Goal: Task Accomplishment & Management: Manage account settings

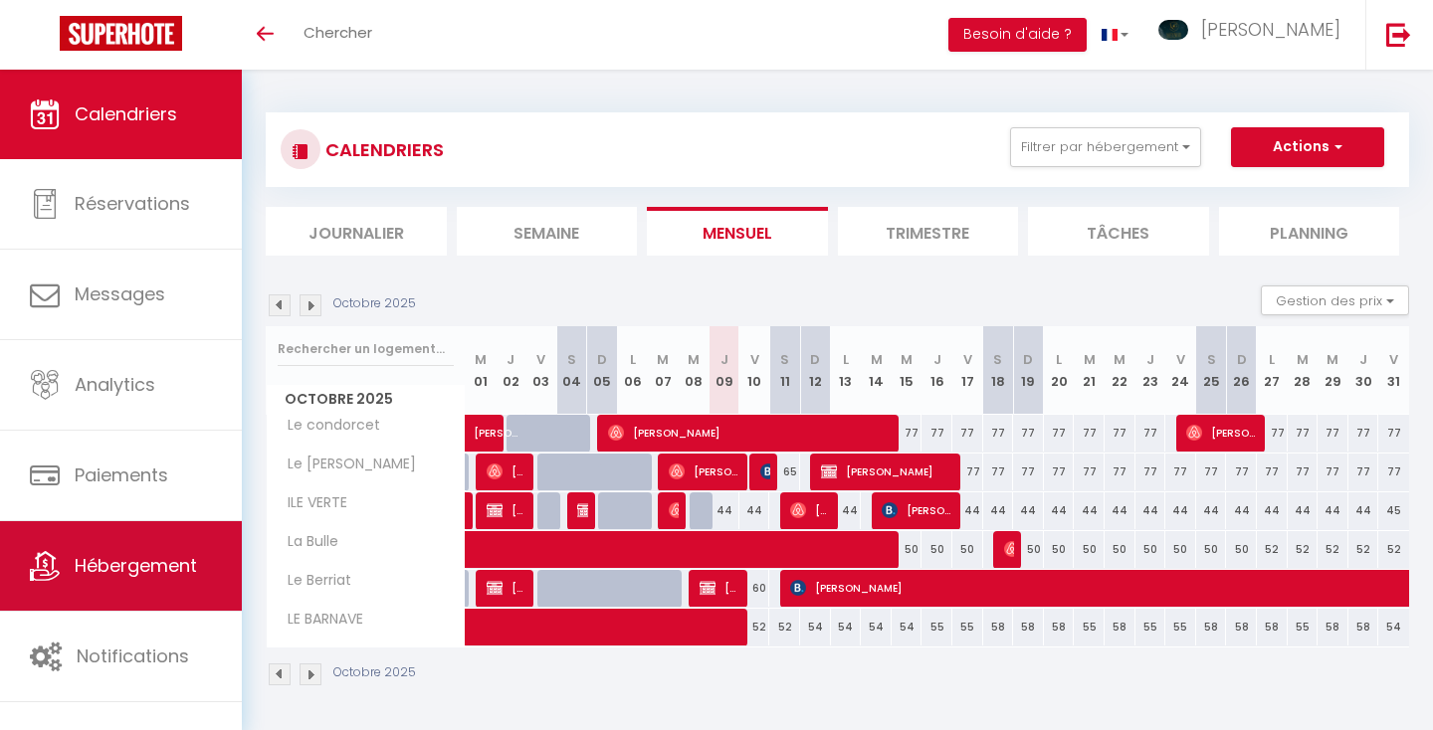
click at [151, 553] on span "Hébergement" at bounding box center [136, 565] width 122 height 25
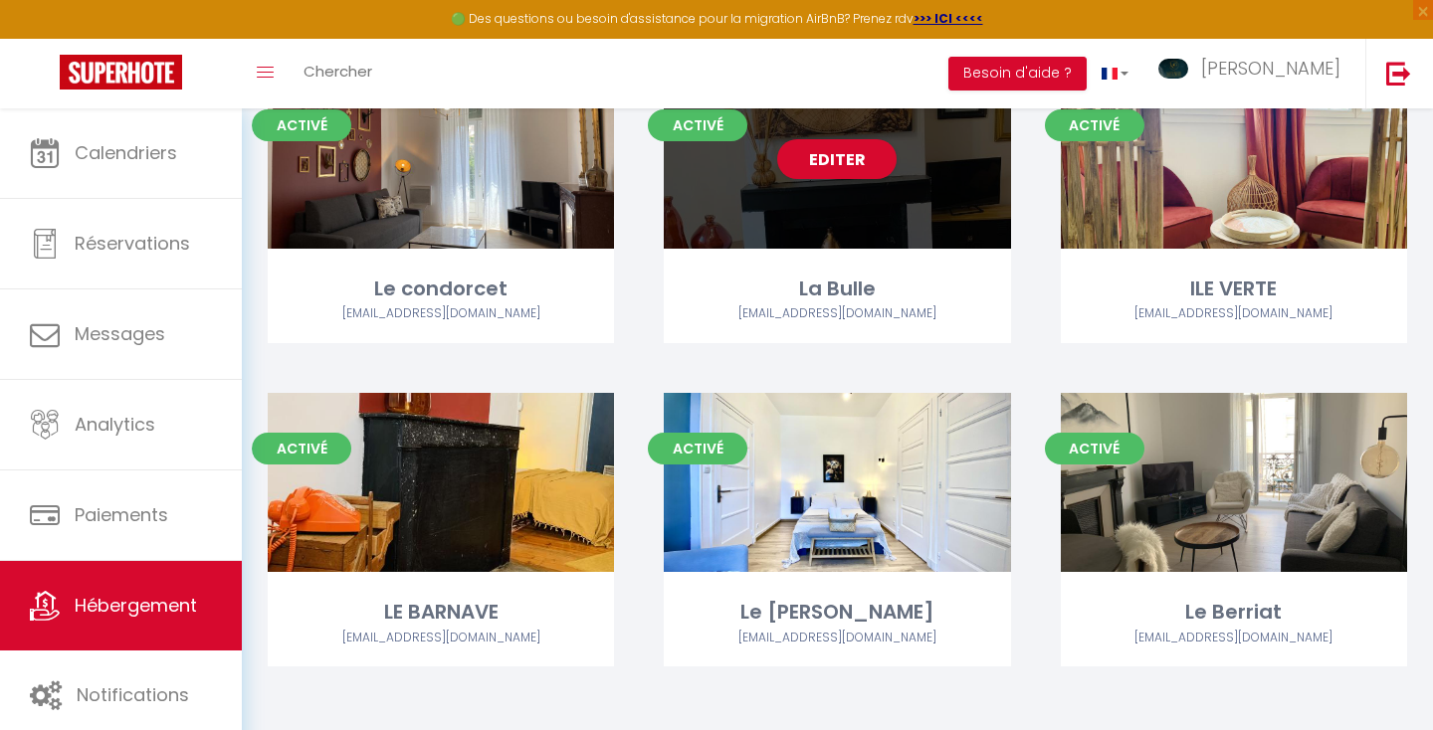
scroll to position [187, 0]
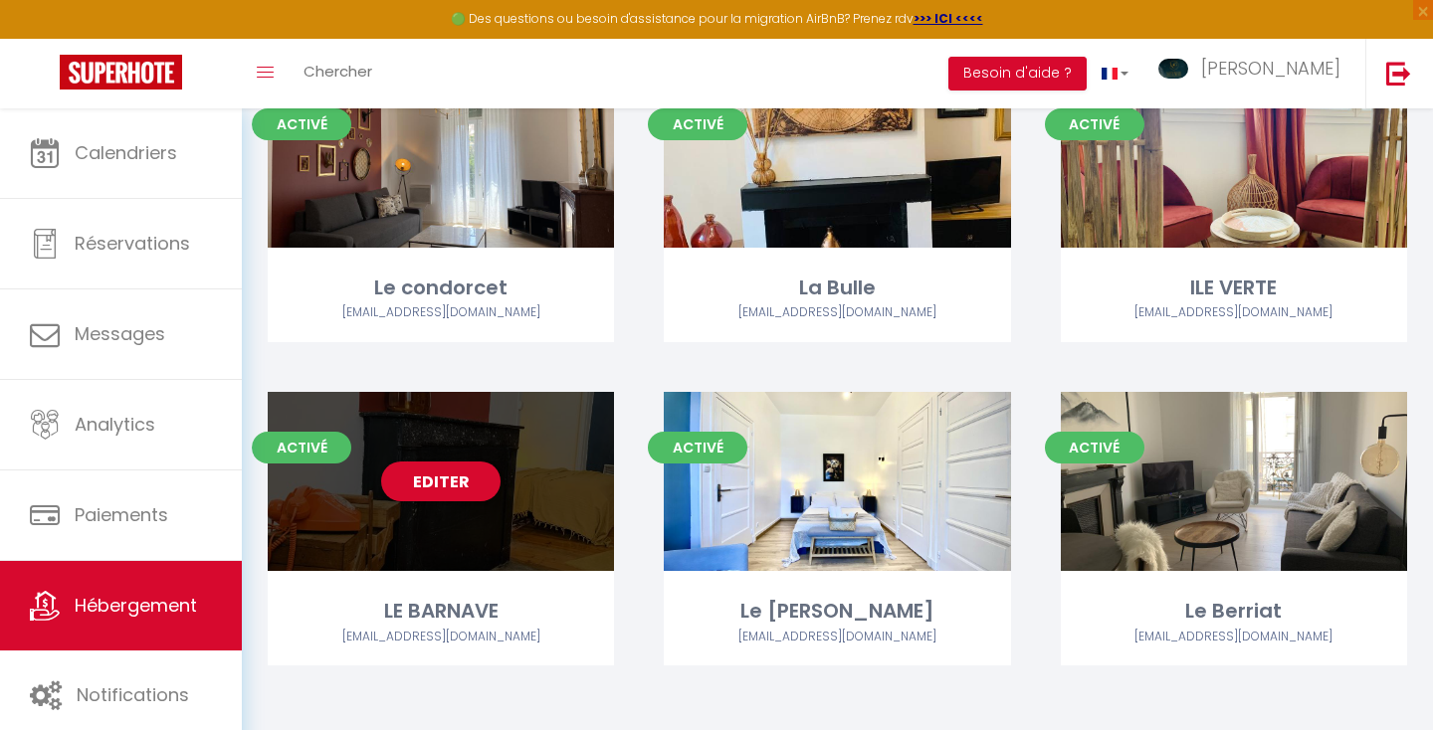
click at [489, 461] on div "Editer" at bounding box center [441, 481] width 346 height 179
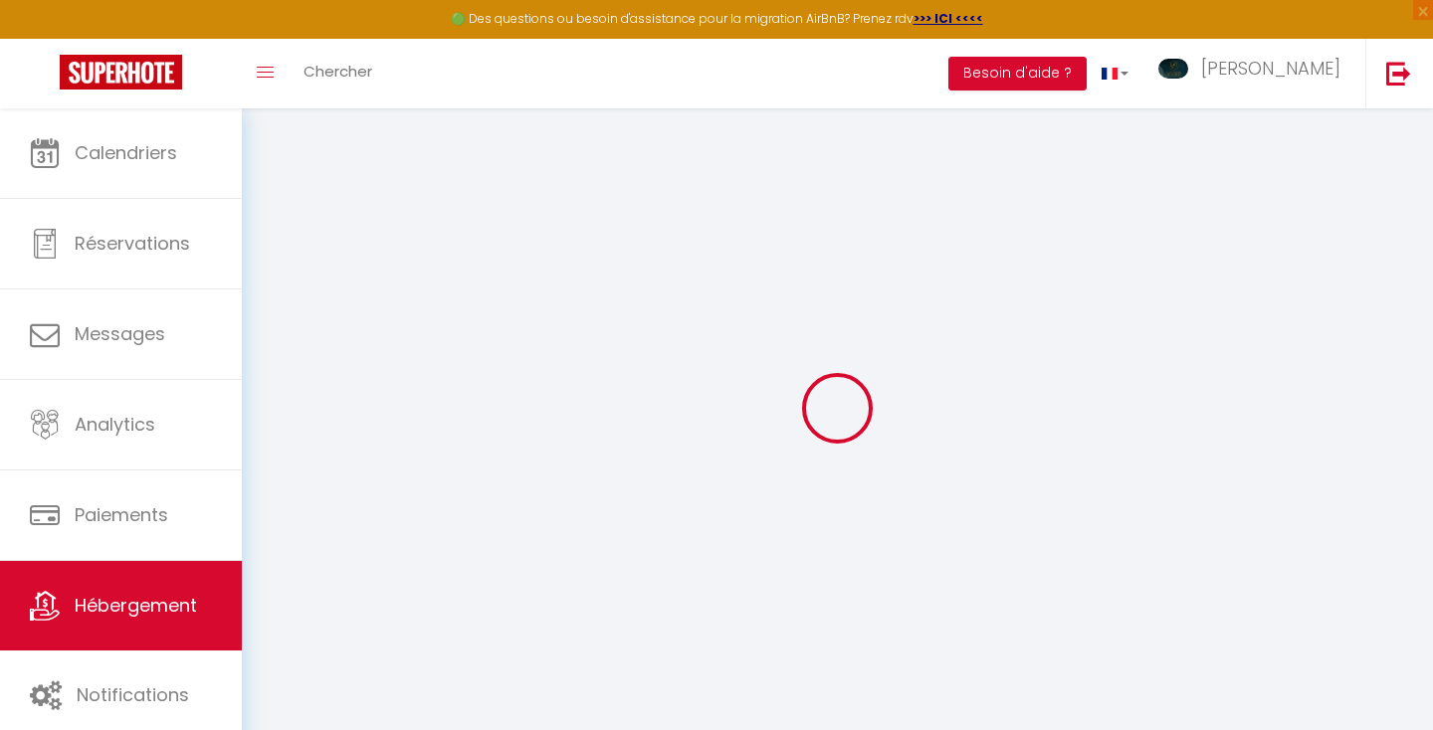
select select "+ 23 %"
select select "+ 43 %"
select select "+ 10 %"
select select "16:00"
select select "23:45"
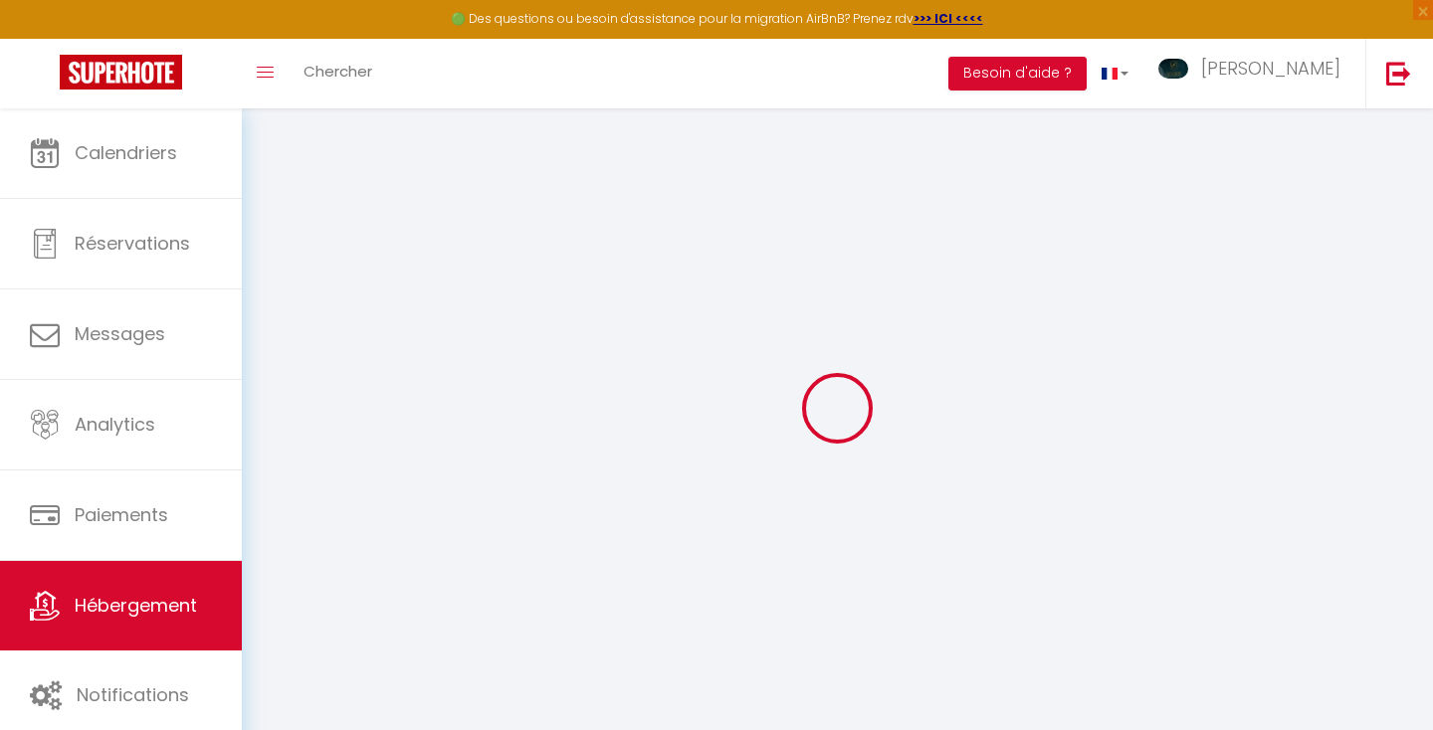
select select "10:00"
select select "30"
select select "120"
checkbox input "false"
checkbox input "true"
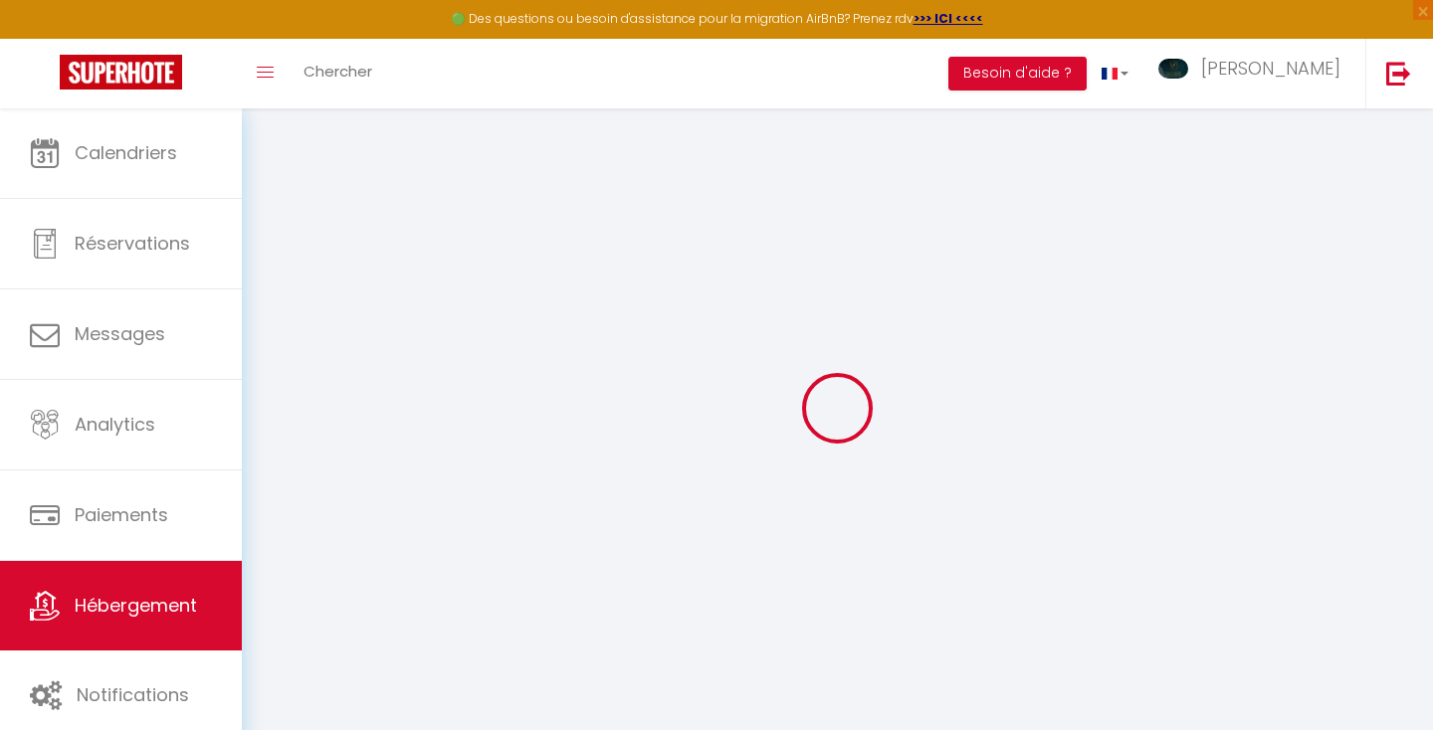
checkbox input "true"
checkbox input "false"
checkbox input "true"
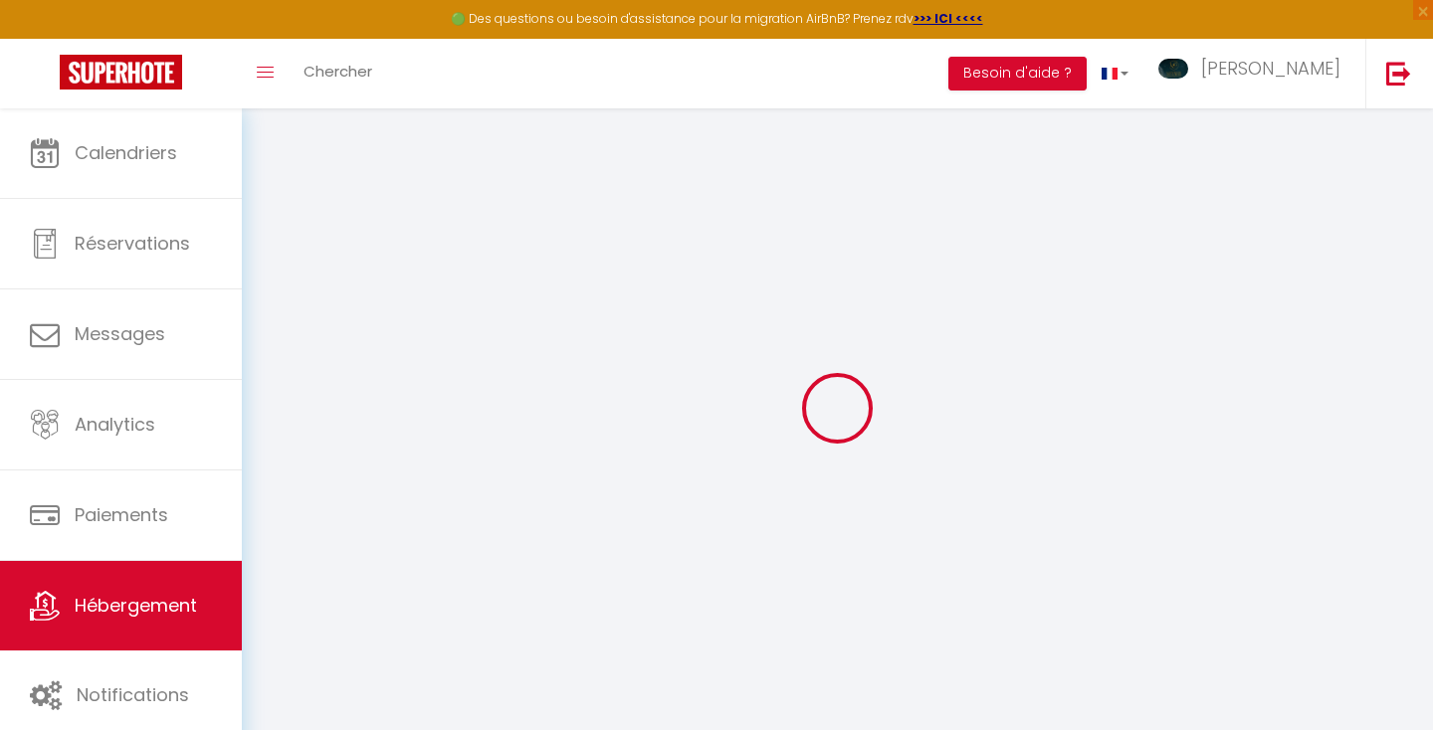
checkbox input "true"
select select "EUR"
select select
select select "2947-1476693746723013413"
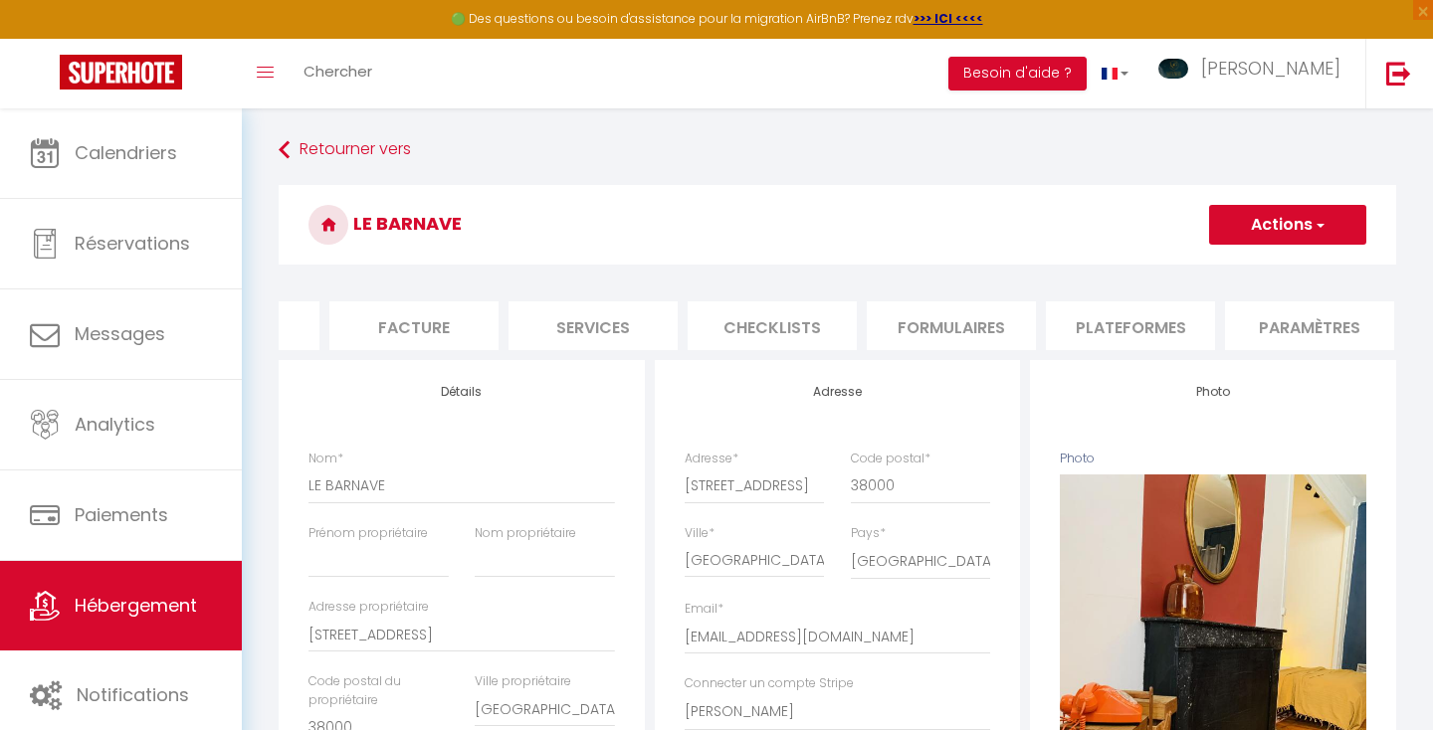
scroll to position [0, 310]
click at [1141, 327] on li "Plateformes" at bounding box center [1127, 325] width 169 height 49
select select
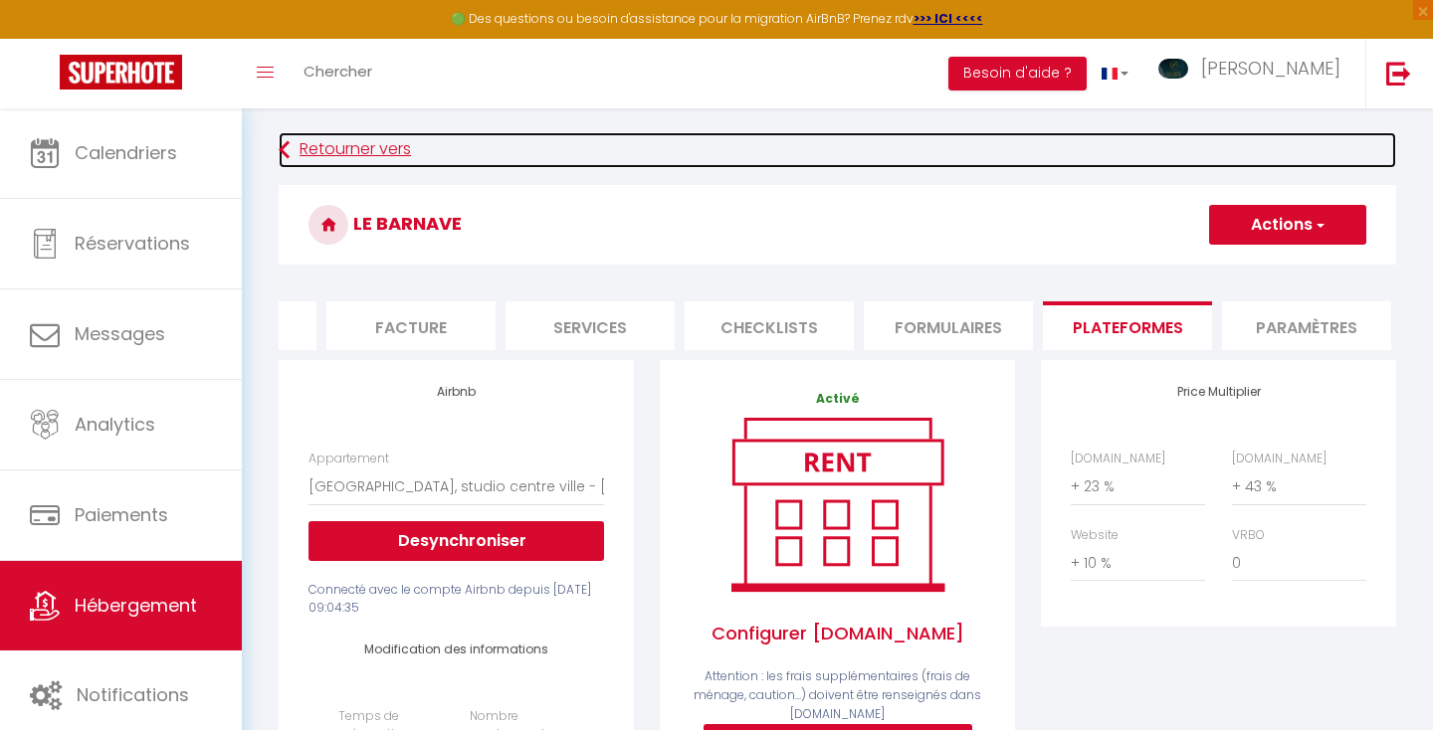
click at [323, 151] on link "Retourner vers" at bounding box center [837, 150] width 1117 height 36
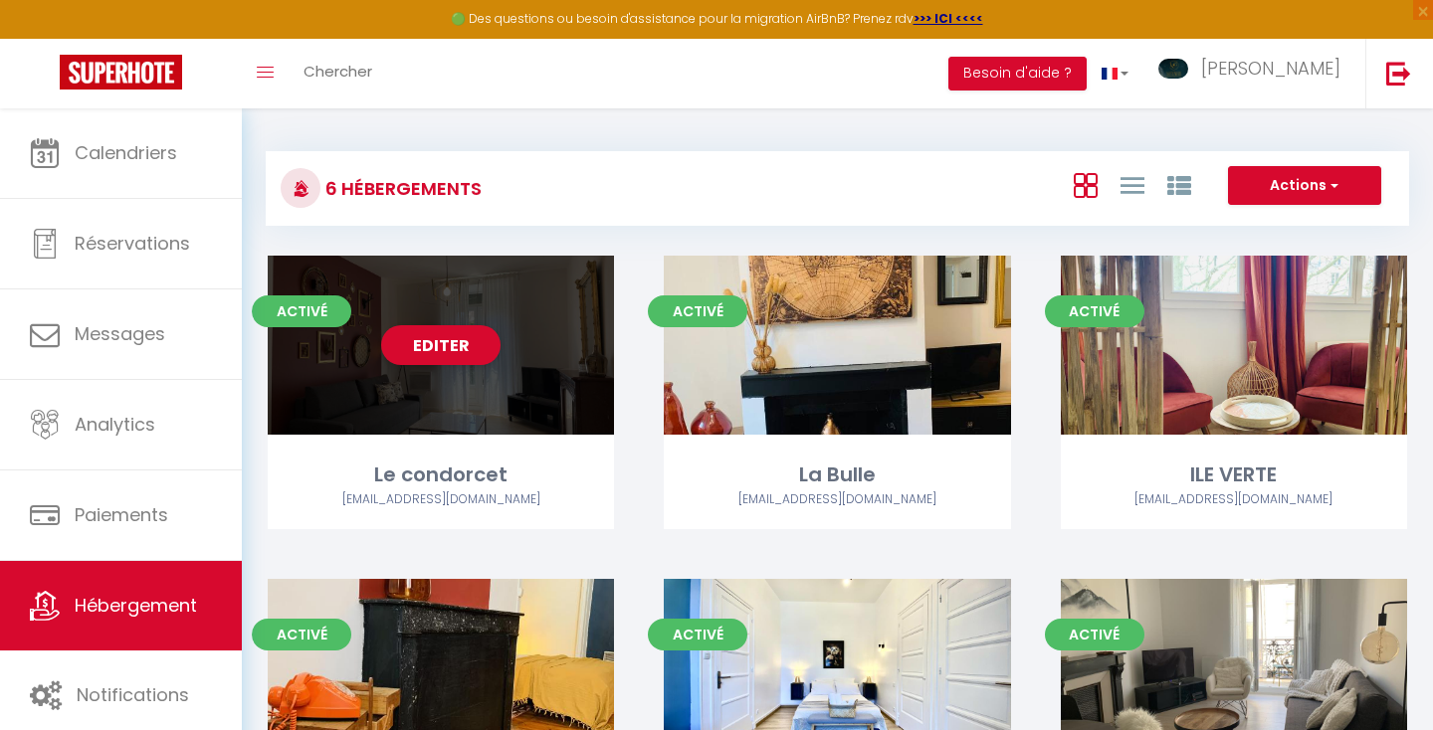
click at [421, 408] on div "Editer" at bounding box center [441, 345] width 346 height 179
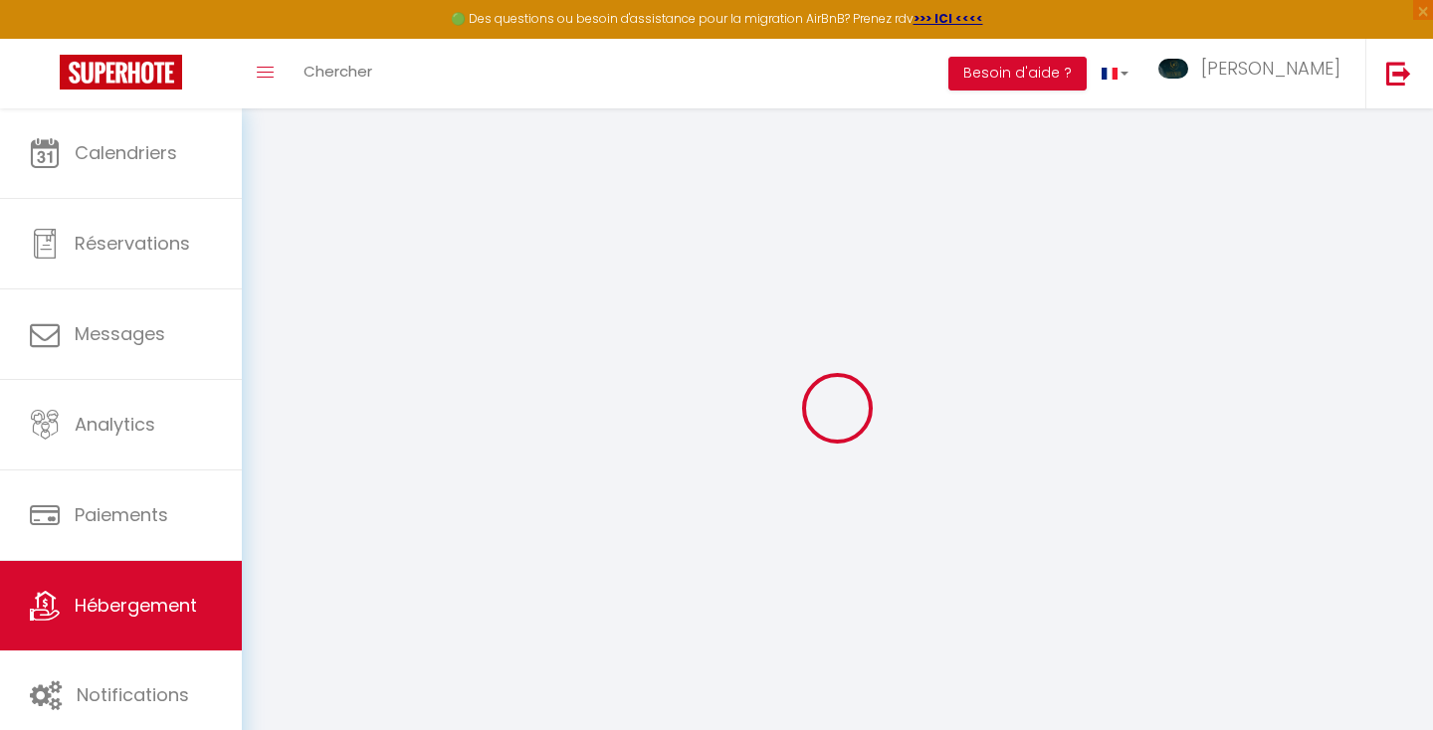
select select "+ 17 %"
select select "+ 44 %"
select select "+ 10 %"
select select "2947-918737979756269797"
checkbox input "false"
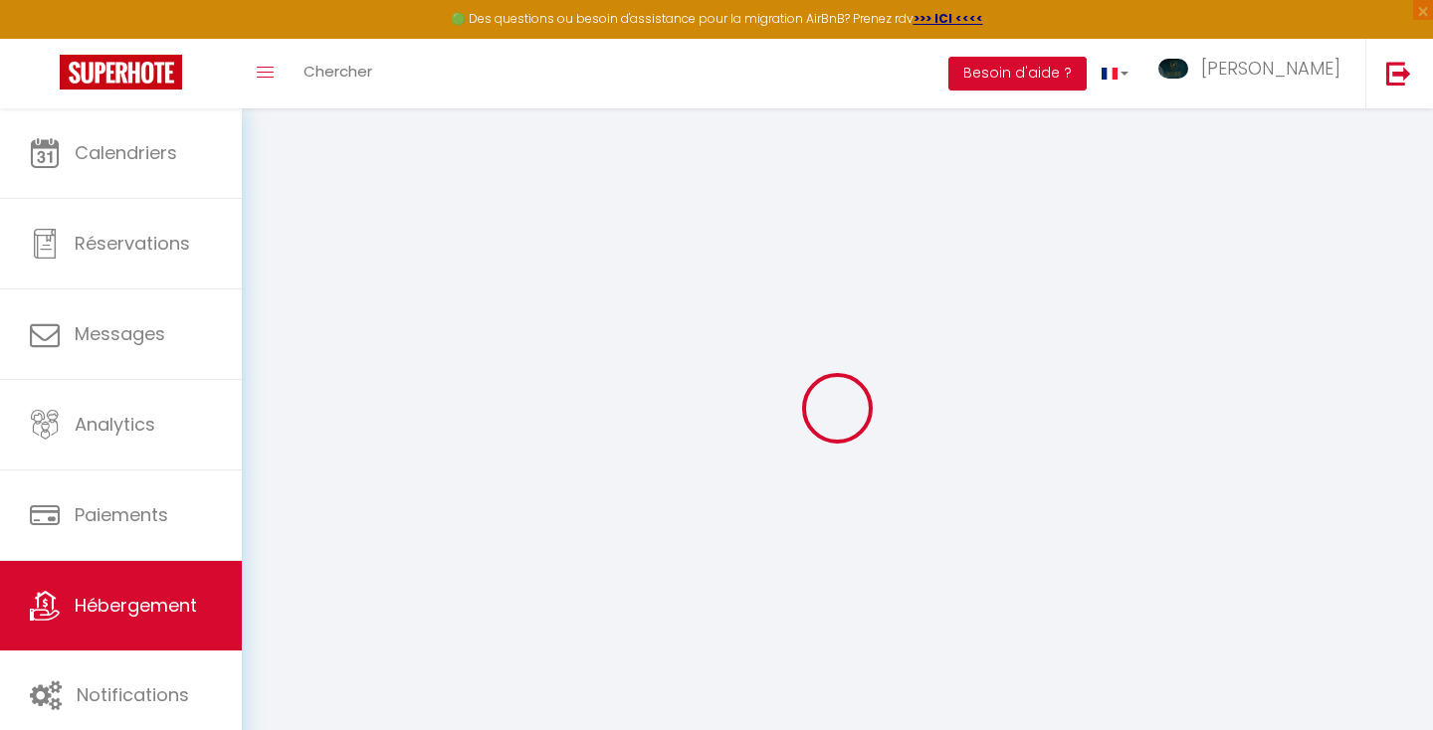
checkbox input "true"
select select "16:00"
select select "00:00"
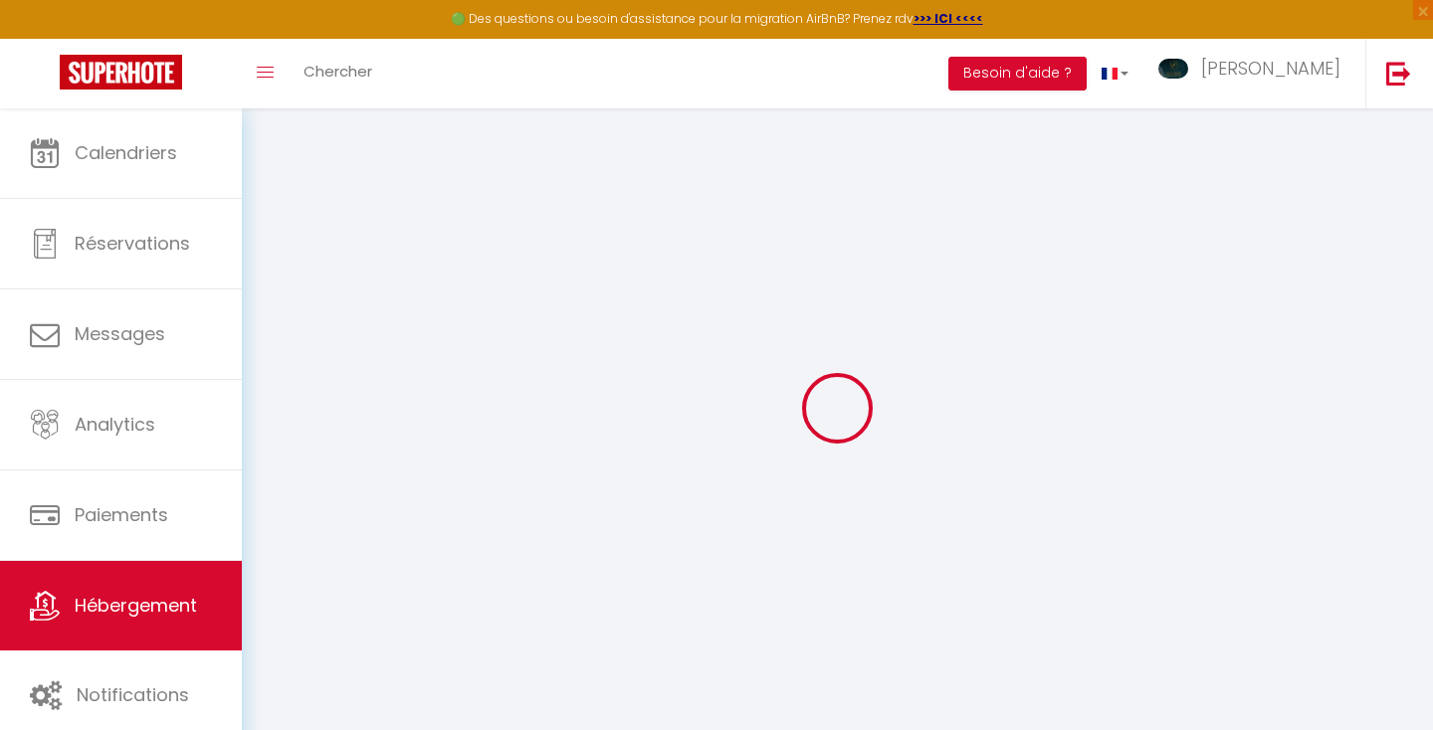
select select "10:00"
select select "15"
select select "22:00"
select select "well_reviewed_guests"
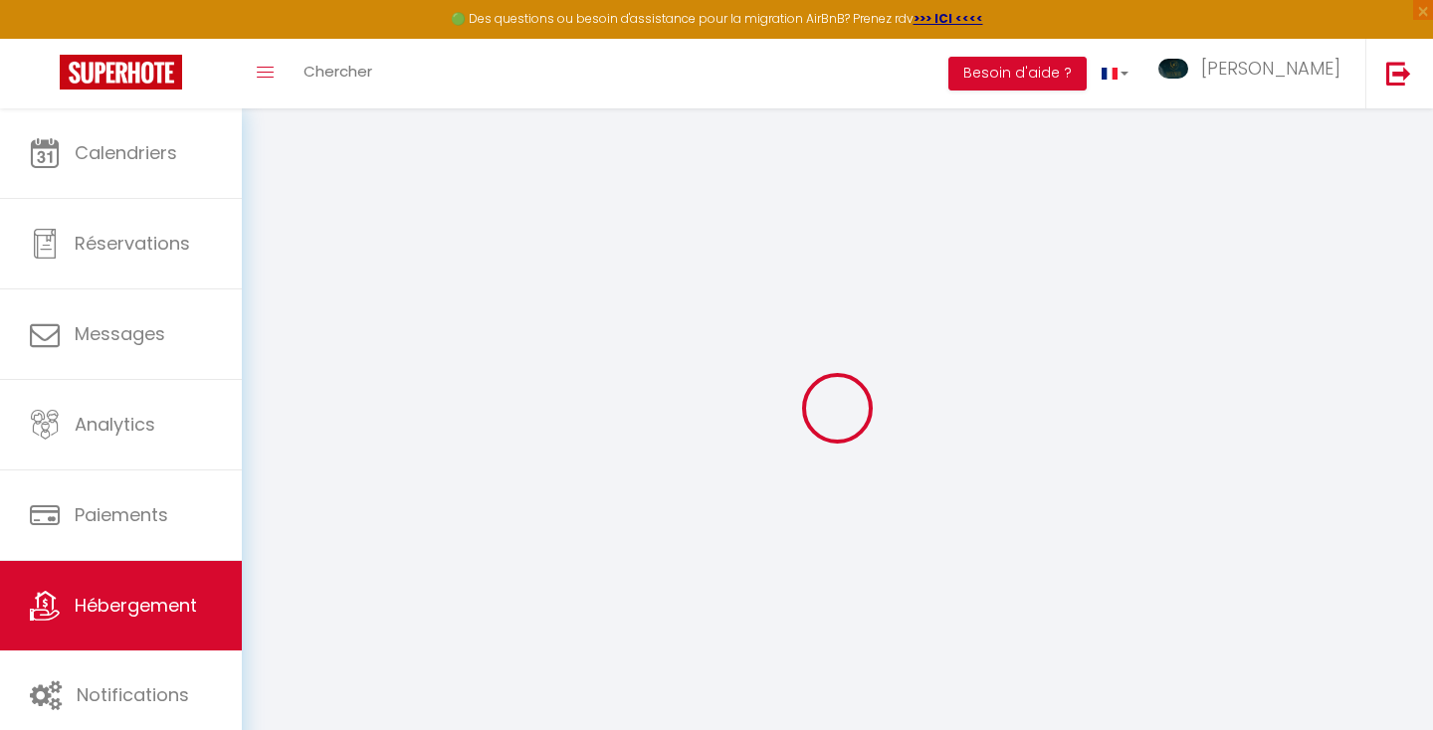
select select "EUR"
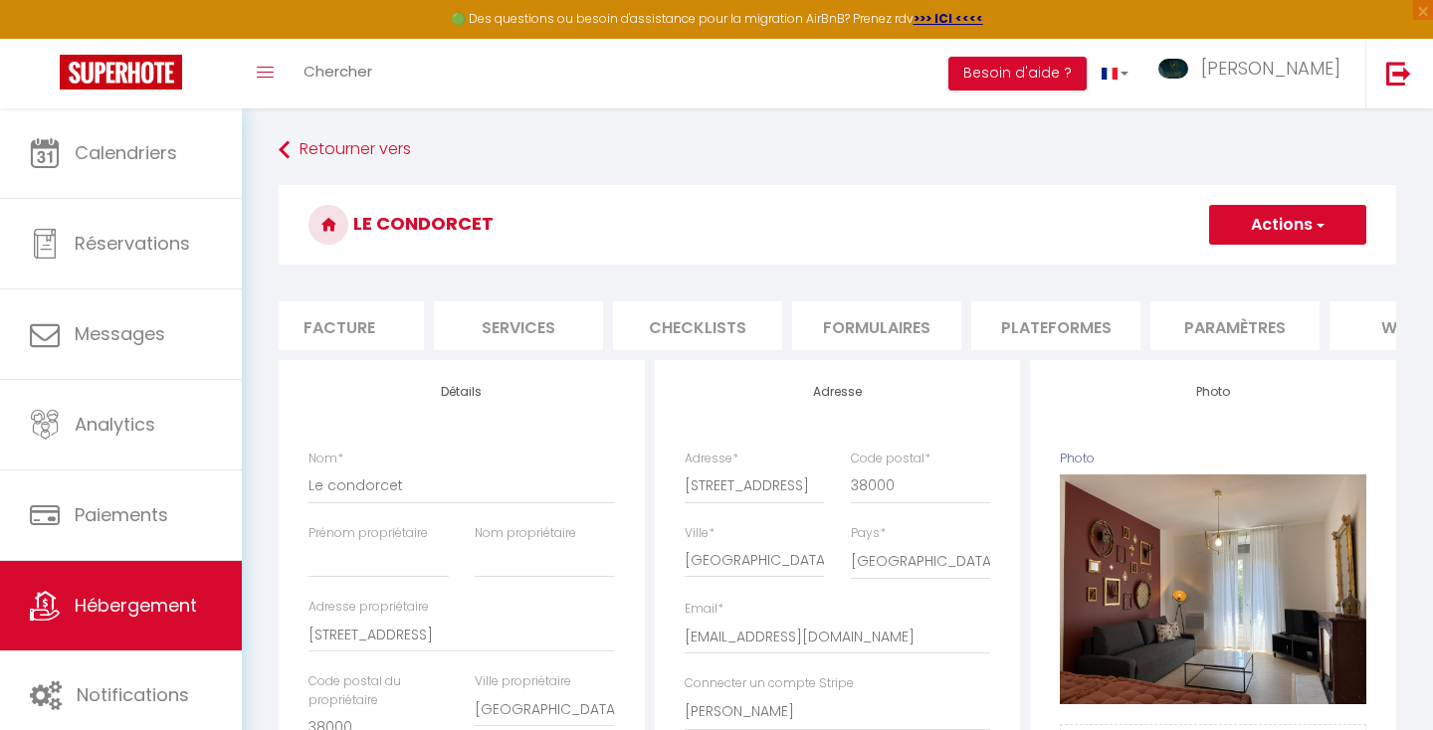
scroll to position [0, 424]
click at [1042, 333] on li "Plateformes" at bounding box center [1013, 325] width 169 height 49
select select
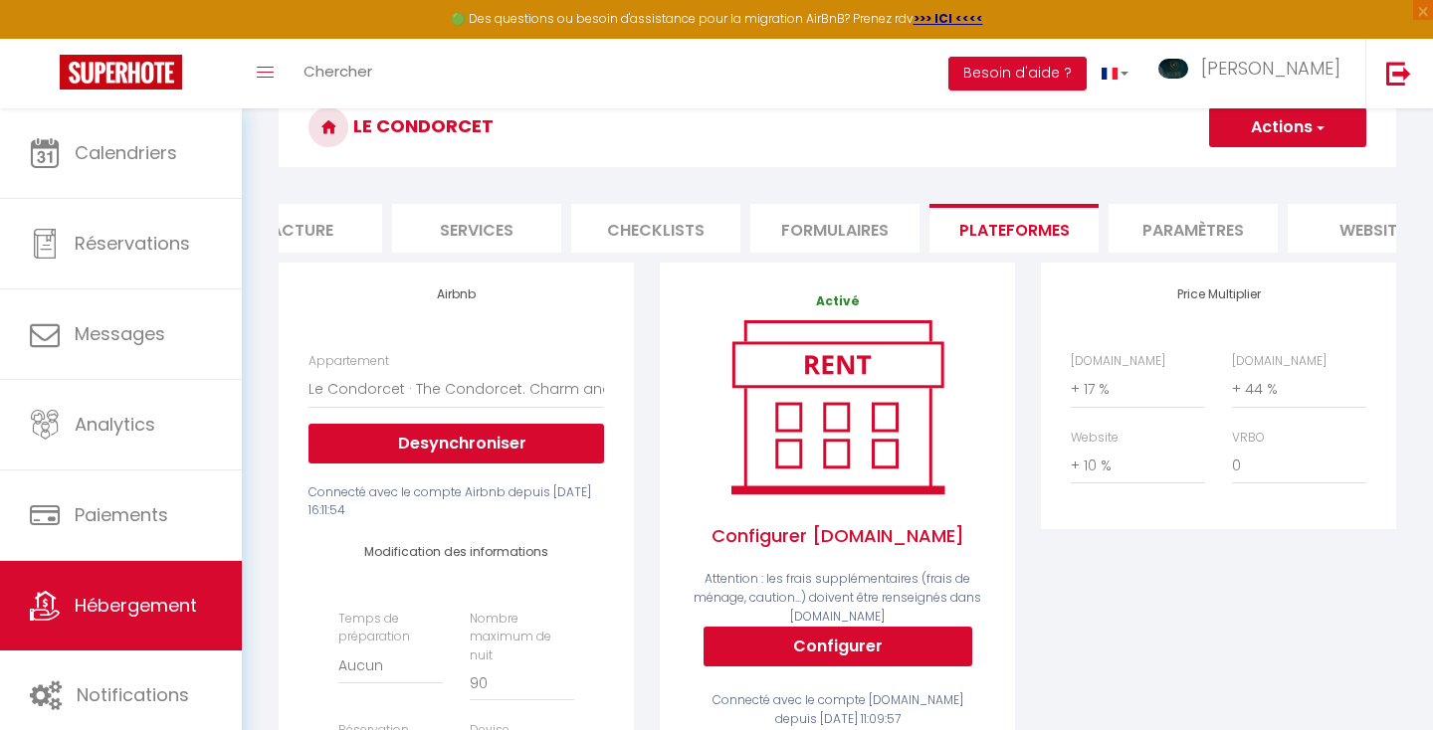
scroll to position [57, 0]
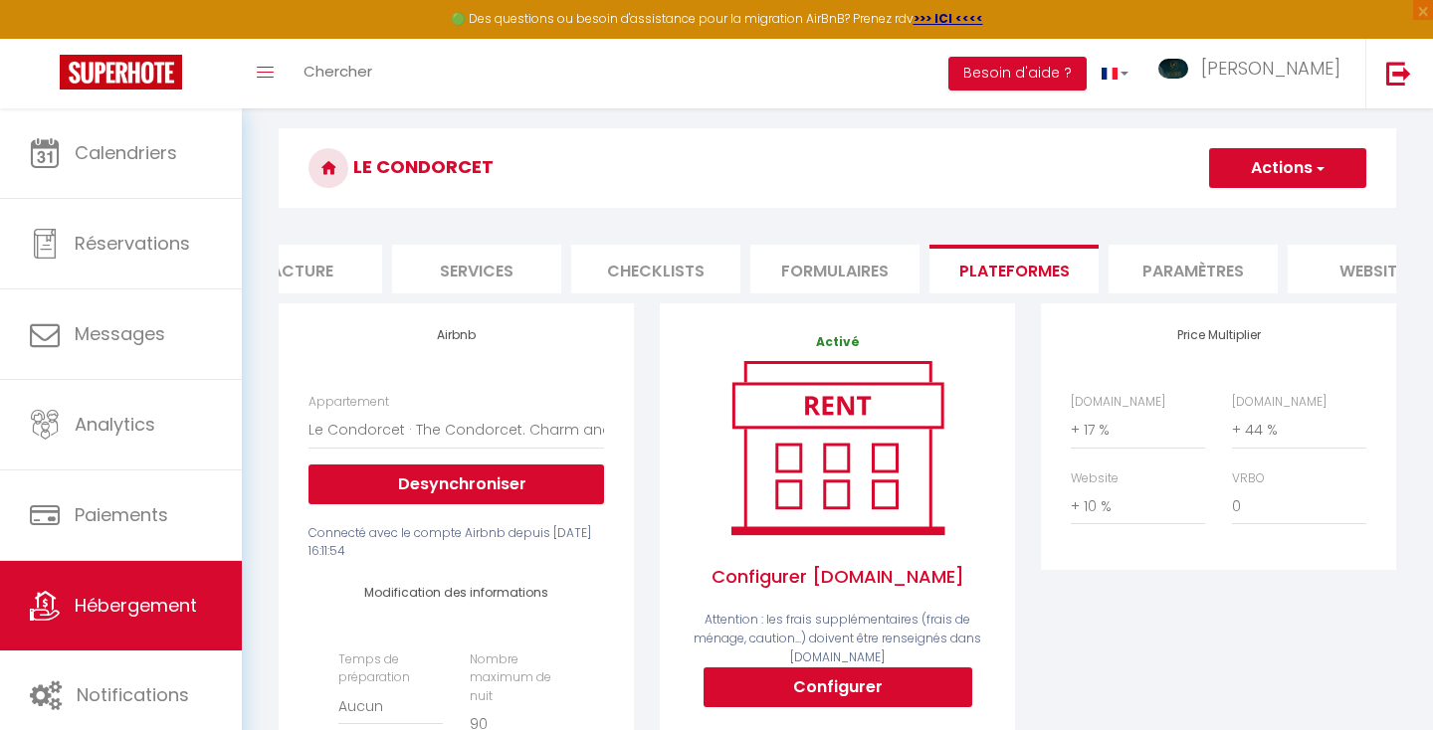
click at [1335, 273] on li "website" at bounding box center [1371, 269] width 169 height 49
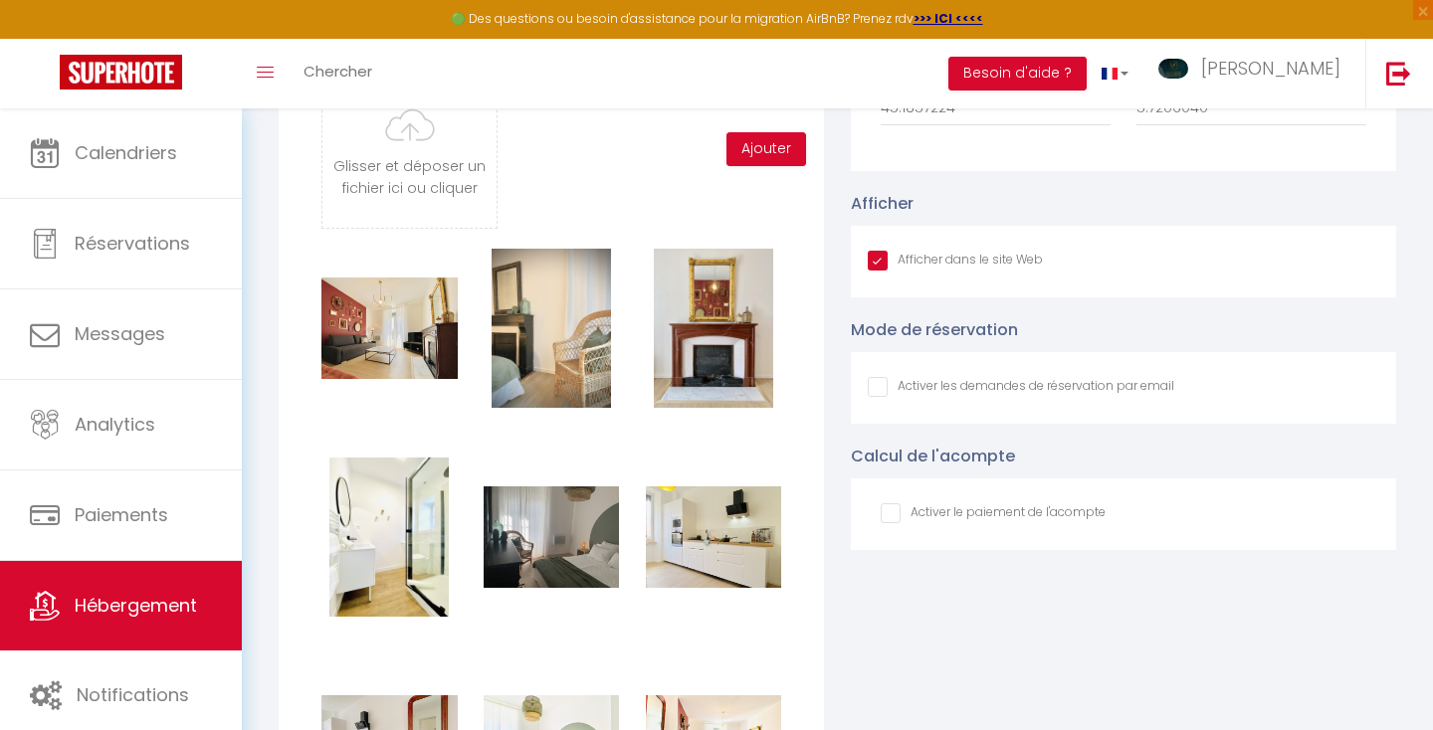
scroll to position [2008, 0]
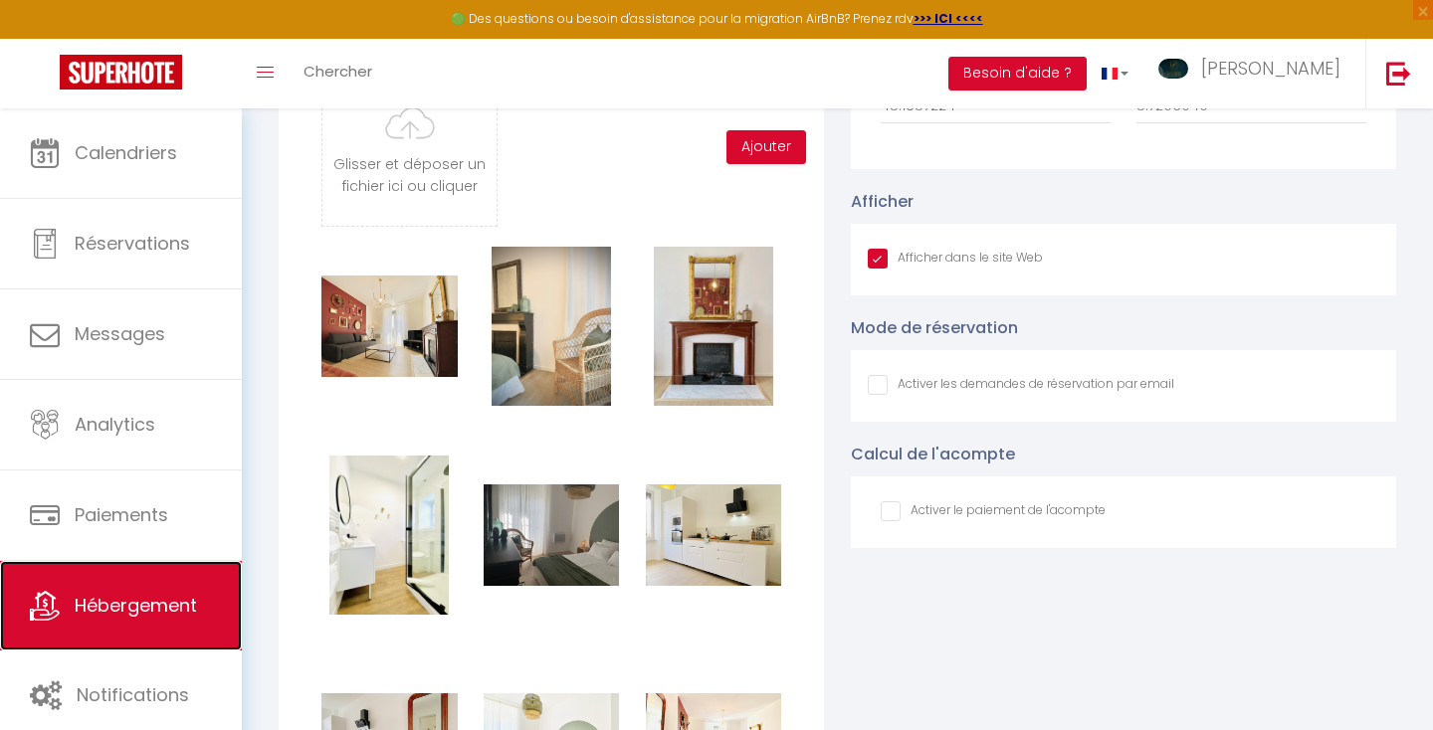
click at [147, 615] on span "Hébergement" at bounding box center [136, 605] width 122 height 25
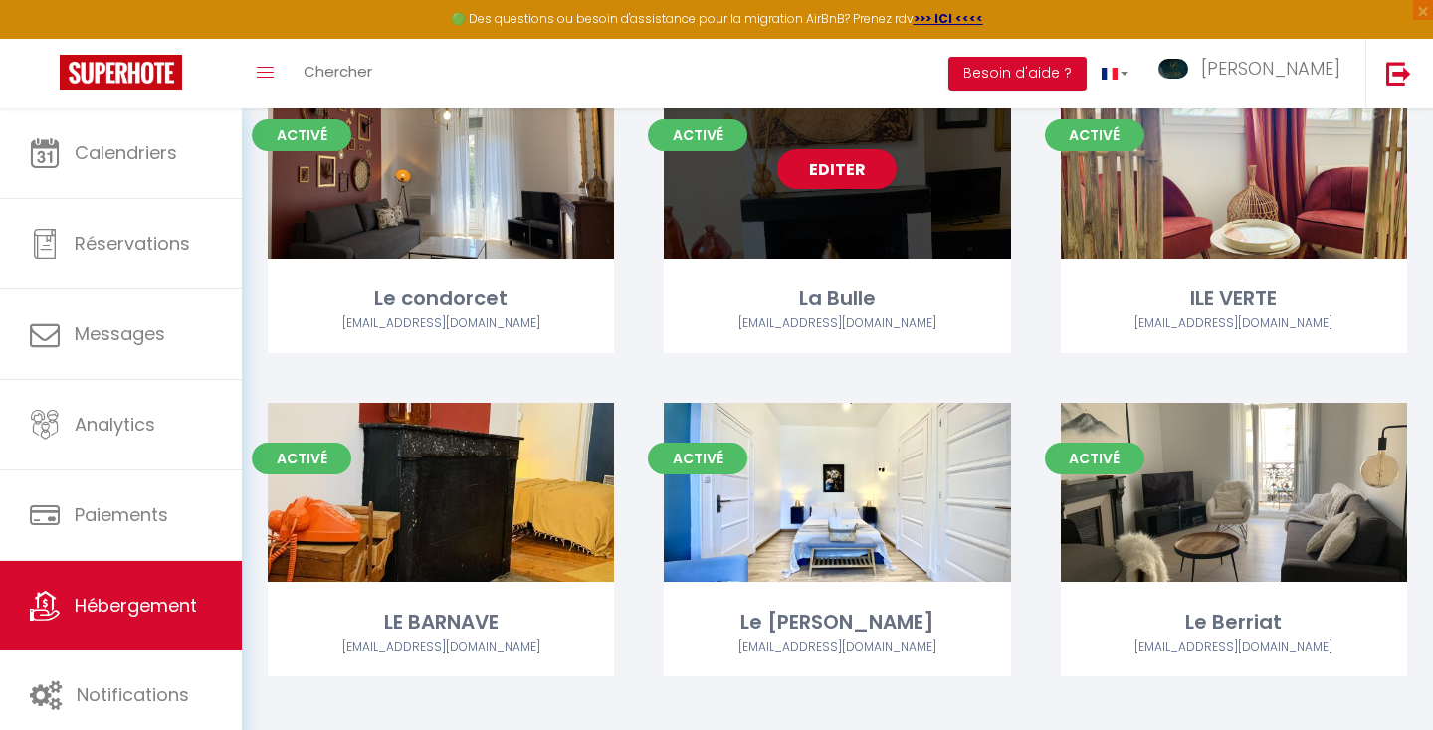
scroll to position [184, 0]
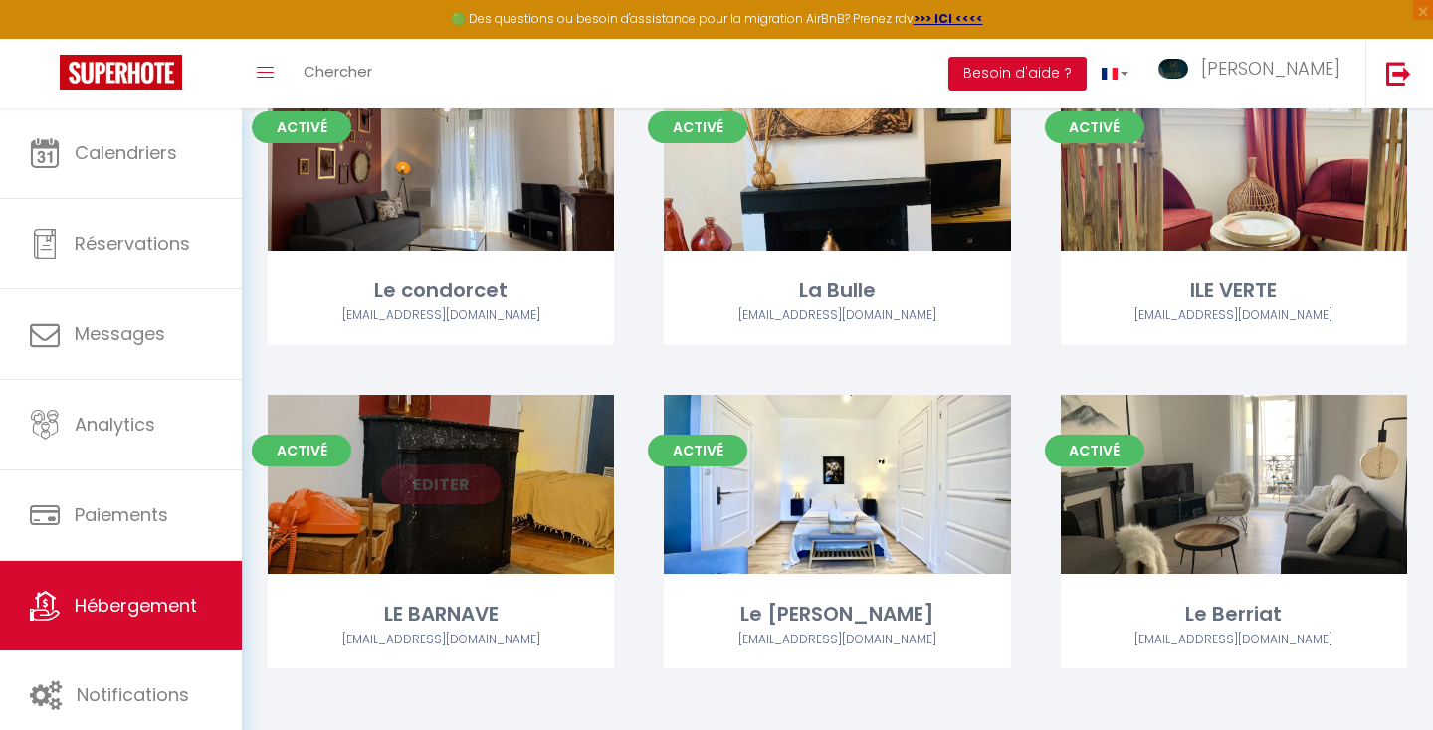
click at [486, 483] on link "Editer" at bounding box center [440, 485] width 119 height 40
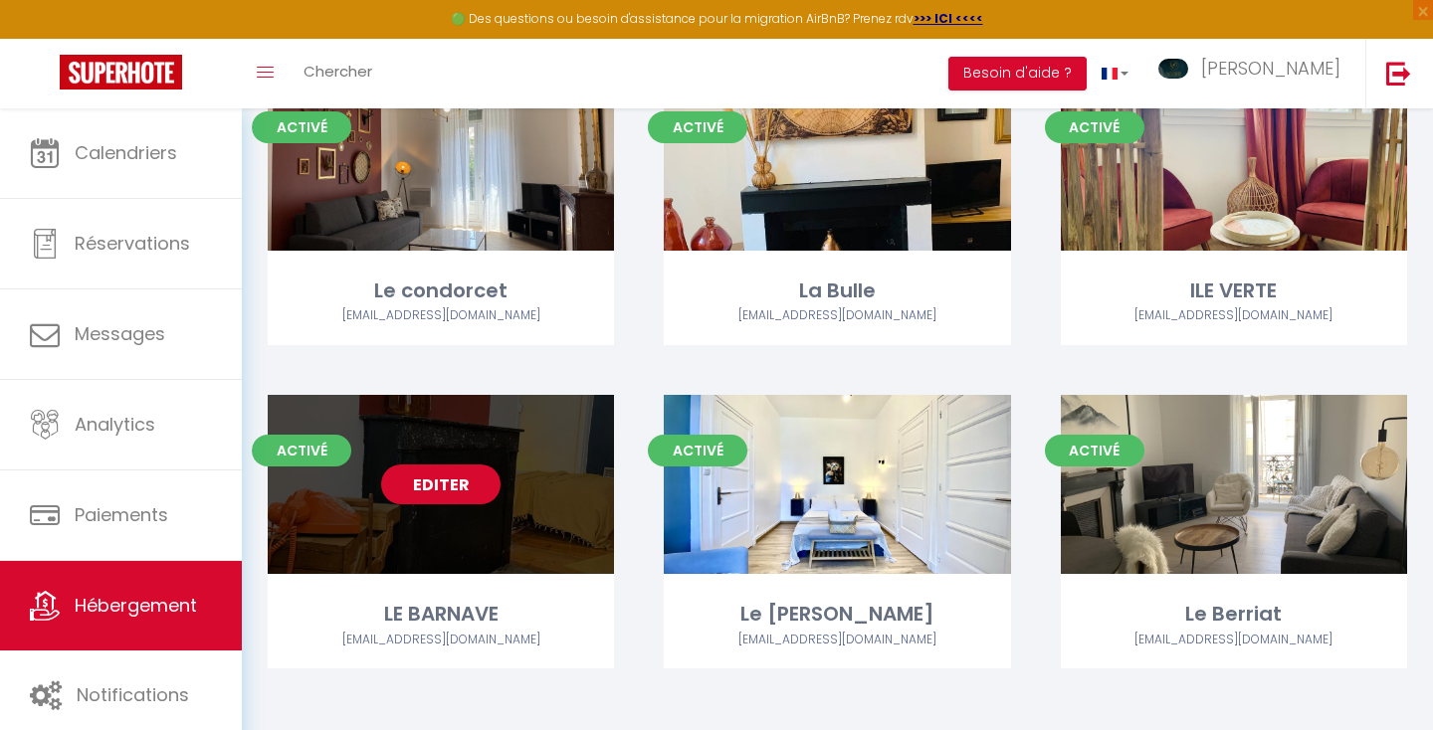
click at [470, 483] on link "Editer" at bounding box center [440, 485] width 119 height 40
select select "3"
select select "2"
select select "1"
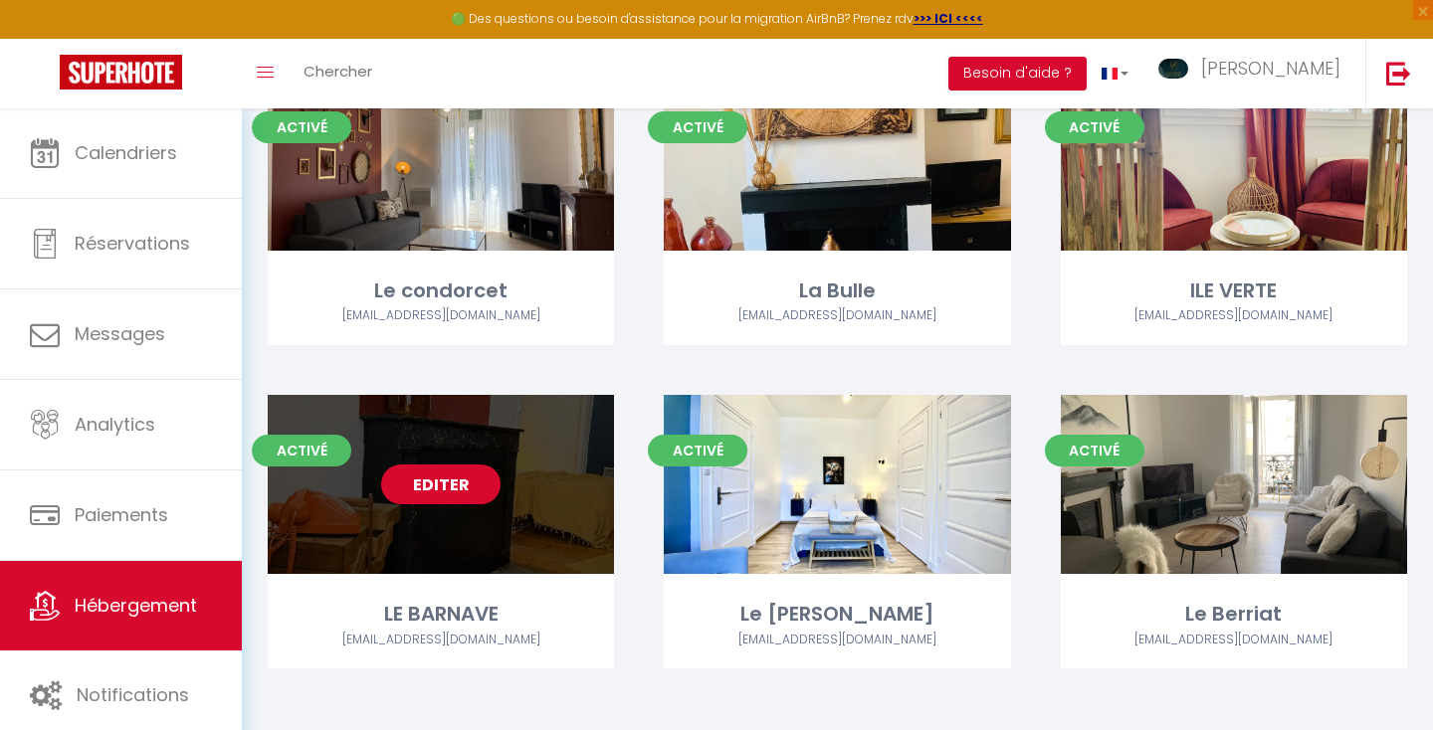
select select
select select "28"
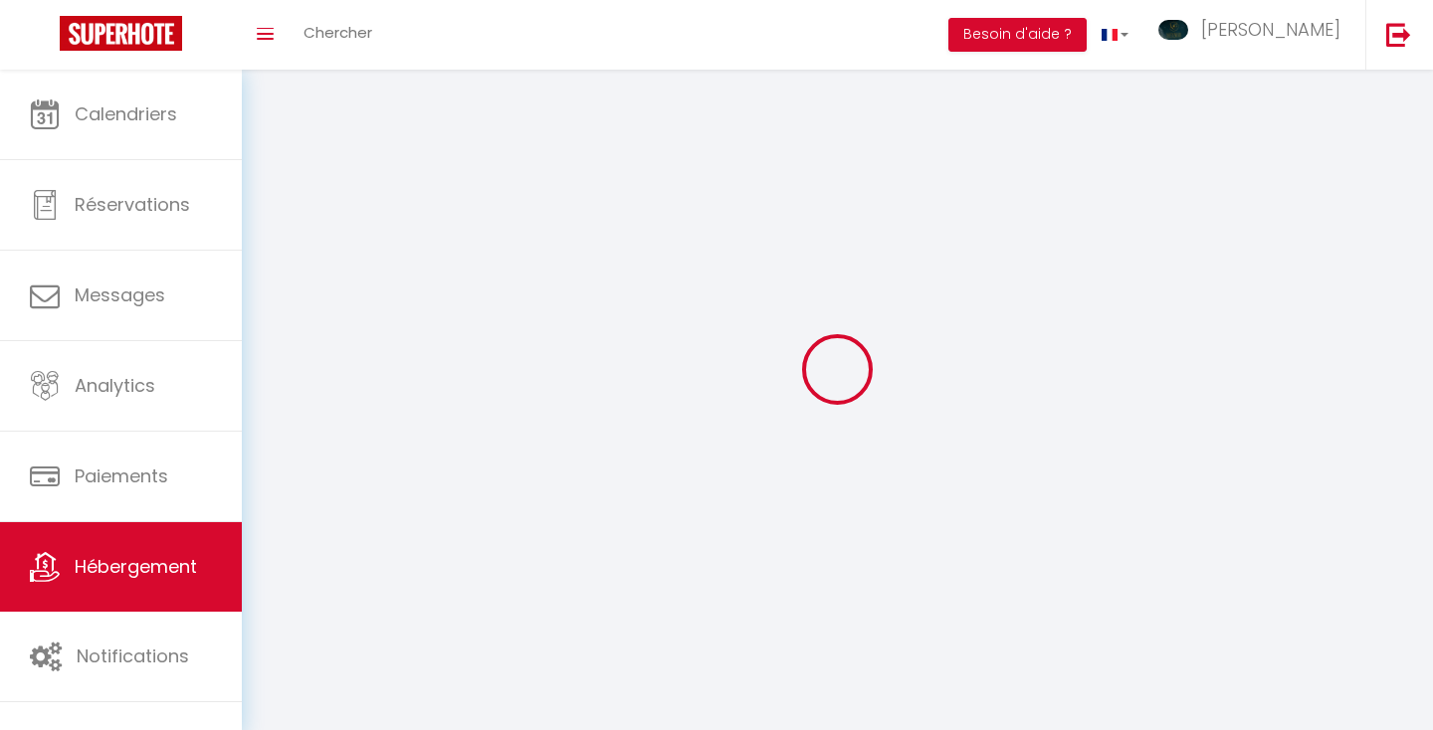
select select
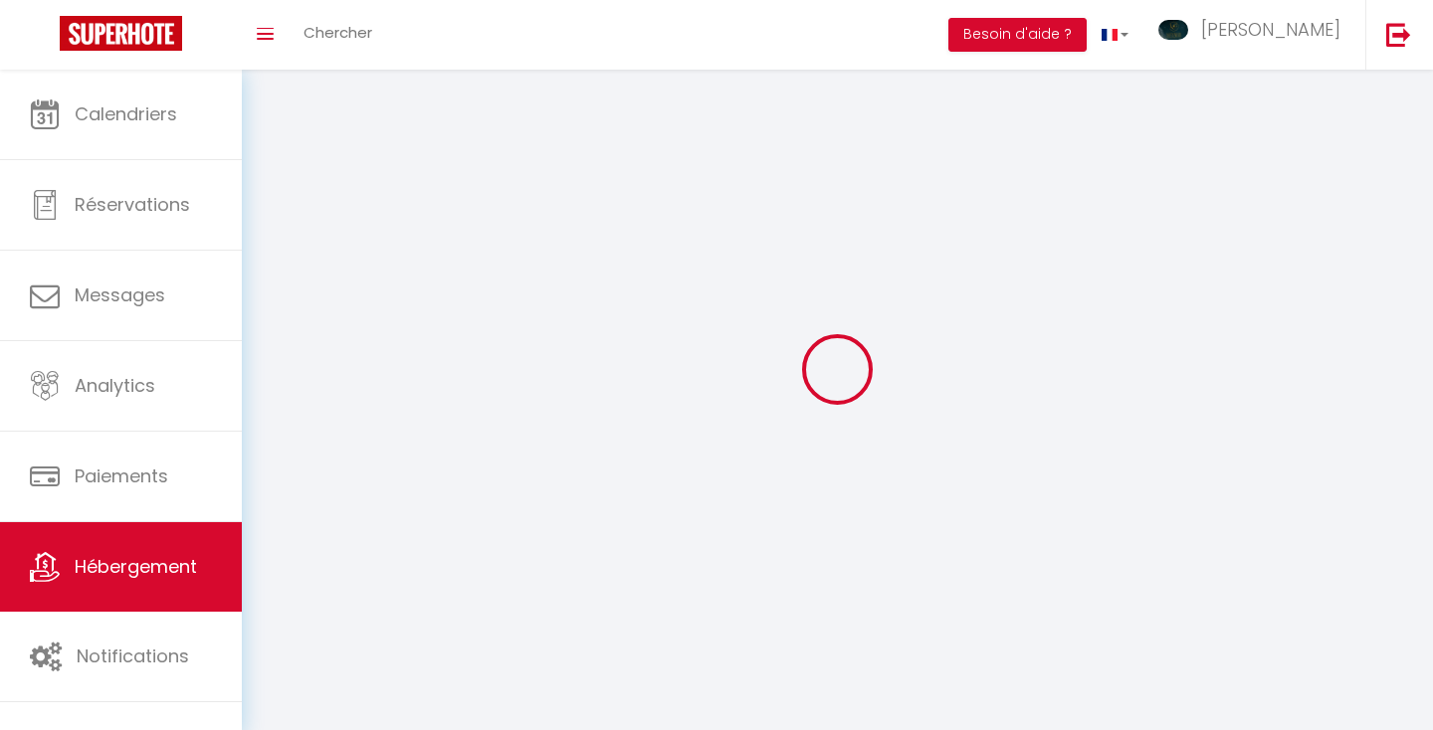
select select
checkbox input "false"
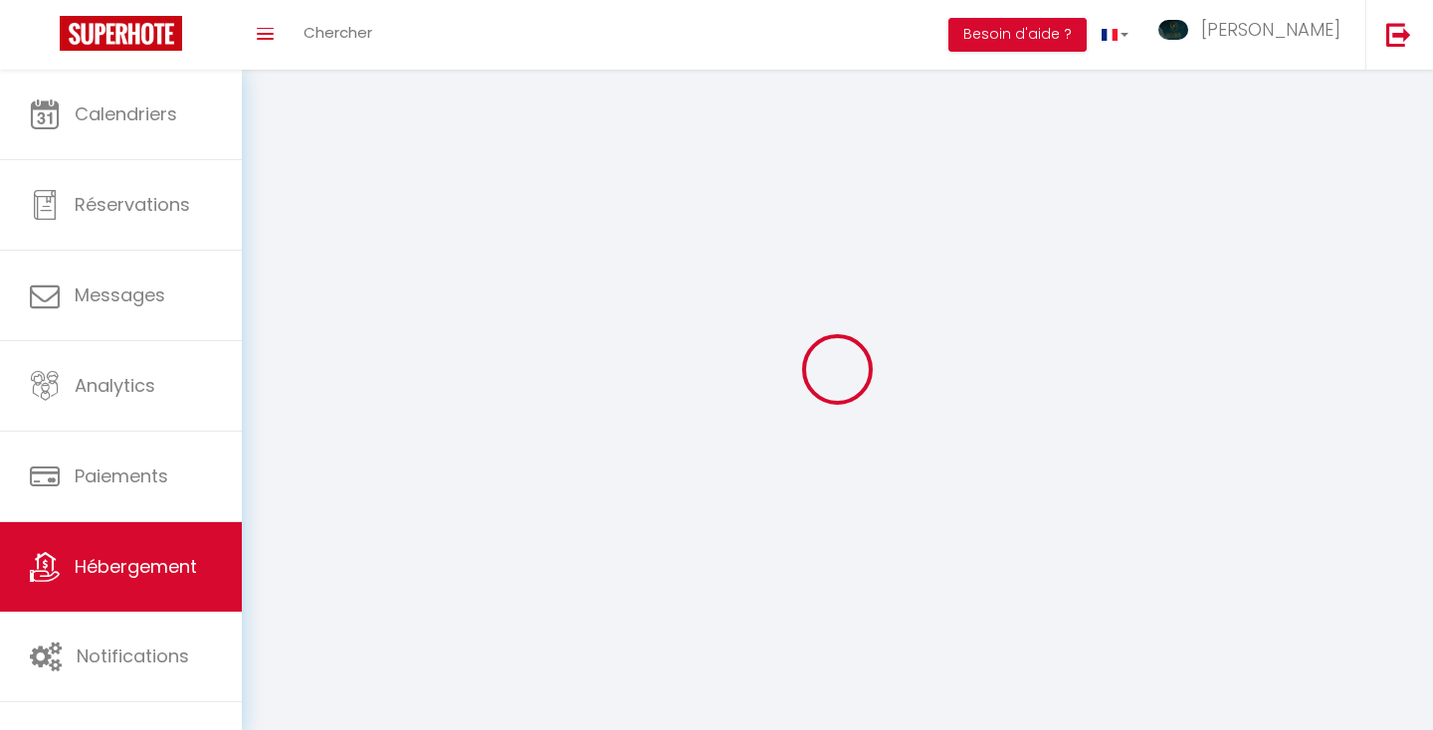
select select
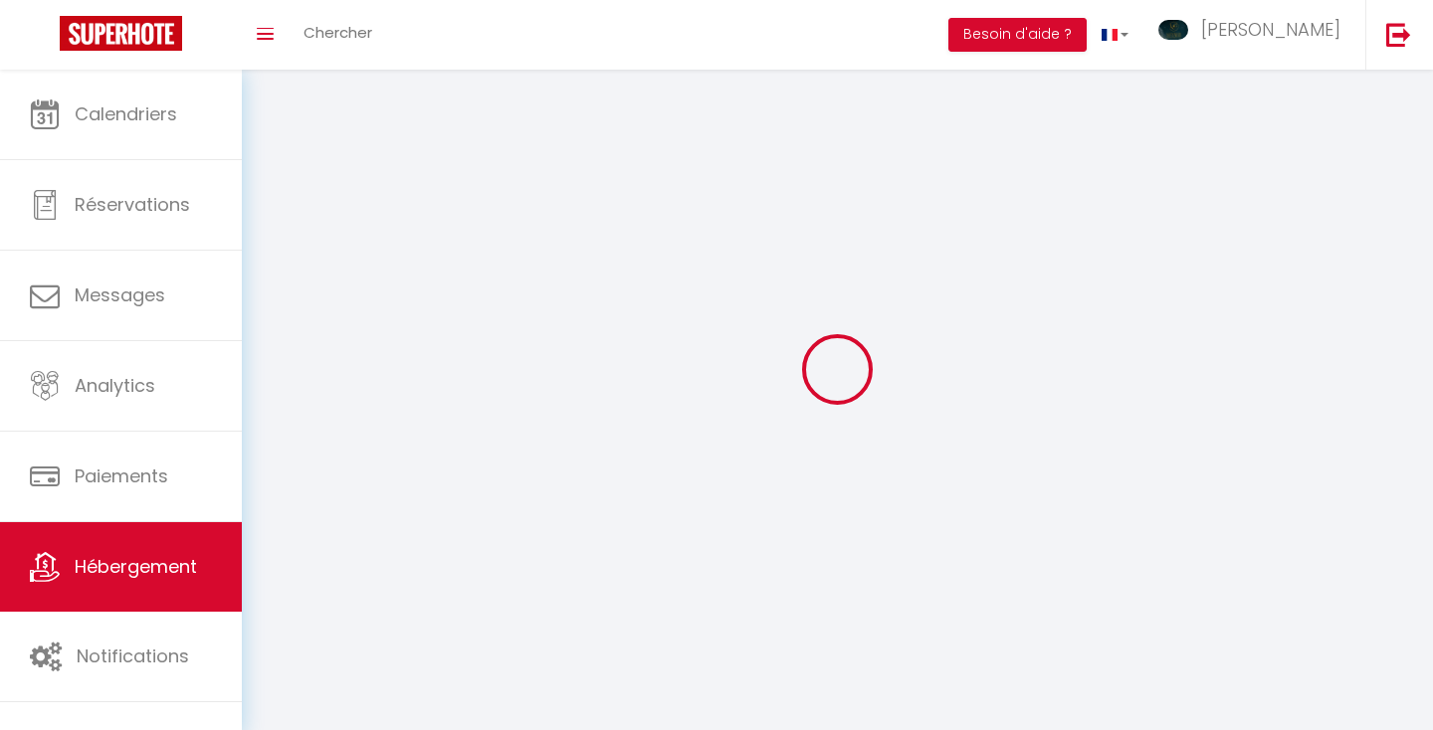
select select
checkbox input "false"
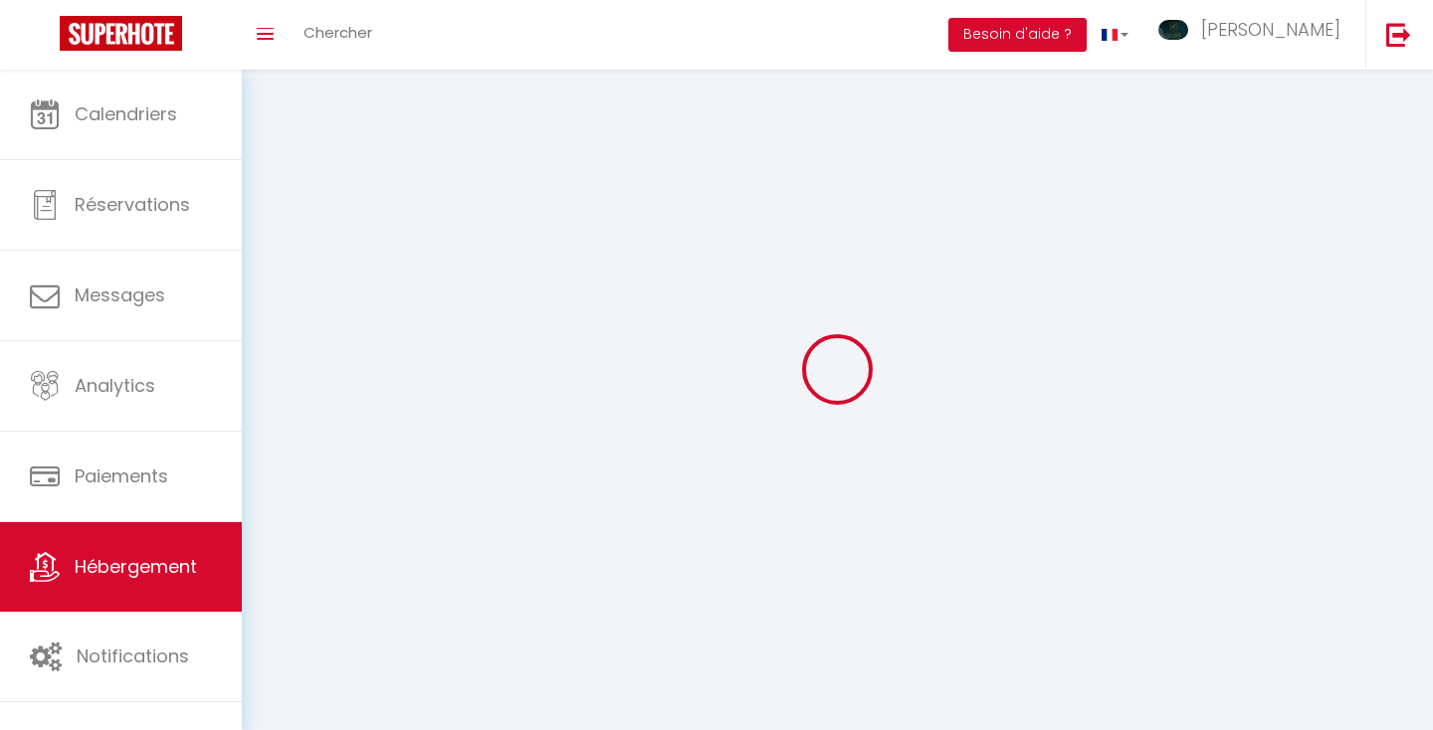
checkbox input "false"
select select
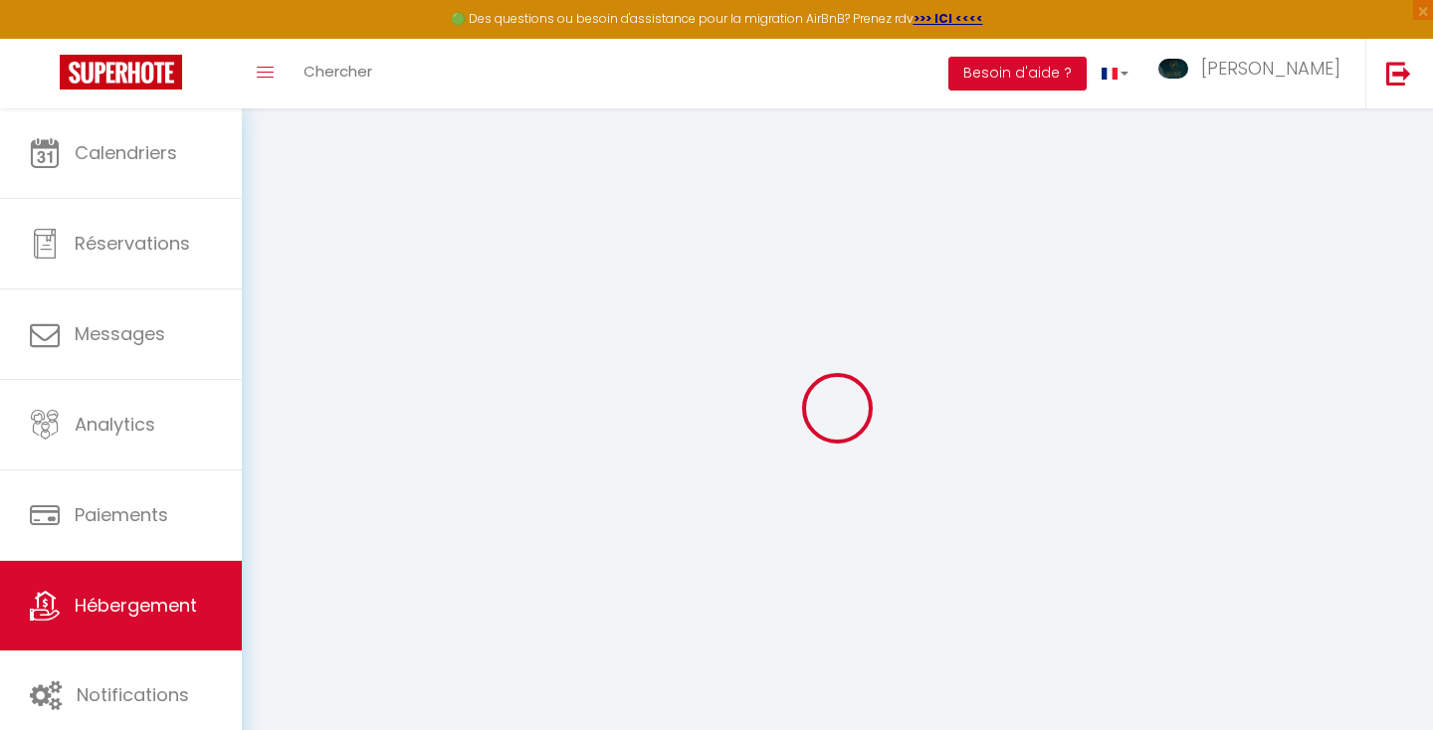
select select
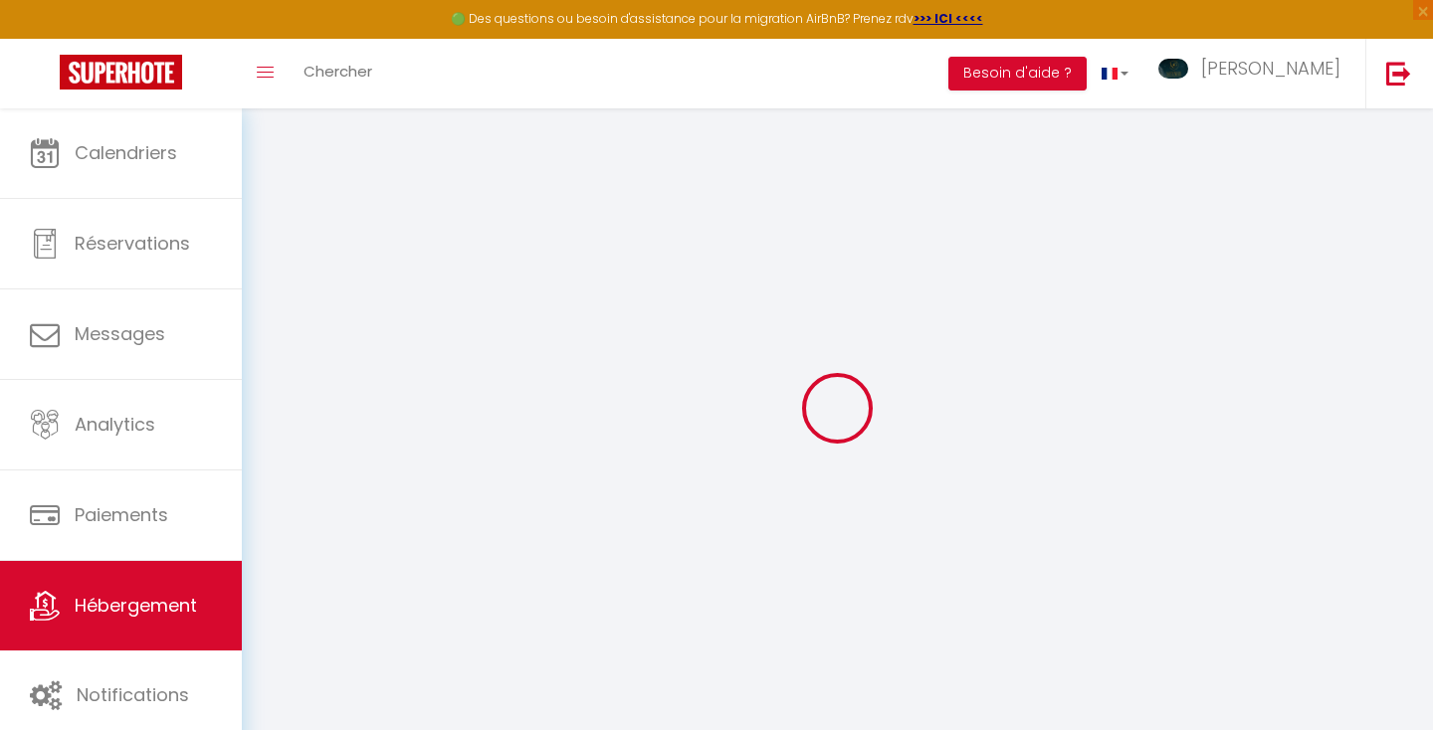
select select
checkbox input "false"
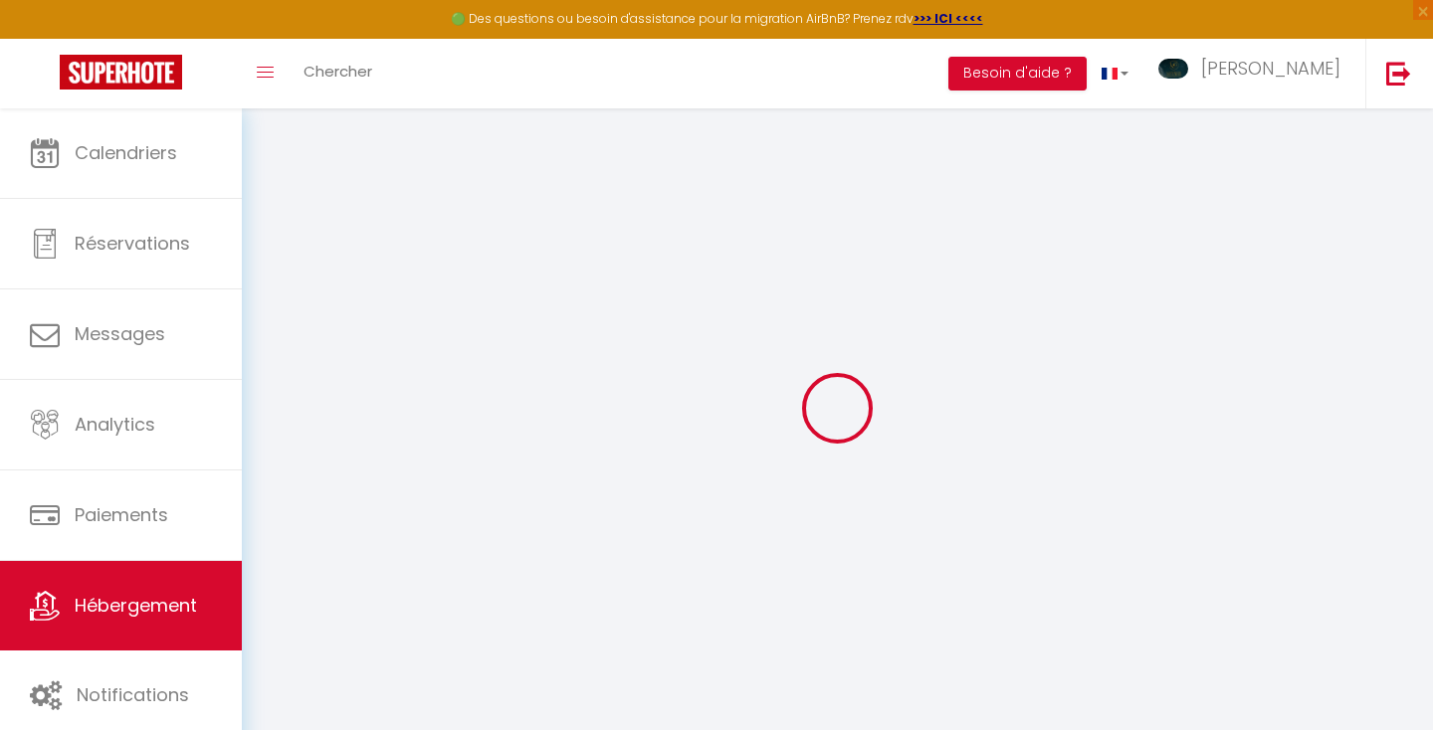
select select
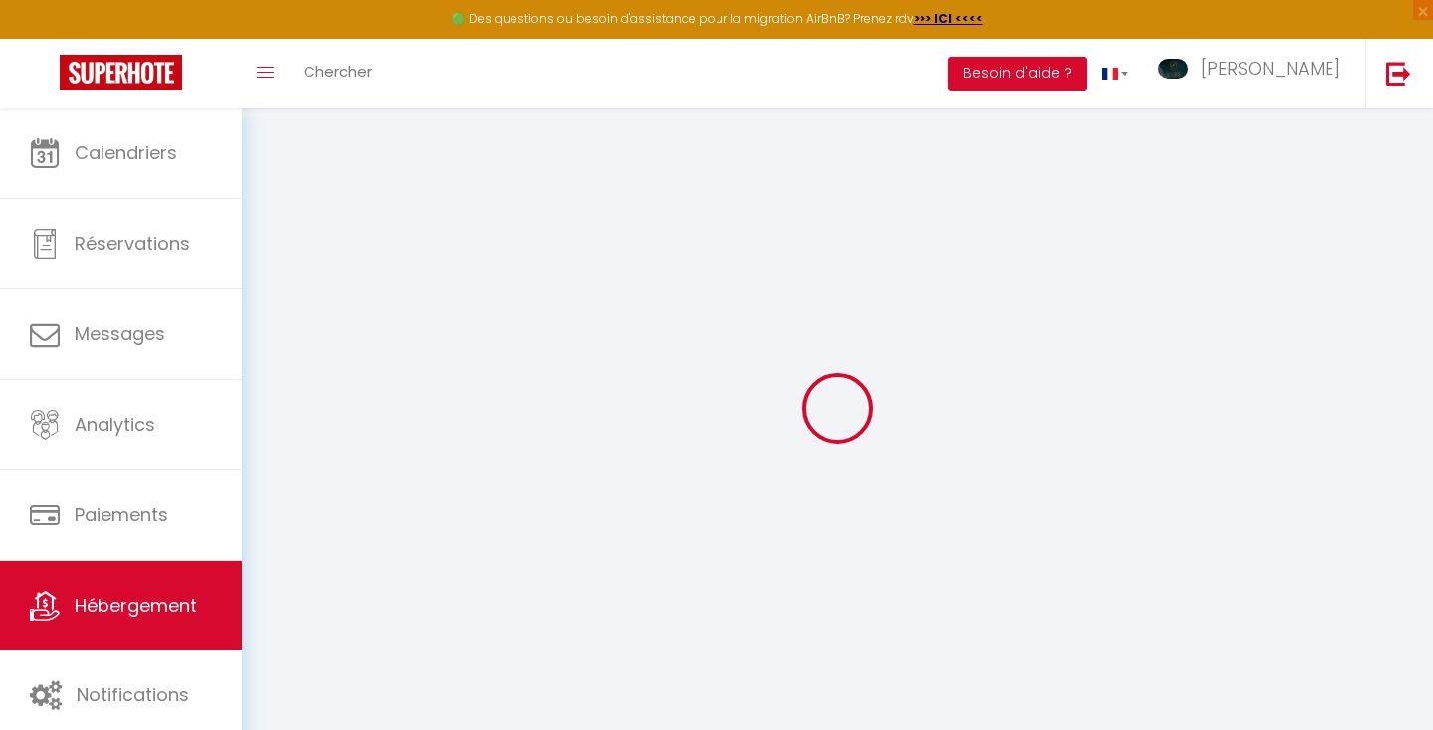
select select
checkbox input "false"
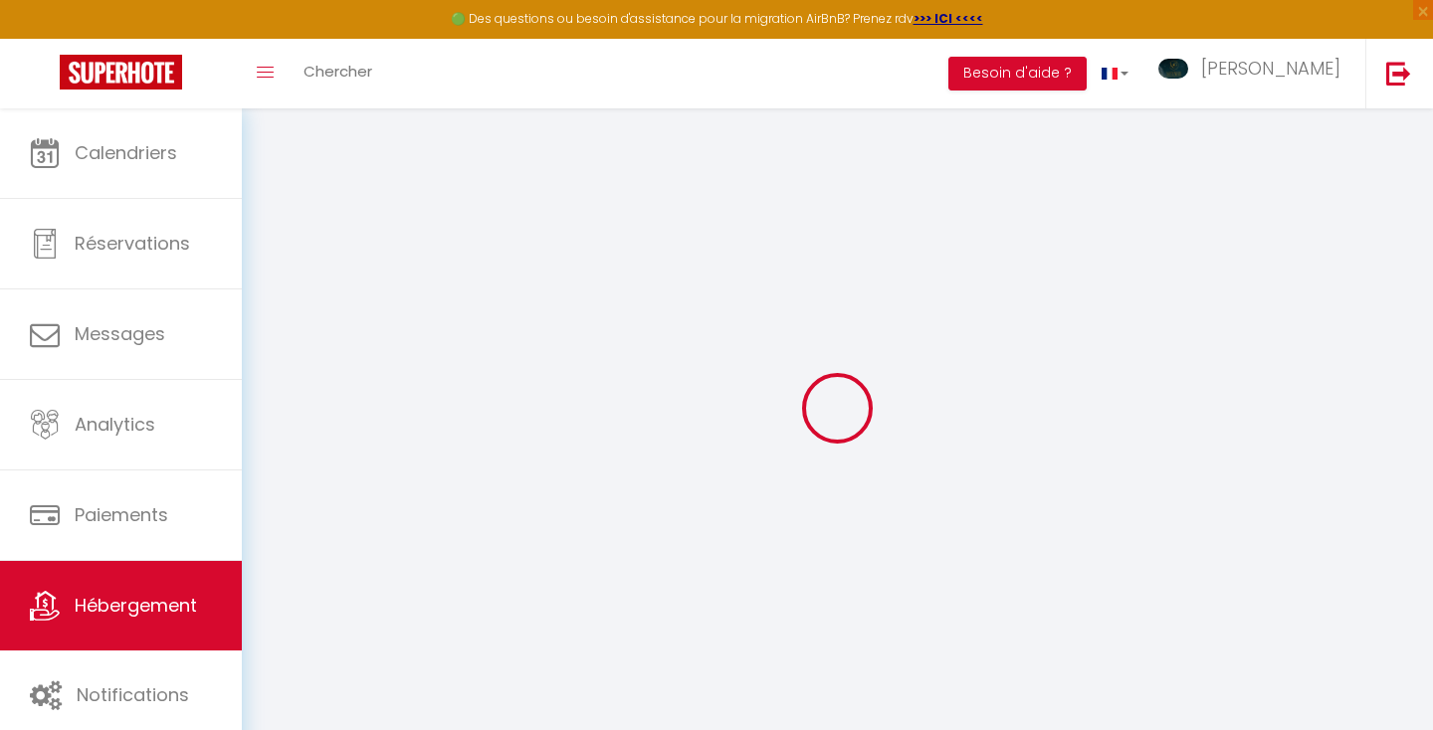
checkbox input "false"
select select
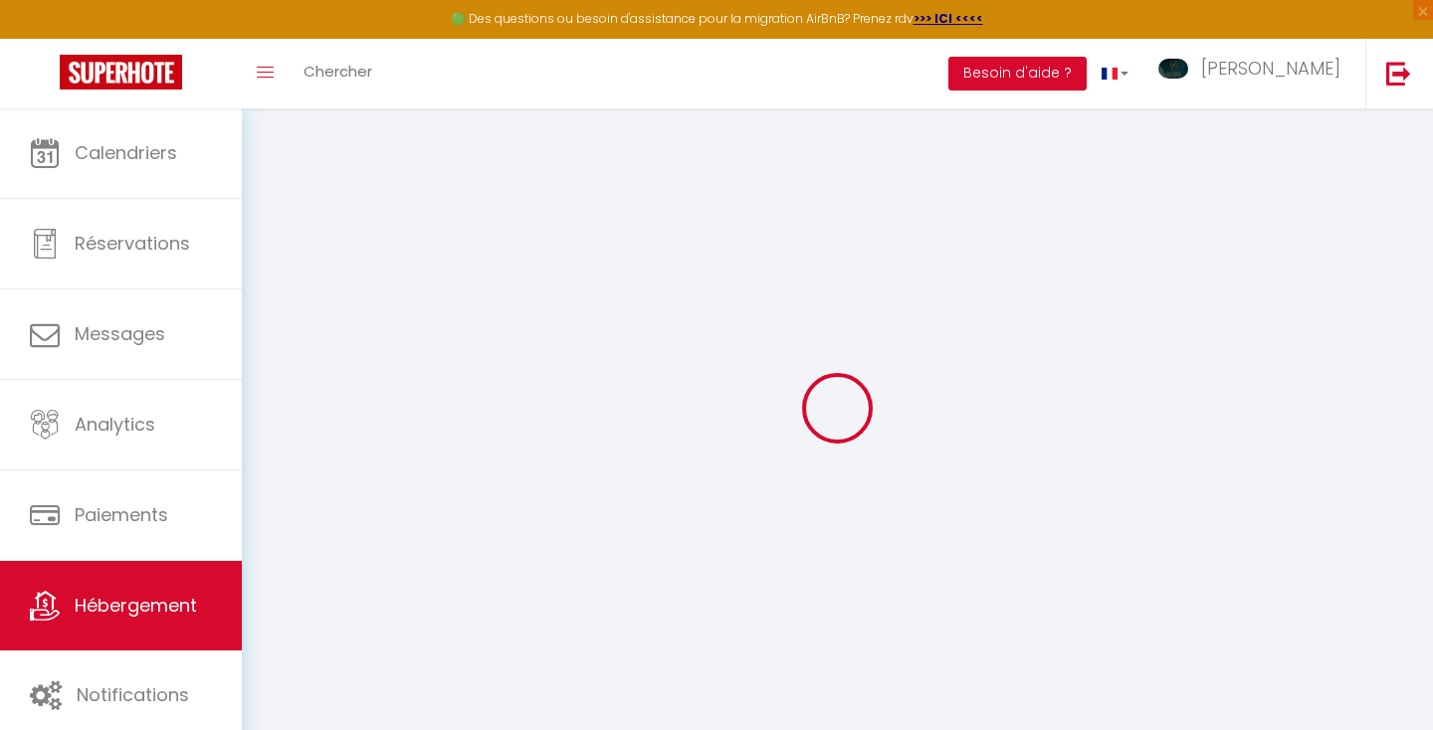
select select
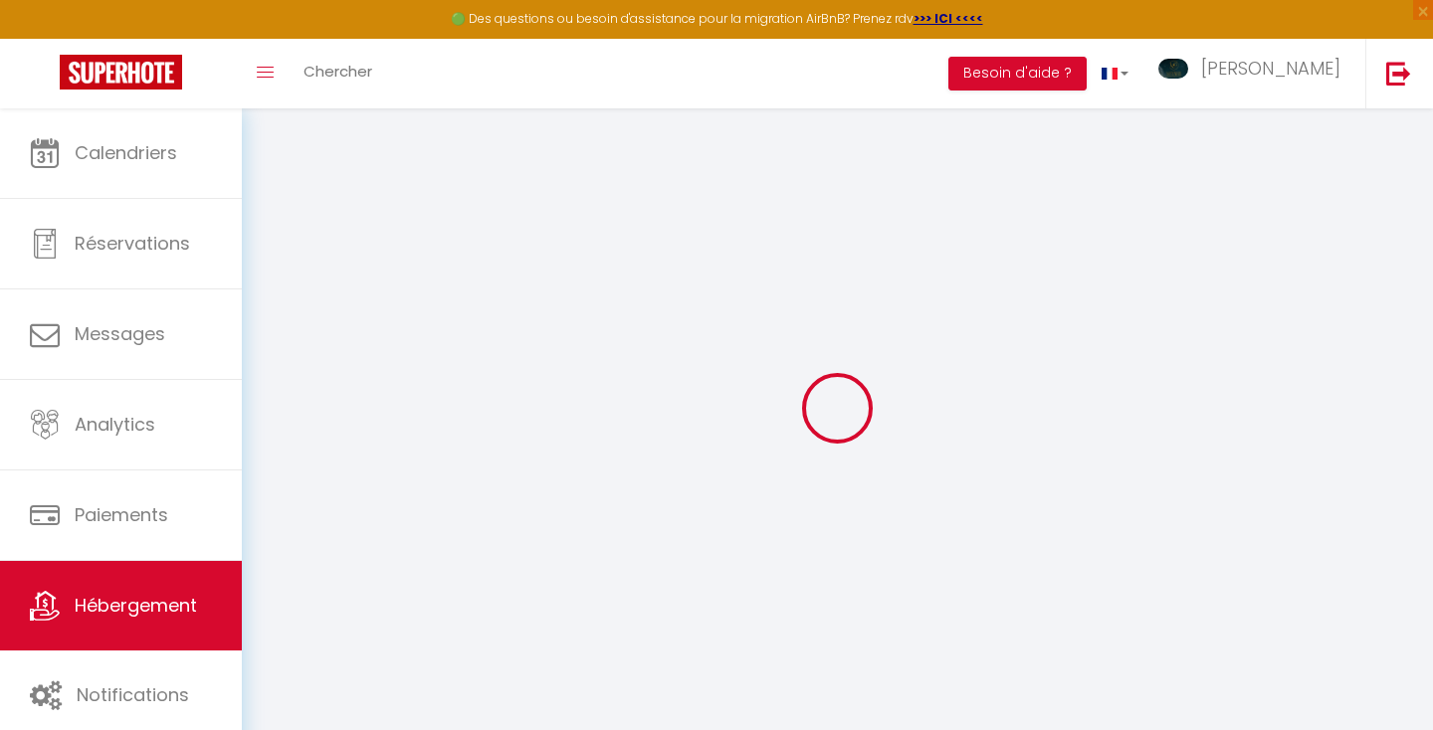
checkbox input "false"
select select
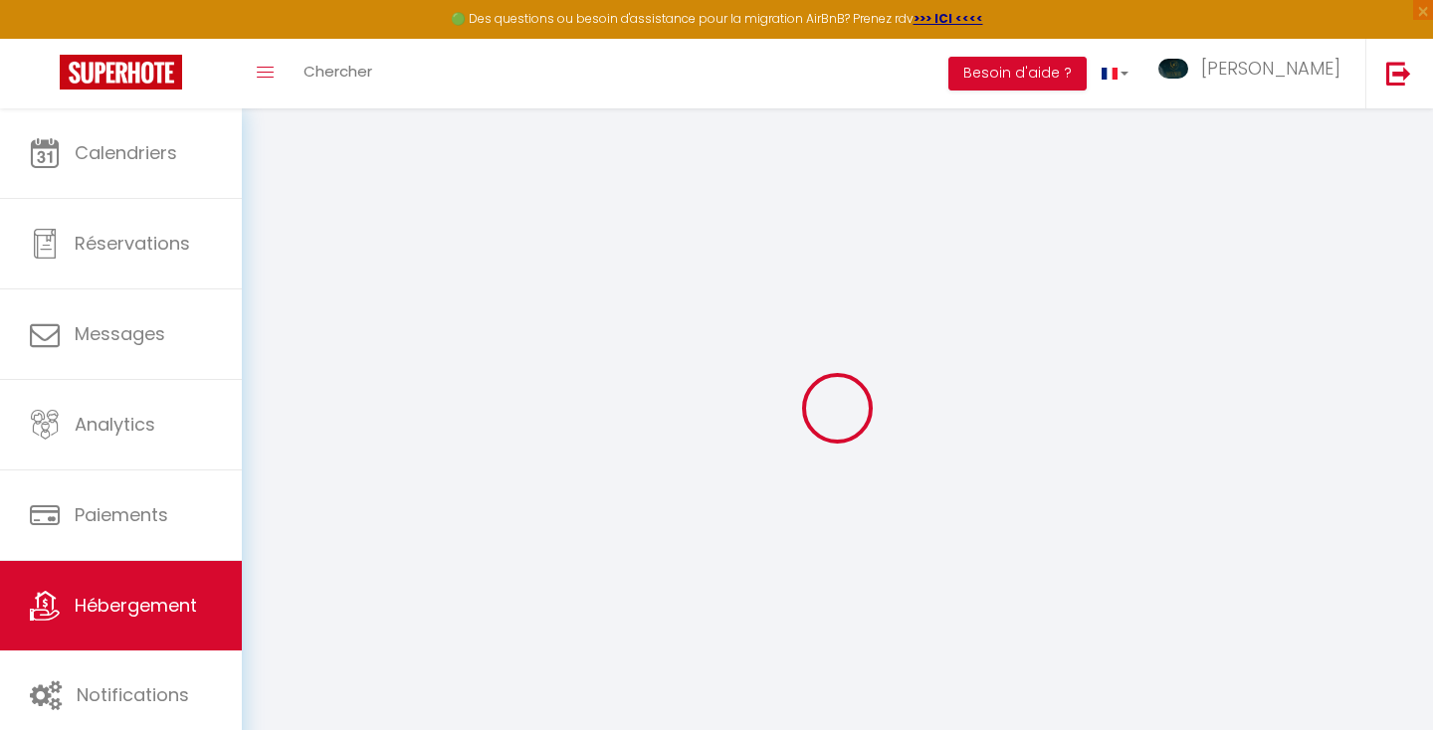
select select
type input "LE BARNAVE"
type input "[STREET_ADDRESS]"
type input "38000"
type input "[GEOGRAPHIC_DATA]"
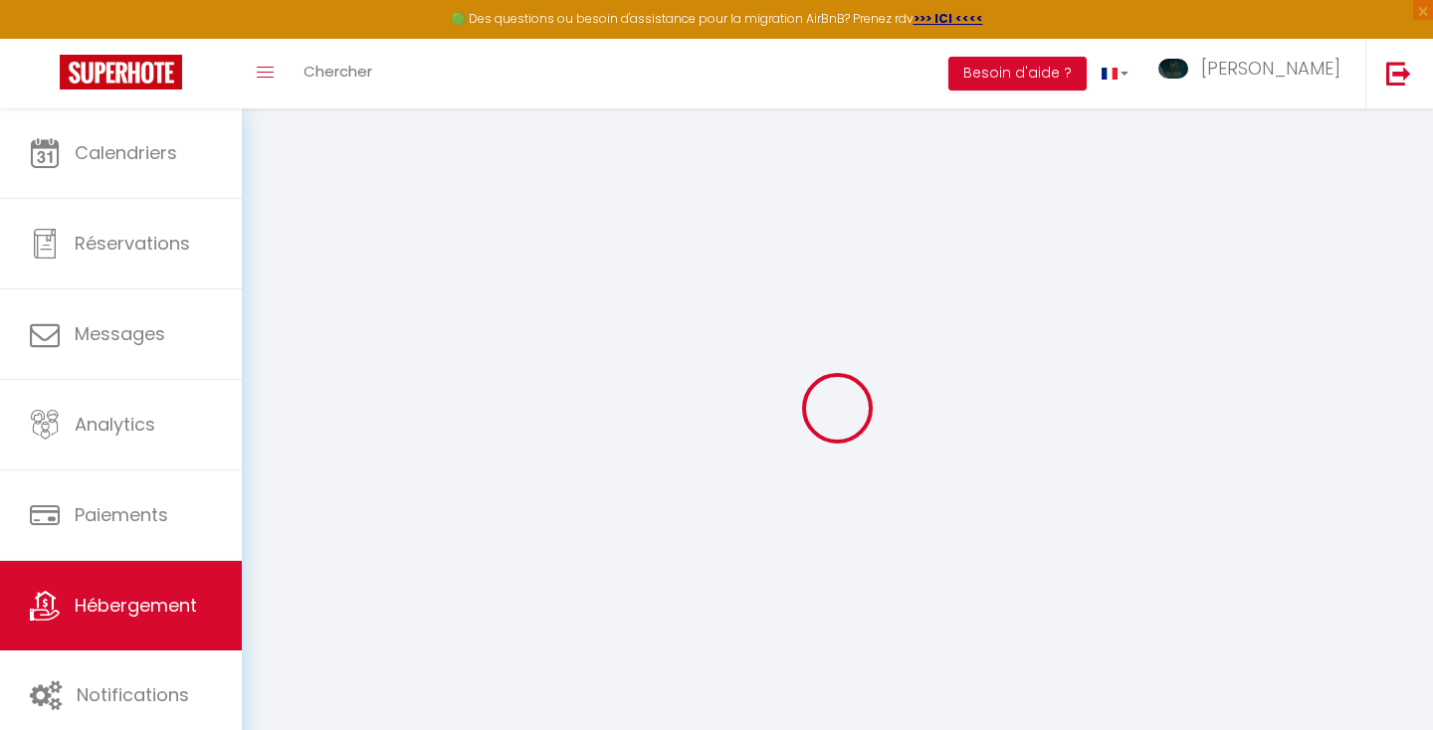
select select "2"
select select "0"
type input "50"
type input "35"
type input "5.5"
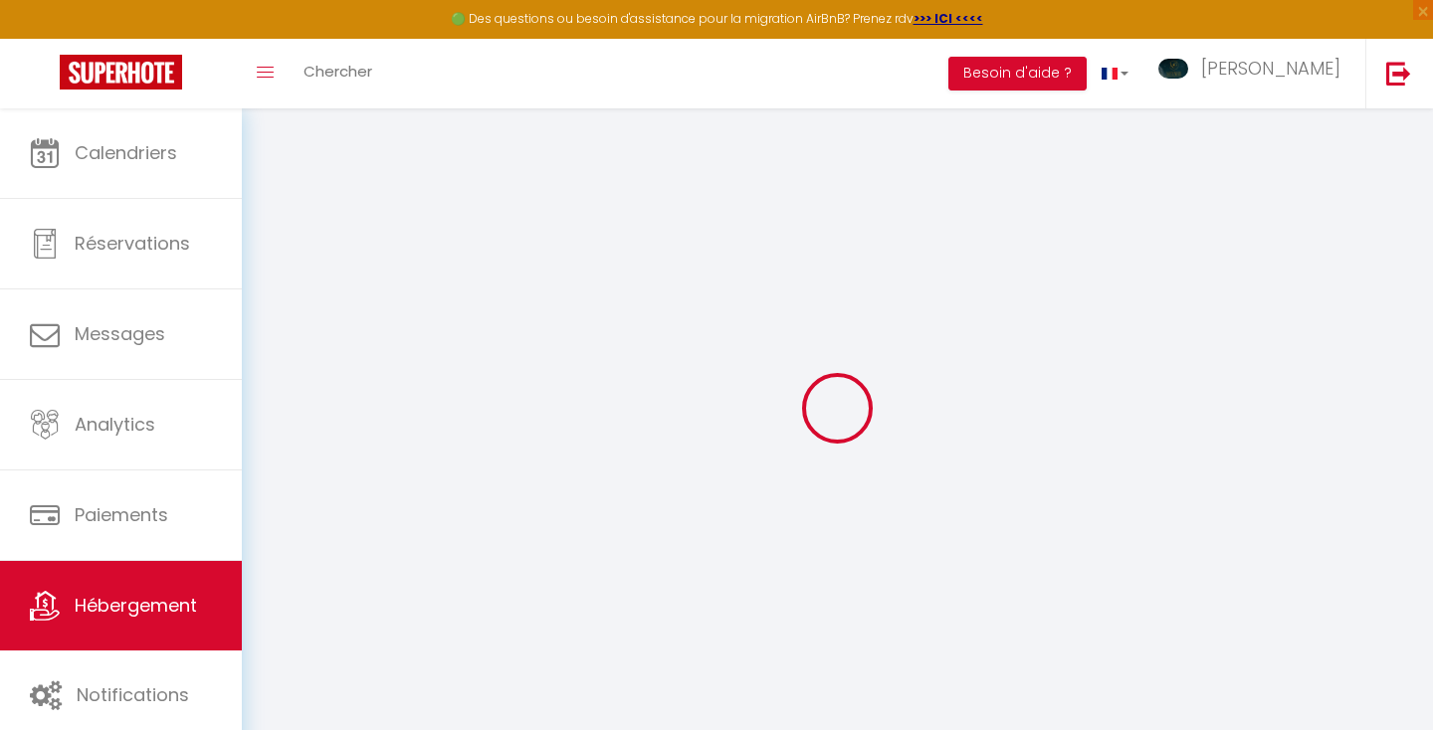
type input "14"
select select
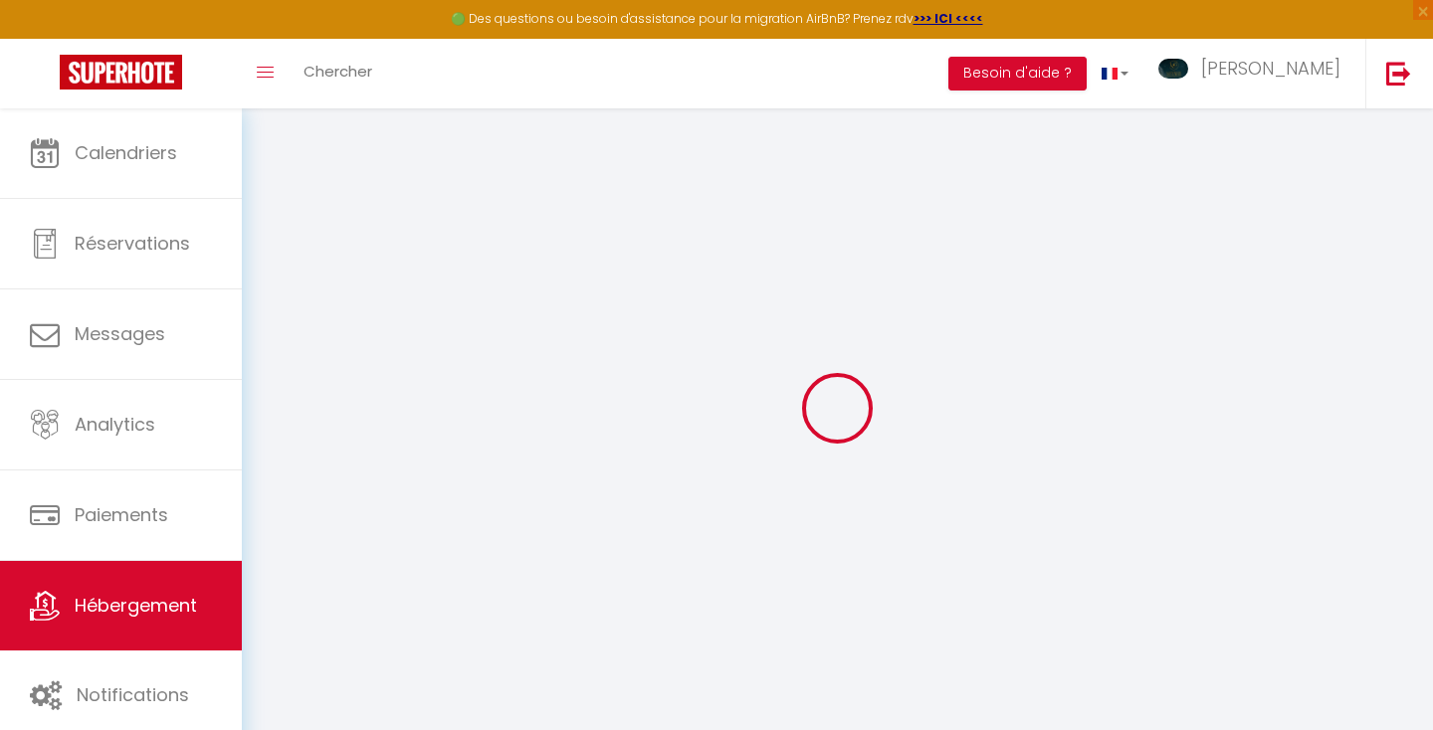
select select
type input "[STREET_ADDRESS]"
type input "38000"
type input "[GEOGRAPHIC_DATA]"
type input "[EMAIL_ADDRESS][DOMAIN_NAME]"
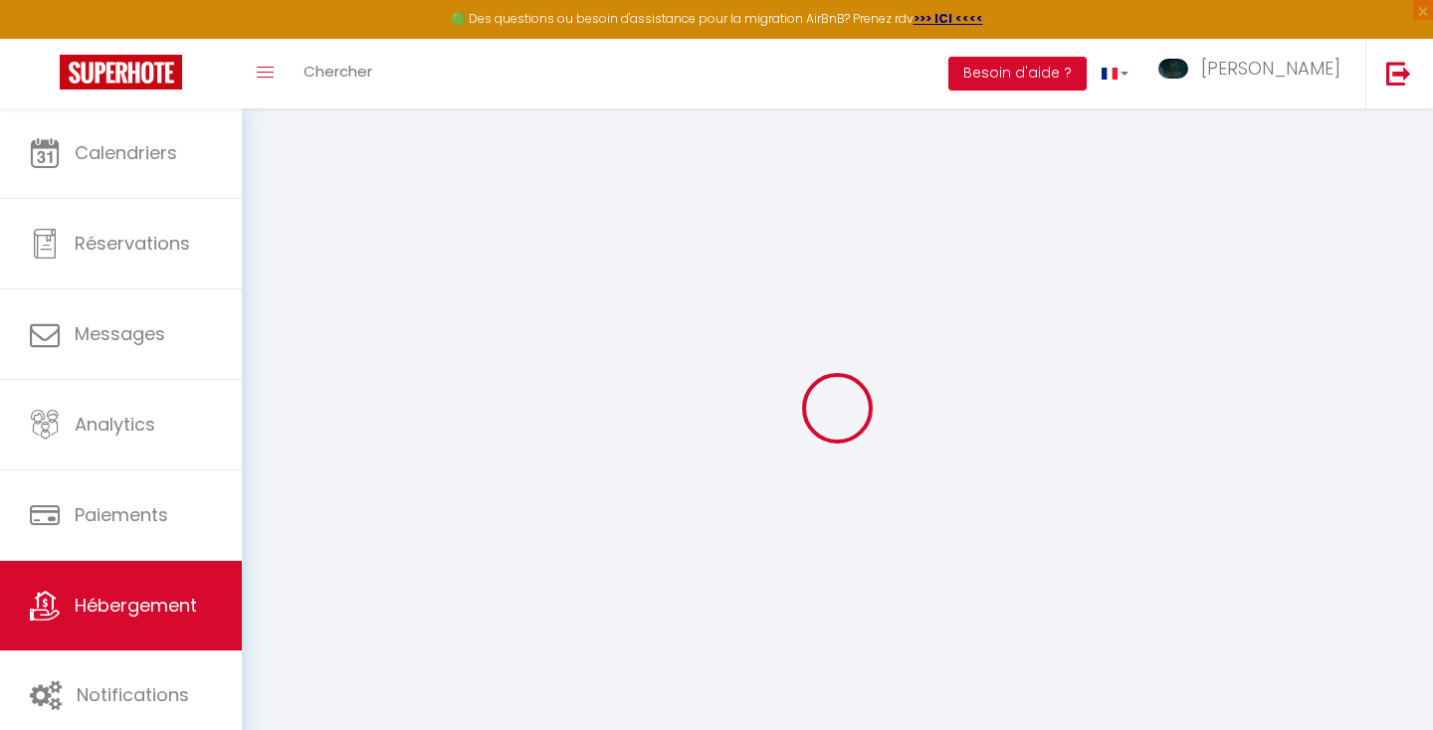
select select "4131"
checkbox input "false"
checkbox input "true"
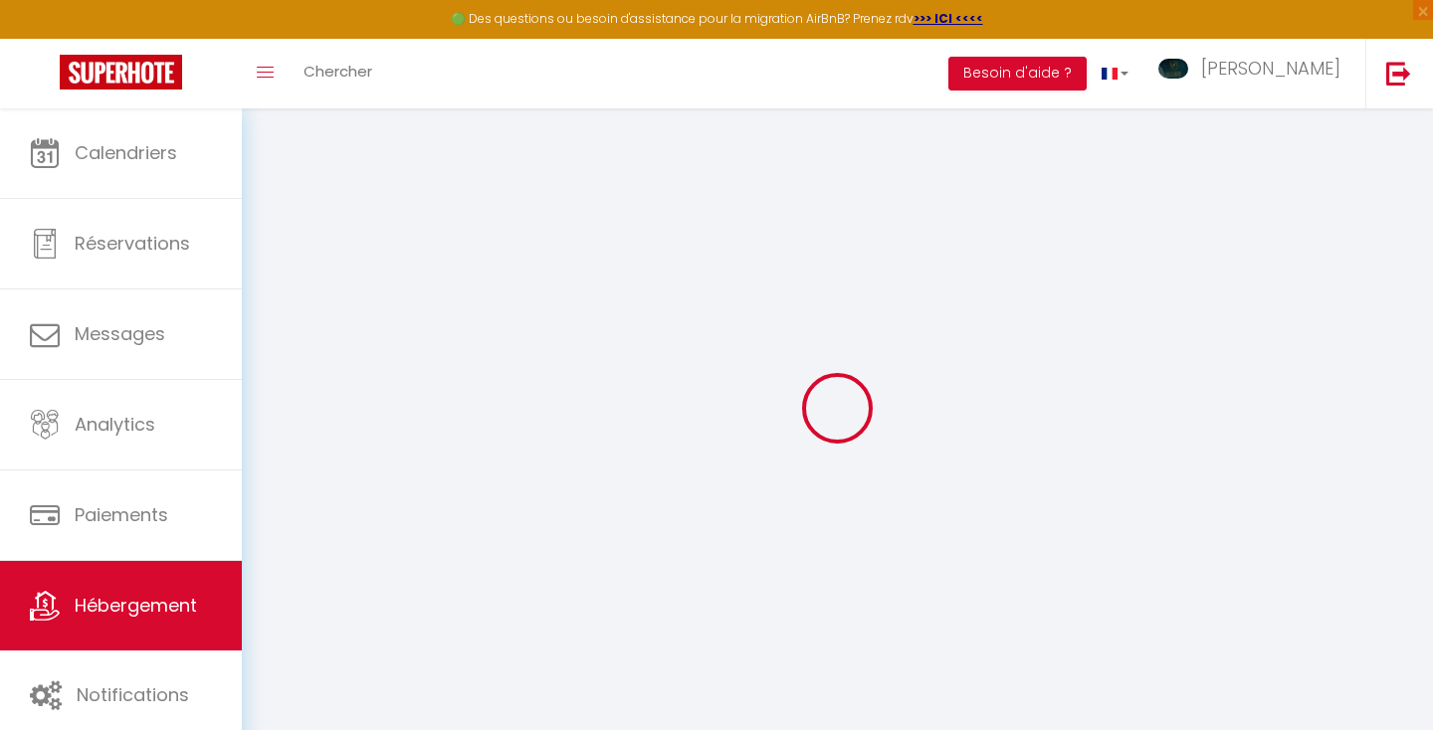
radio input "true"
select select
type input "0"
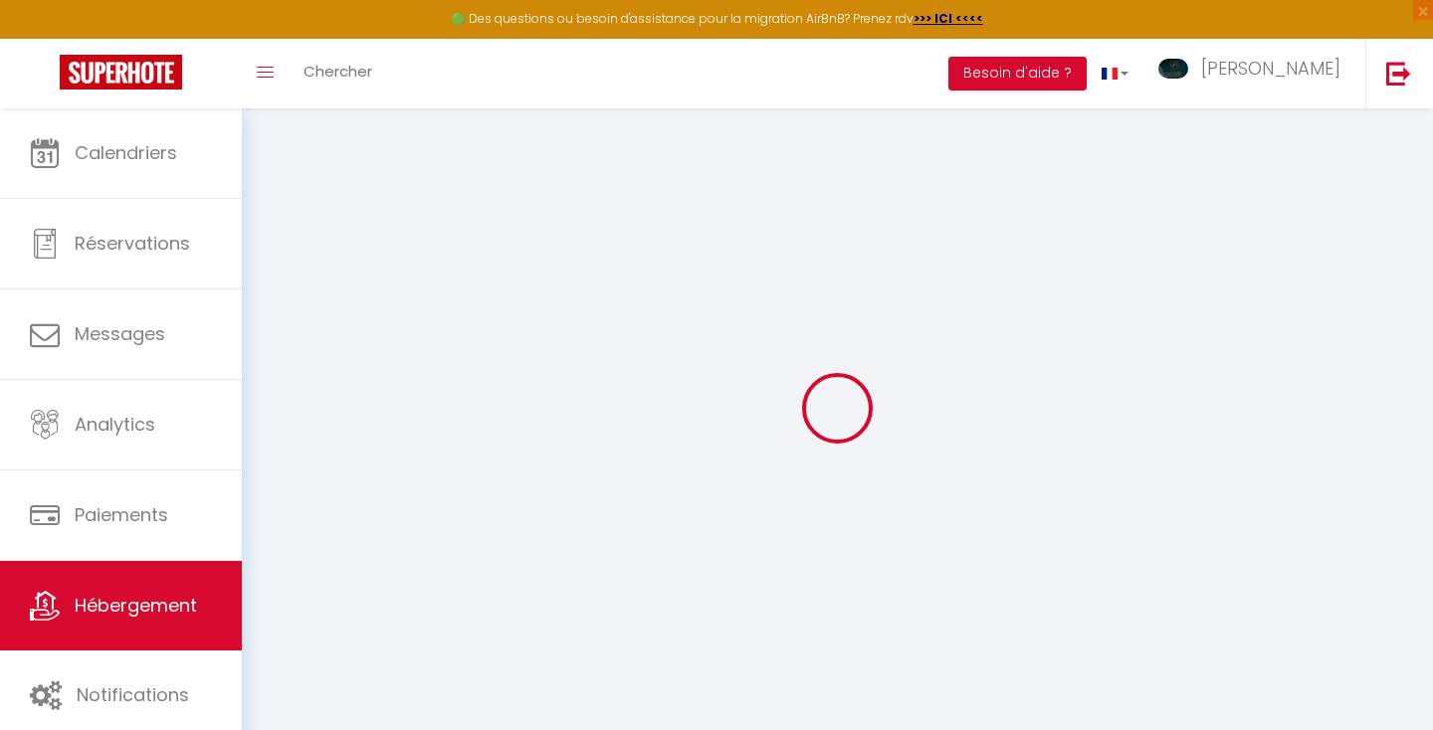
select select
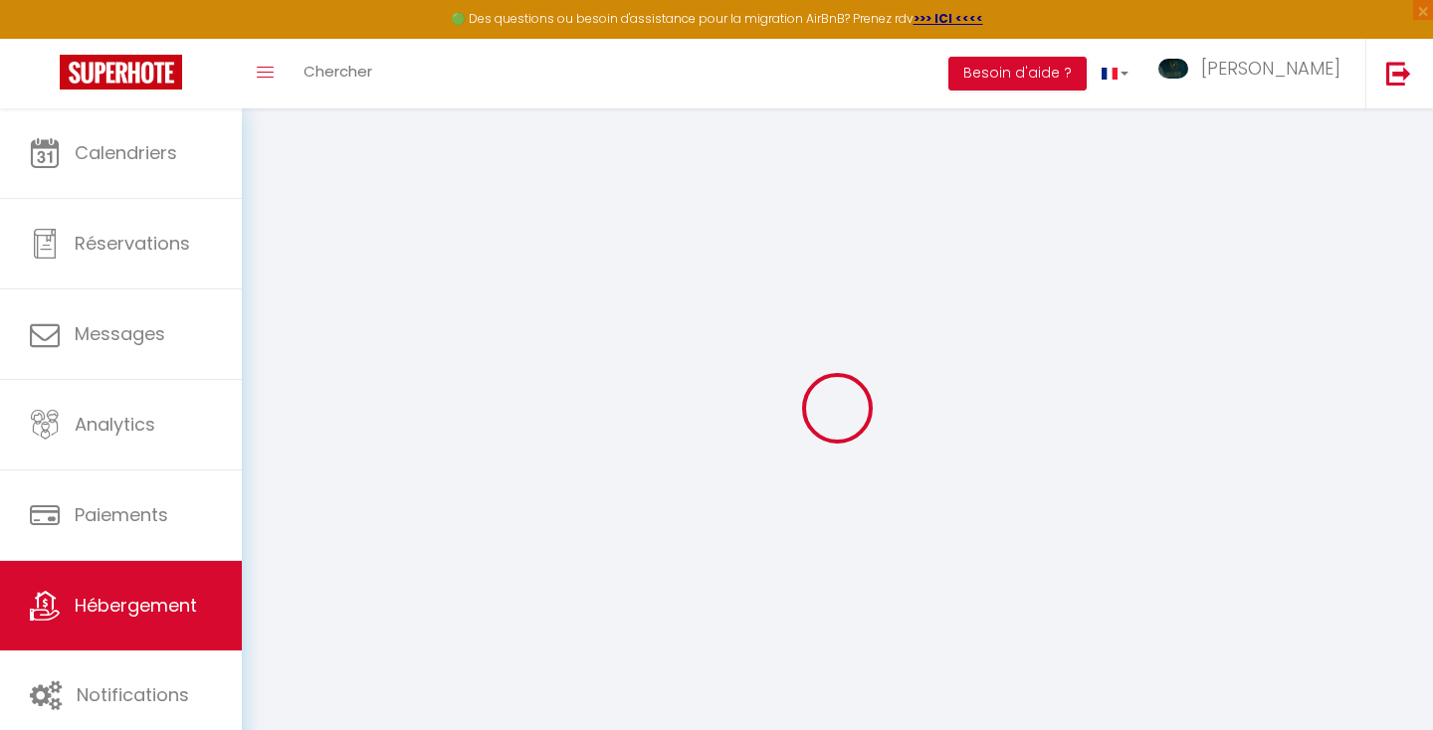
checkbox input "false"
checkbox input "true"
select select
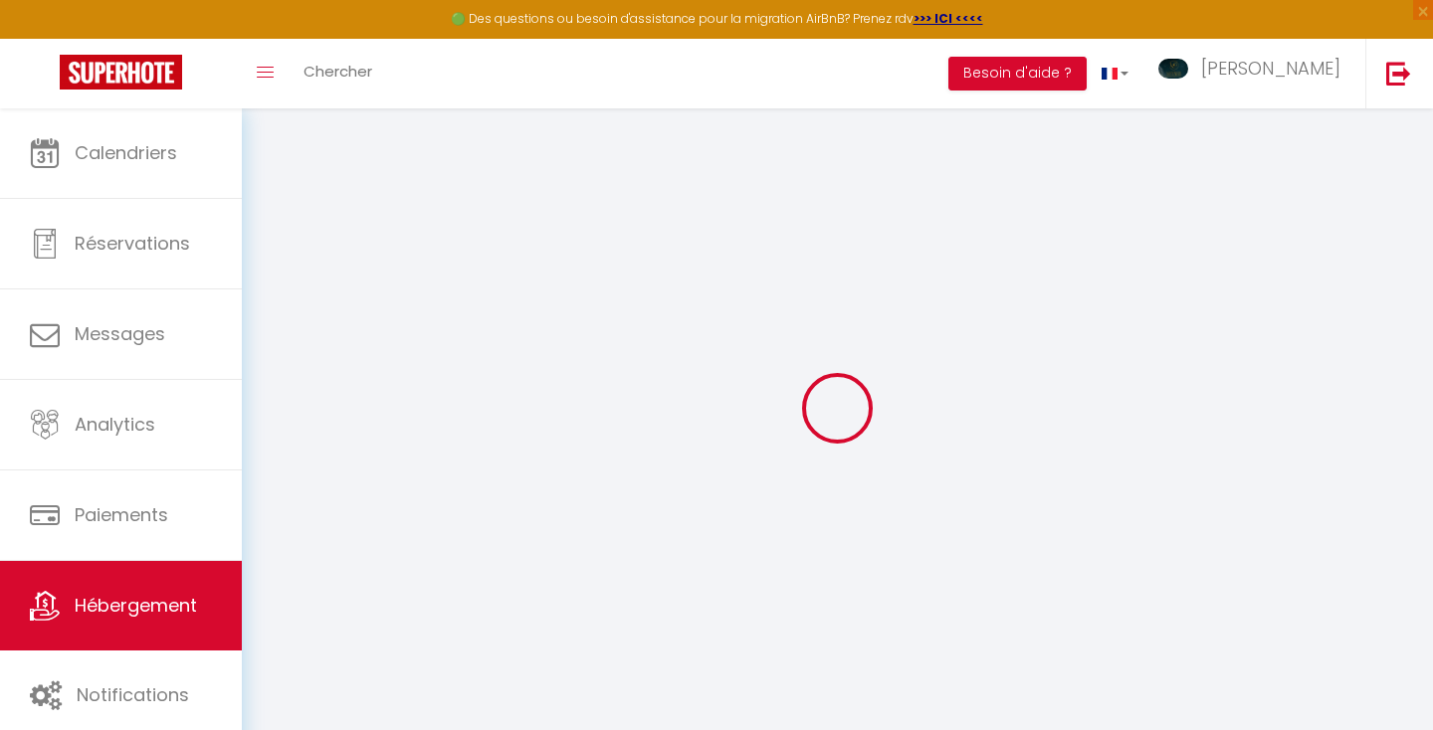
select select
checkbox input "false"
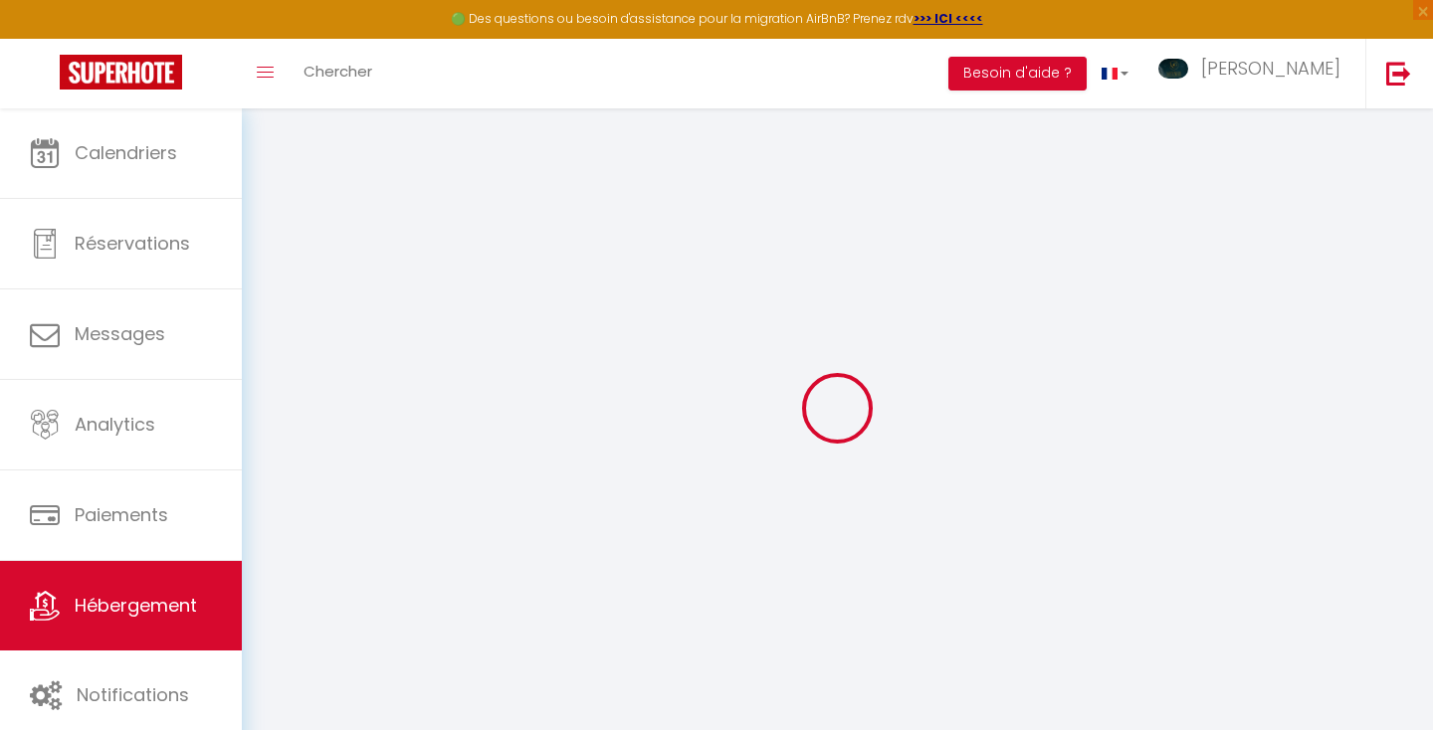
checkbox input "true"
checkbox input "false"
checkbox input "true"
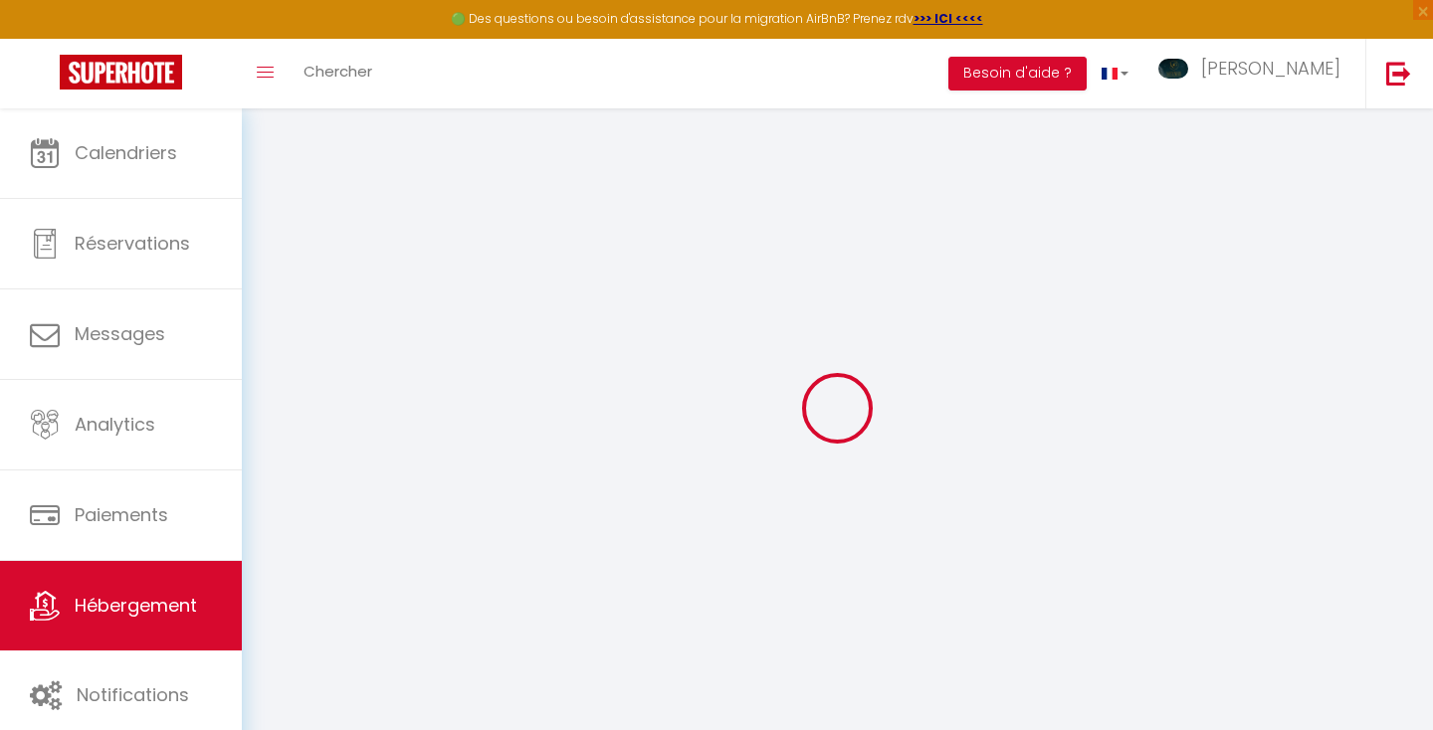
checkbox input "true"
checkbox input "false"
checkbox input "true"
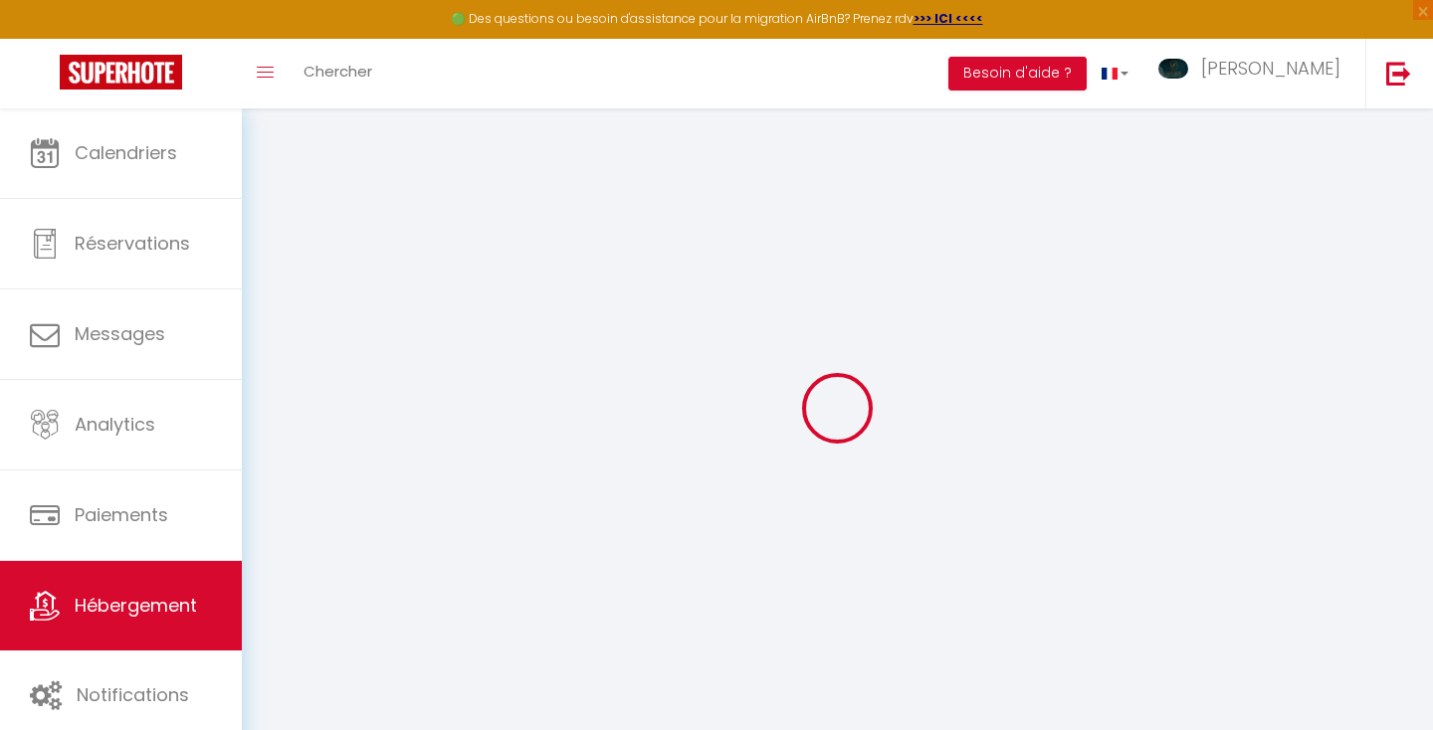
checkbox input "true"
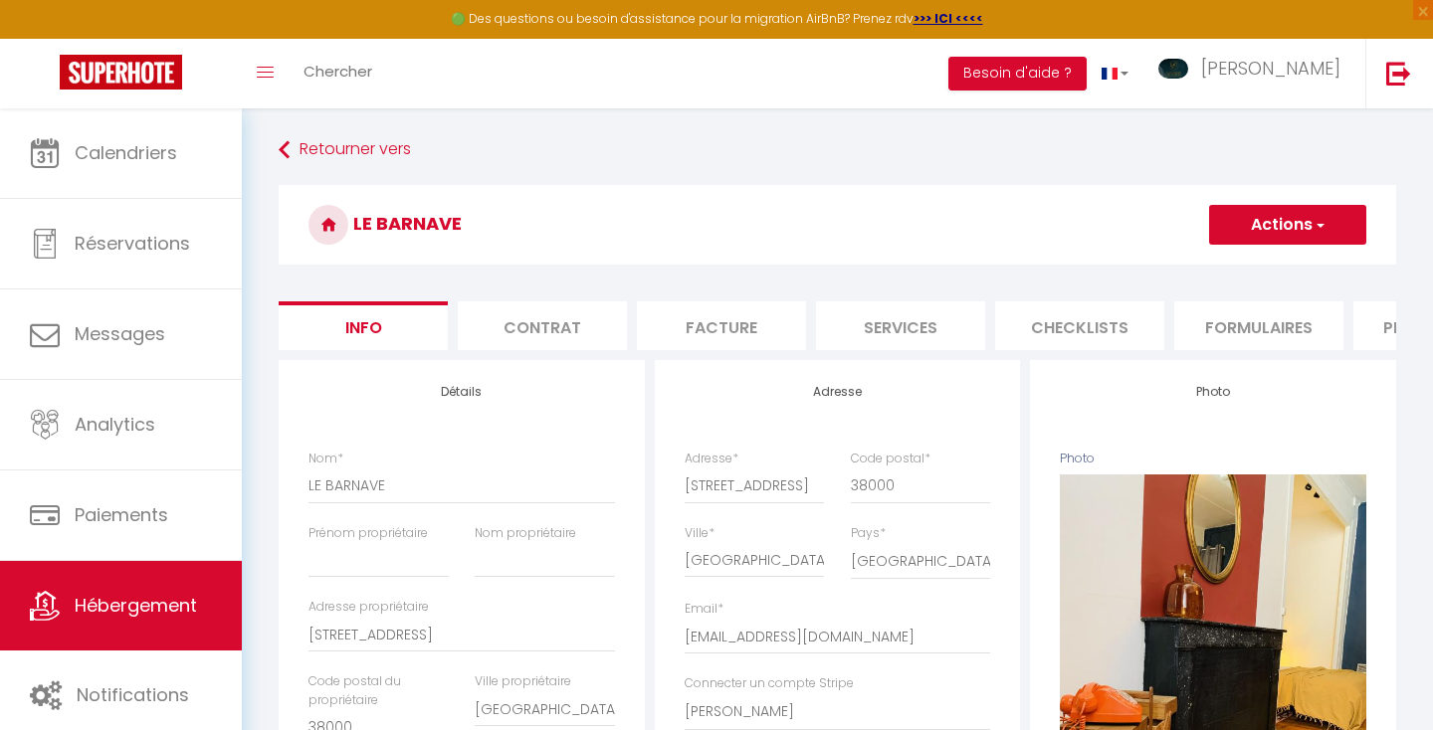
checkbox input "false"
checkbox input "true"
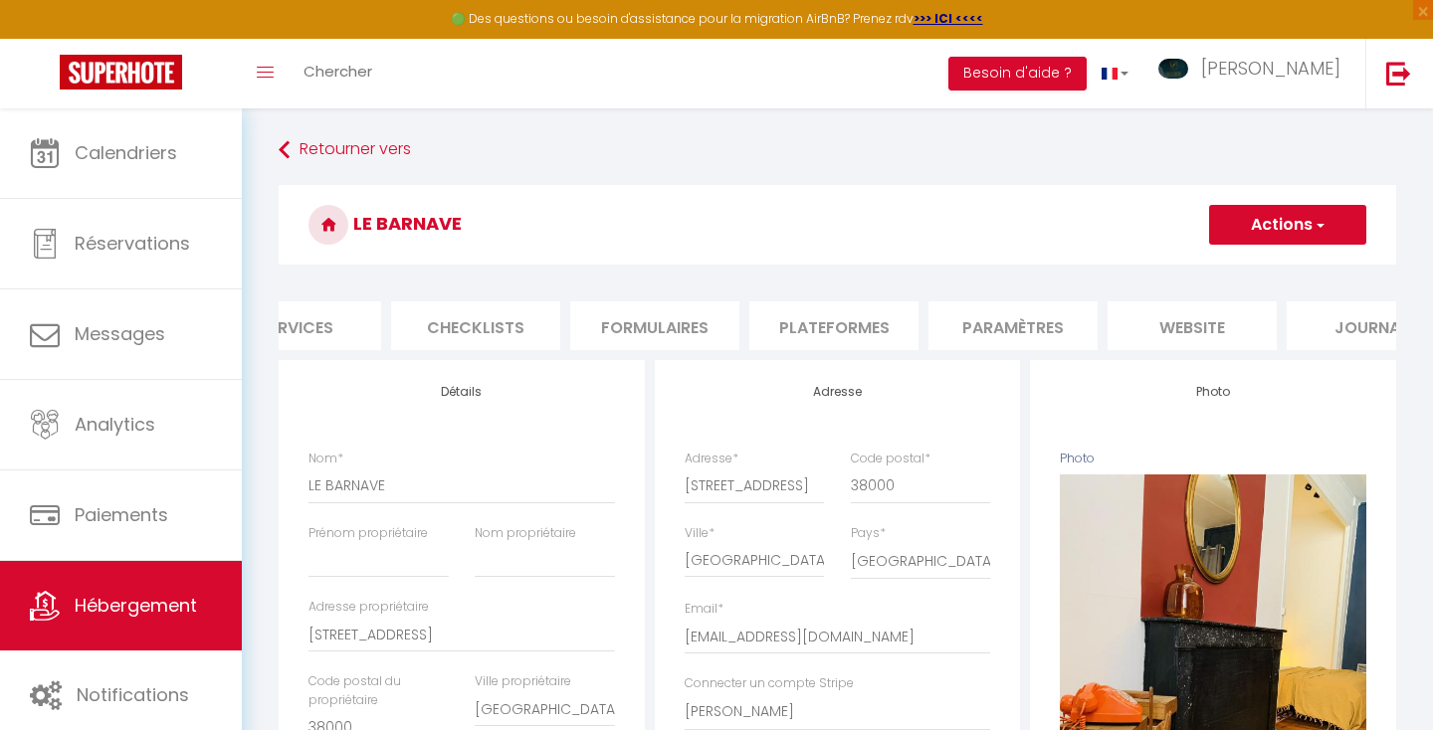
scroll to position [0, 674]
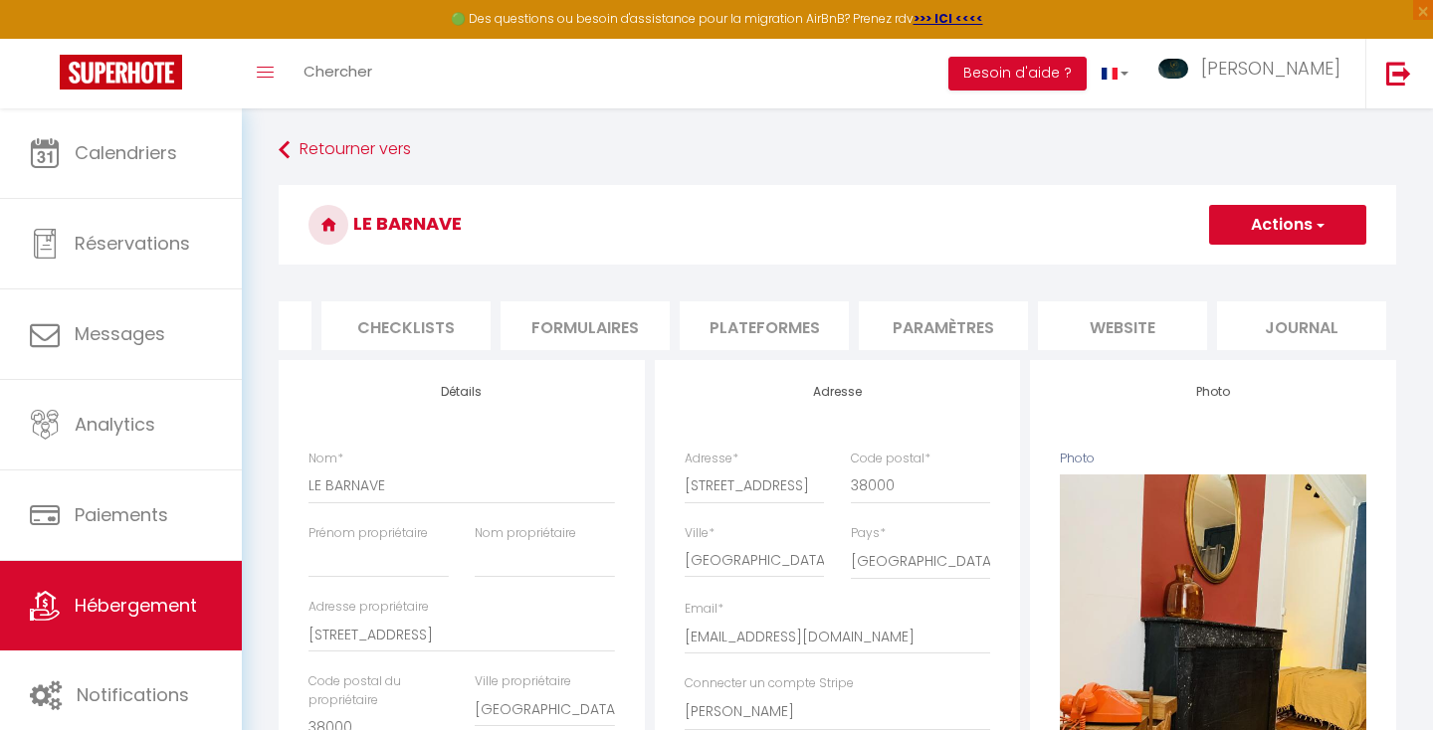
click at [1128, 324] on li "website" at bounding box center [1122, 325] width 169 height 49
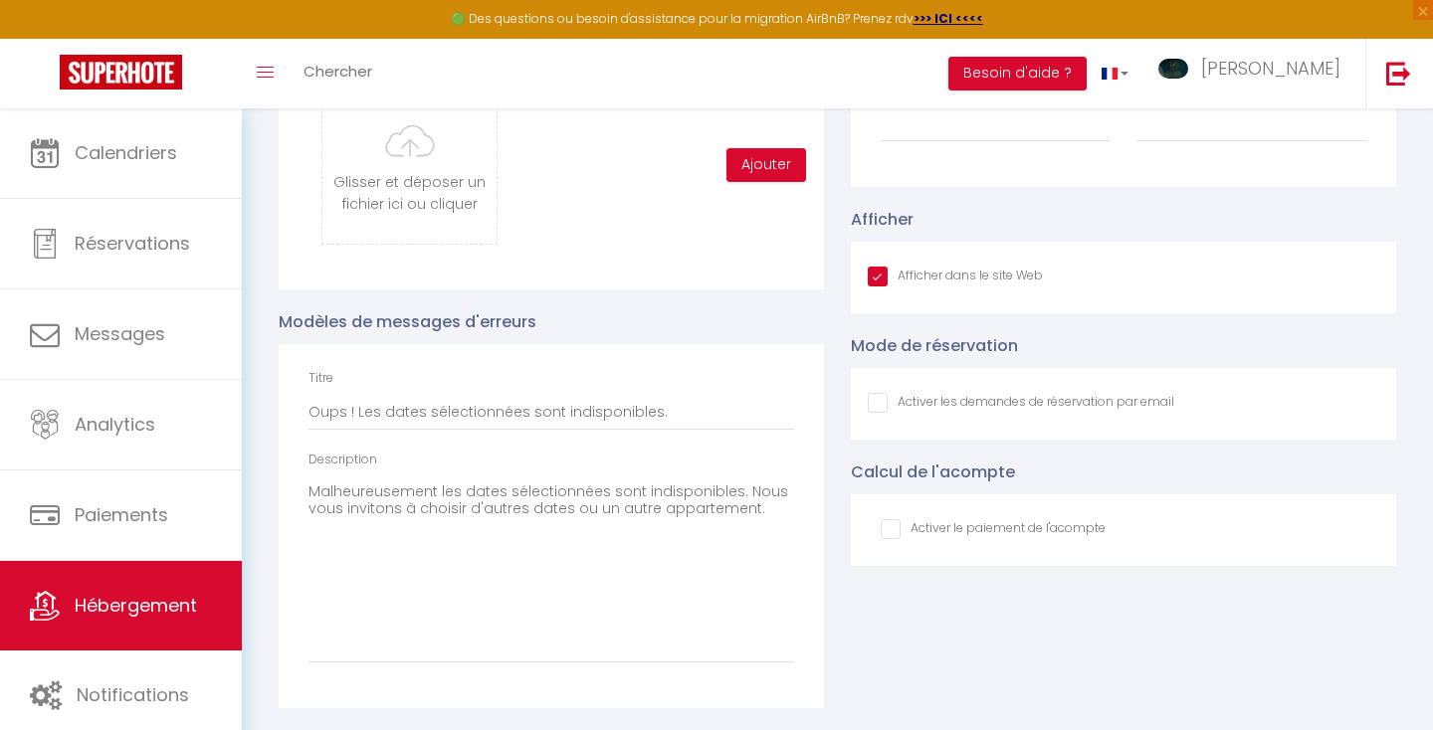
scroll to position [2200, 0]
click at [571, 512] on textarea "Malheureusement les dates sélectionnées sont indisponibles. Nous vous invitons …" at bounding box center [551, 569] width 486 height 187
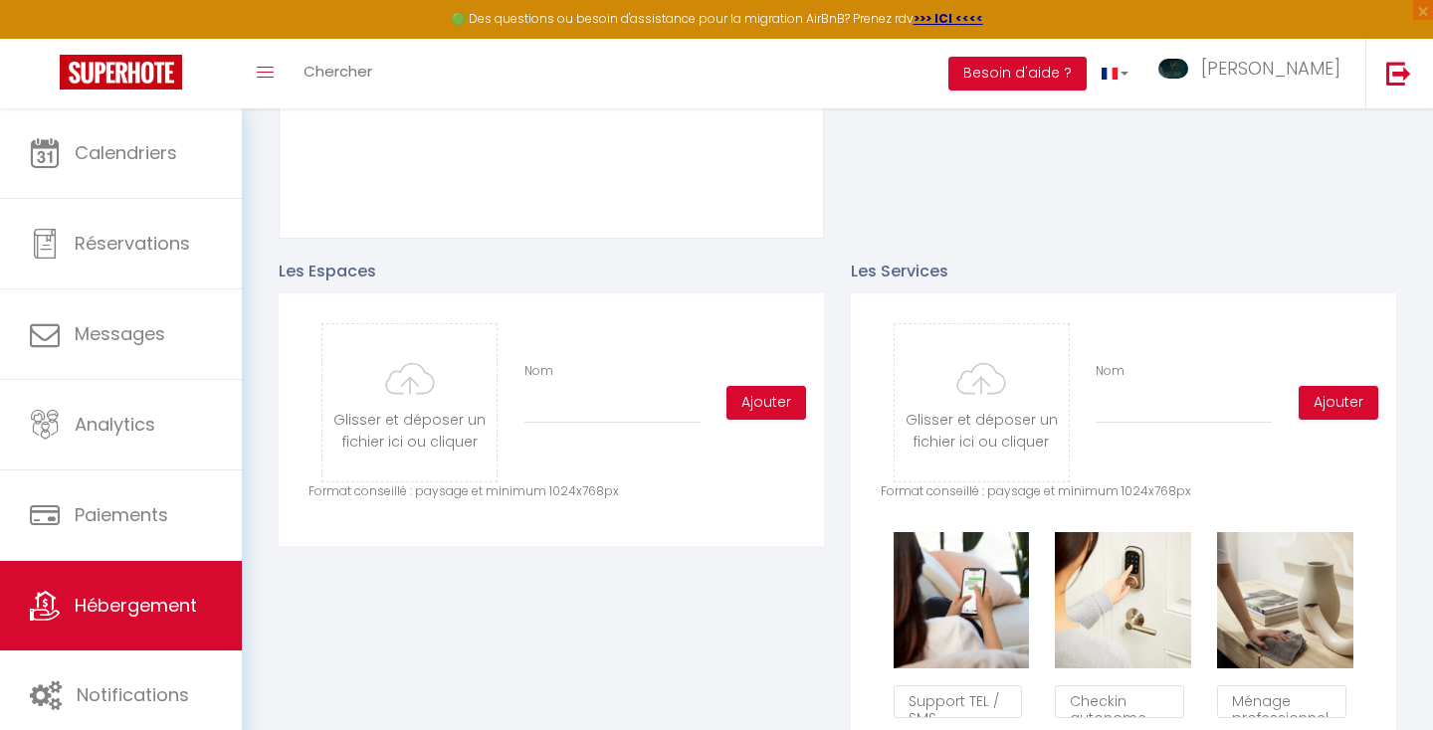
scroll to position [788, 0]
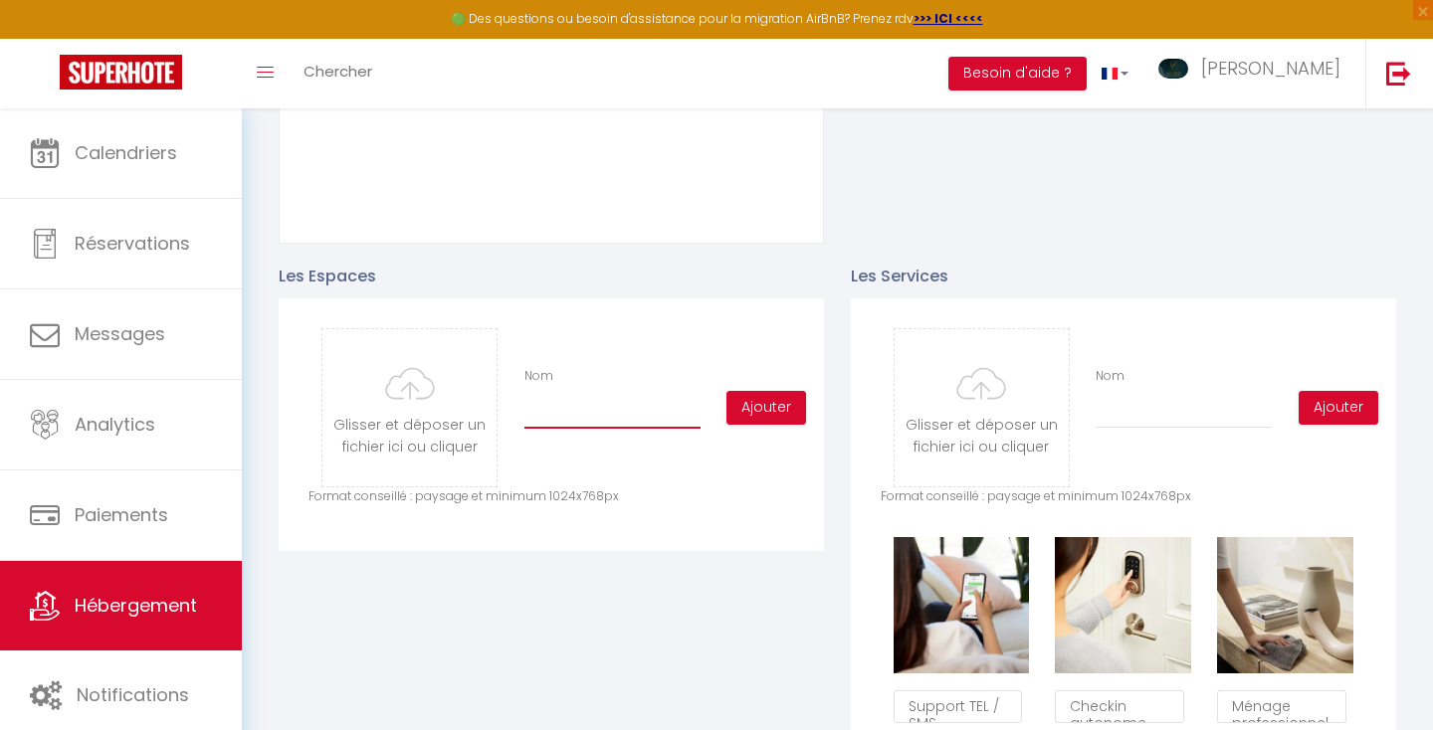
click at [562, 411] on input "Nom" at bounding box center [612, 411] width 176 height 36
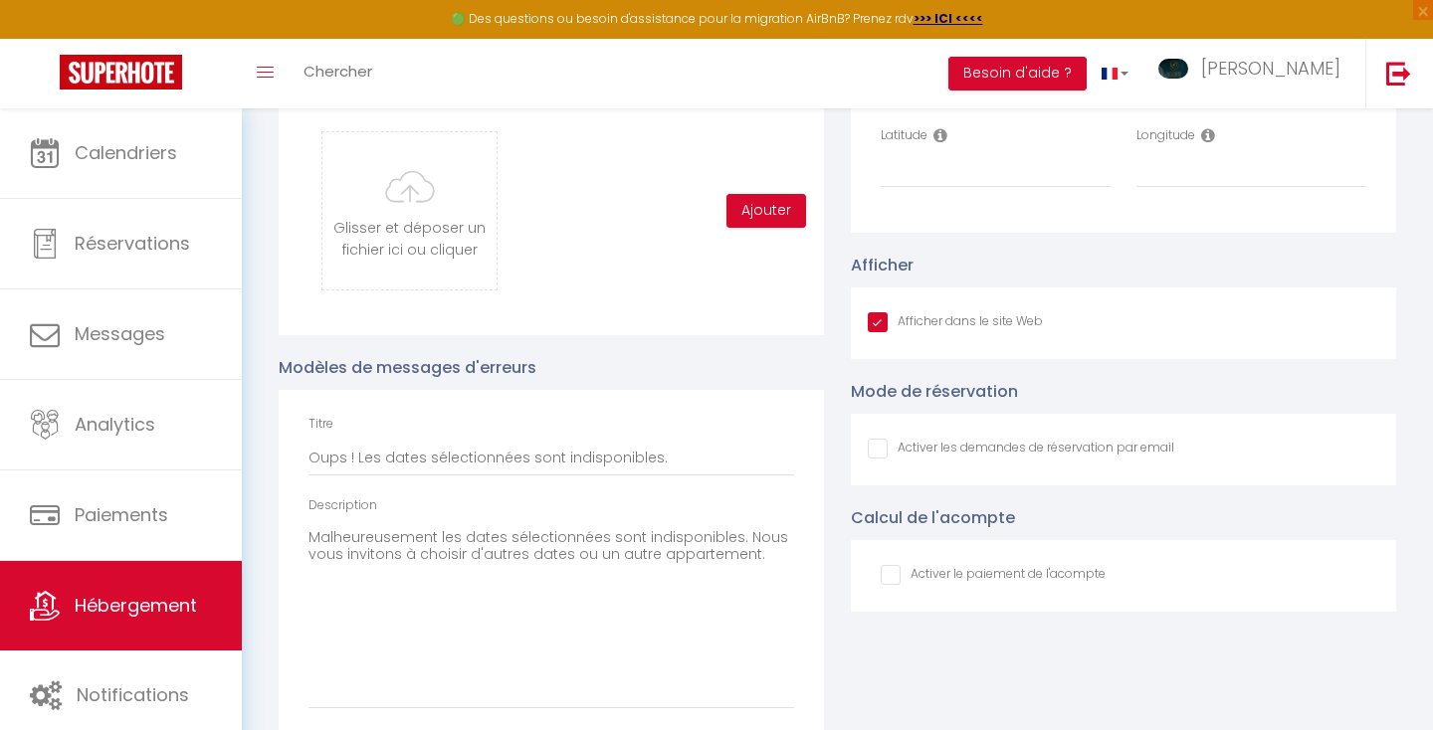
scroll to position [2200, 0]
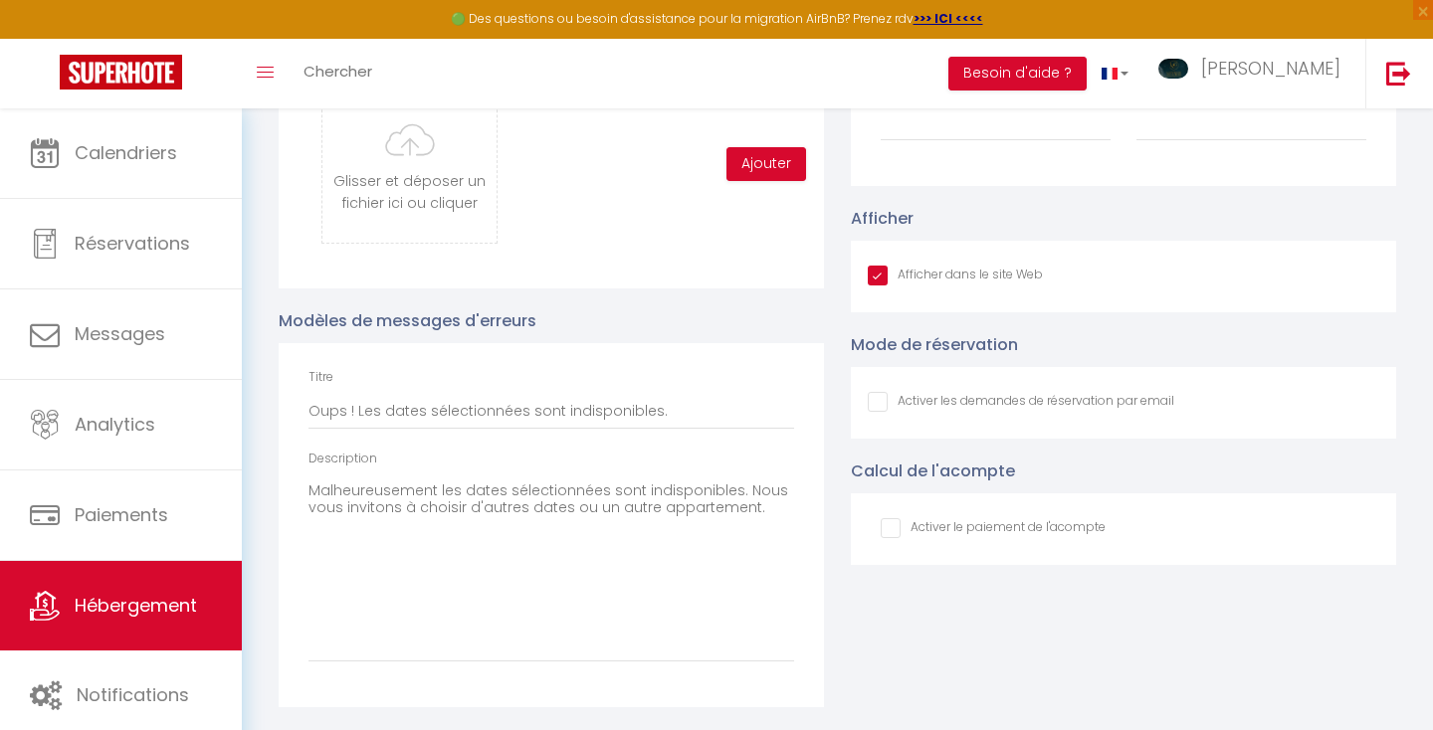
type input "Le Barnave"
click at [877, 400] on input "Afficher dans le site Web" at bounding box center [1021, 402] width 306 height 20
checkbox input "true"
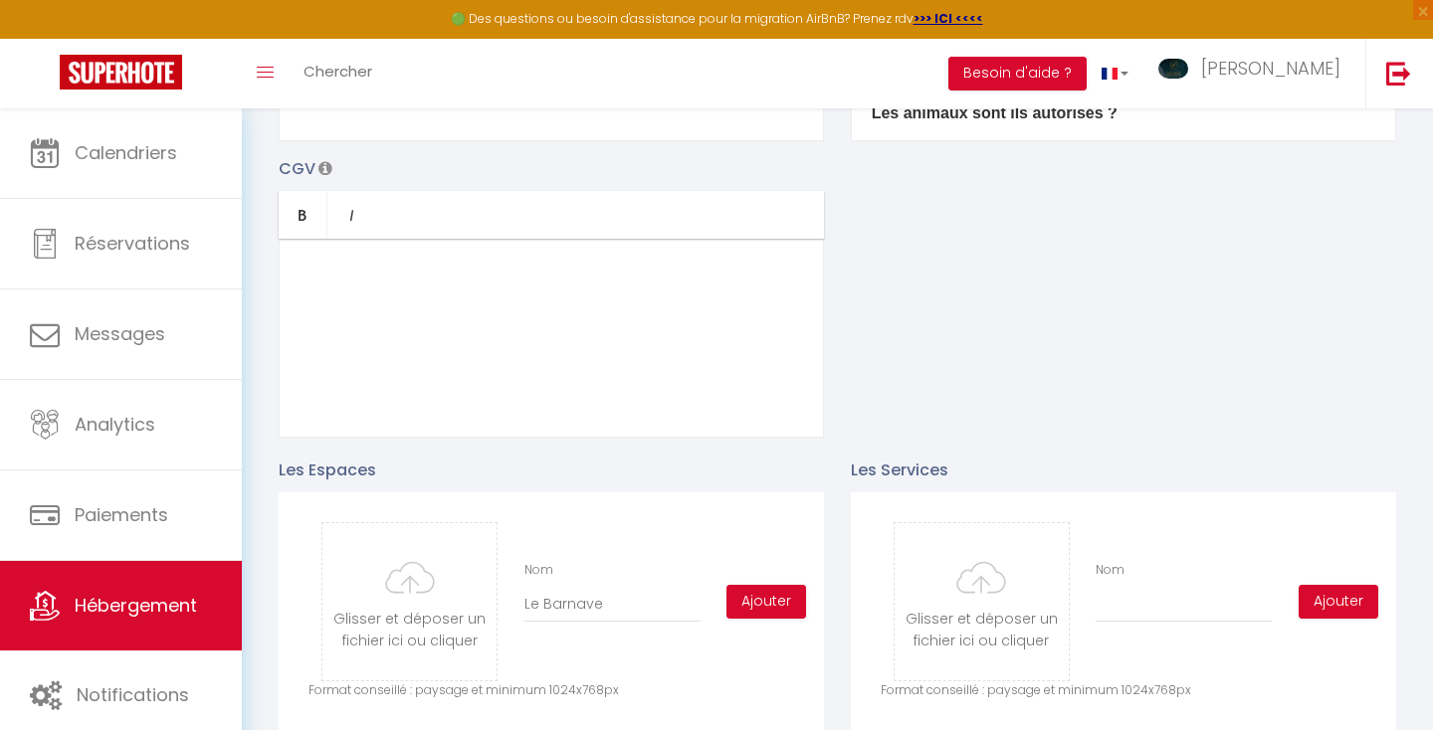
scroll to position [585, 0]
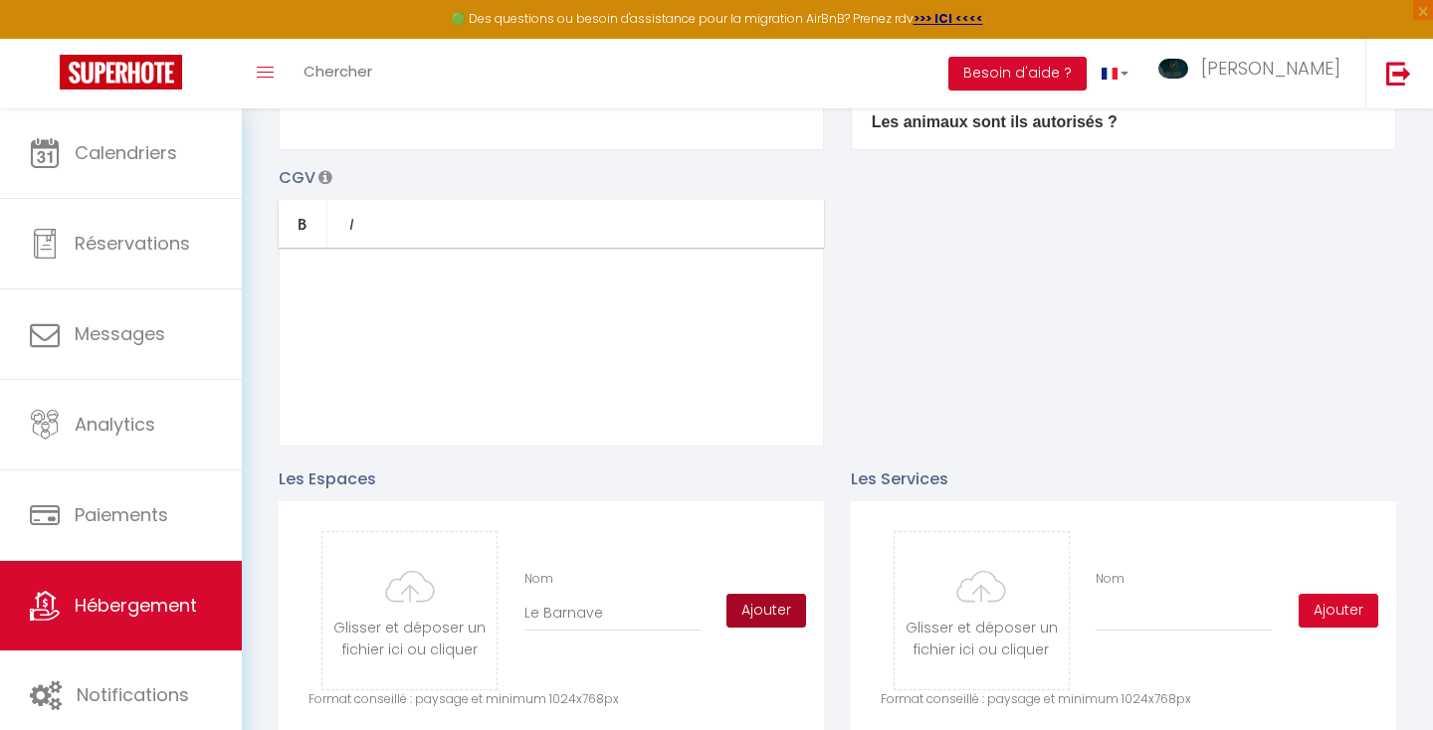
click at [750, 610] on button "Ajouter" at bounding box center [766, 611] width 80 height 34
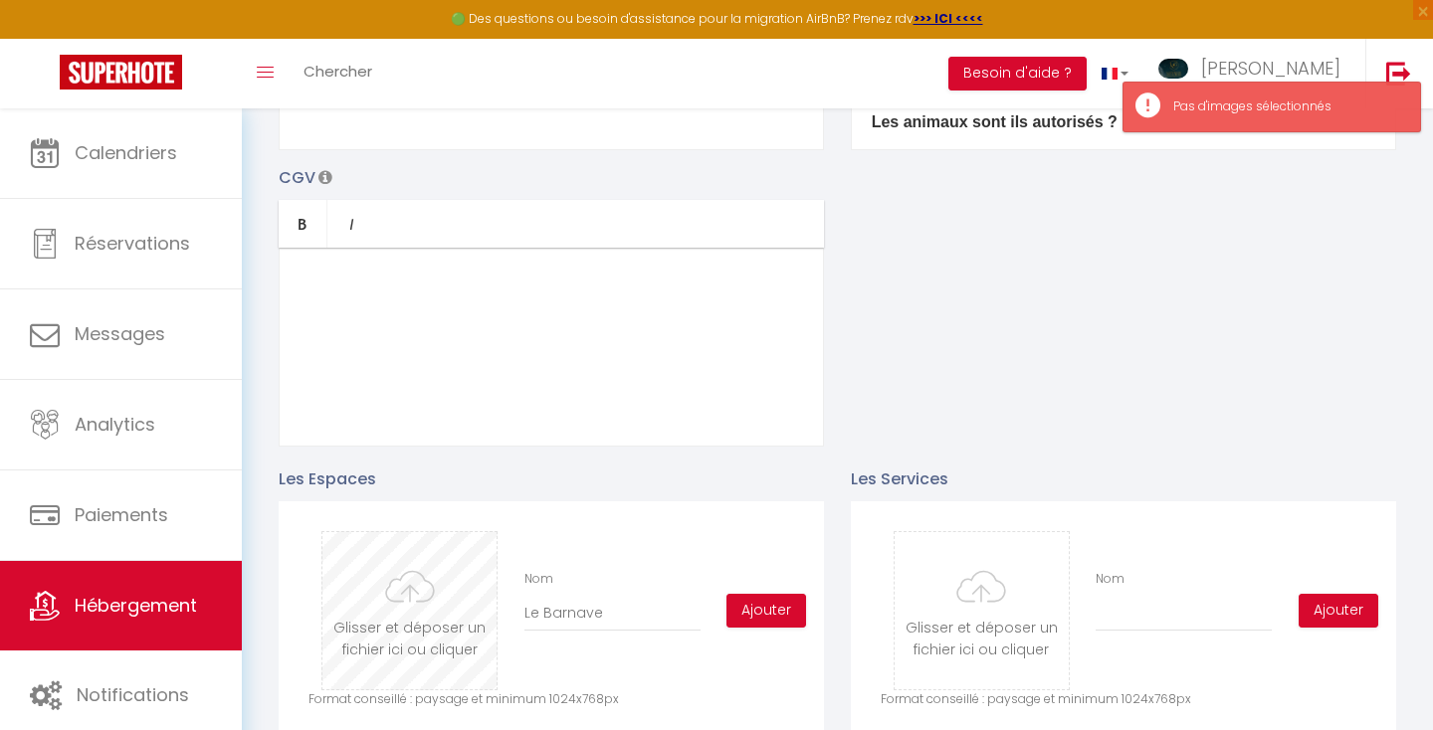
click at [414, 594] on input "file" at bounding box center [409, 610] width 174 height 157
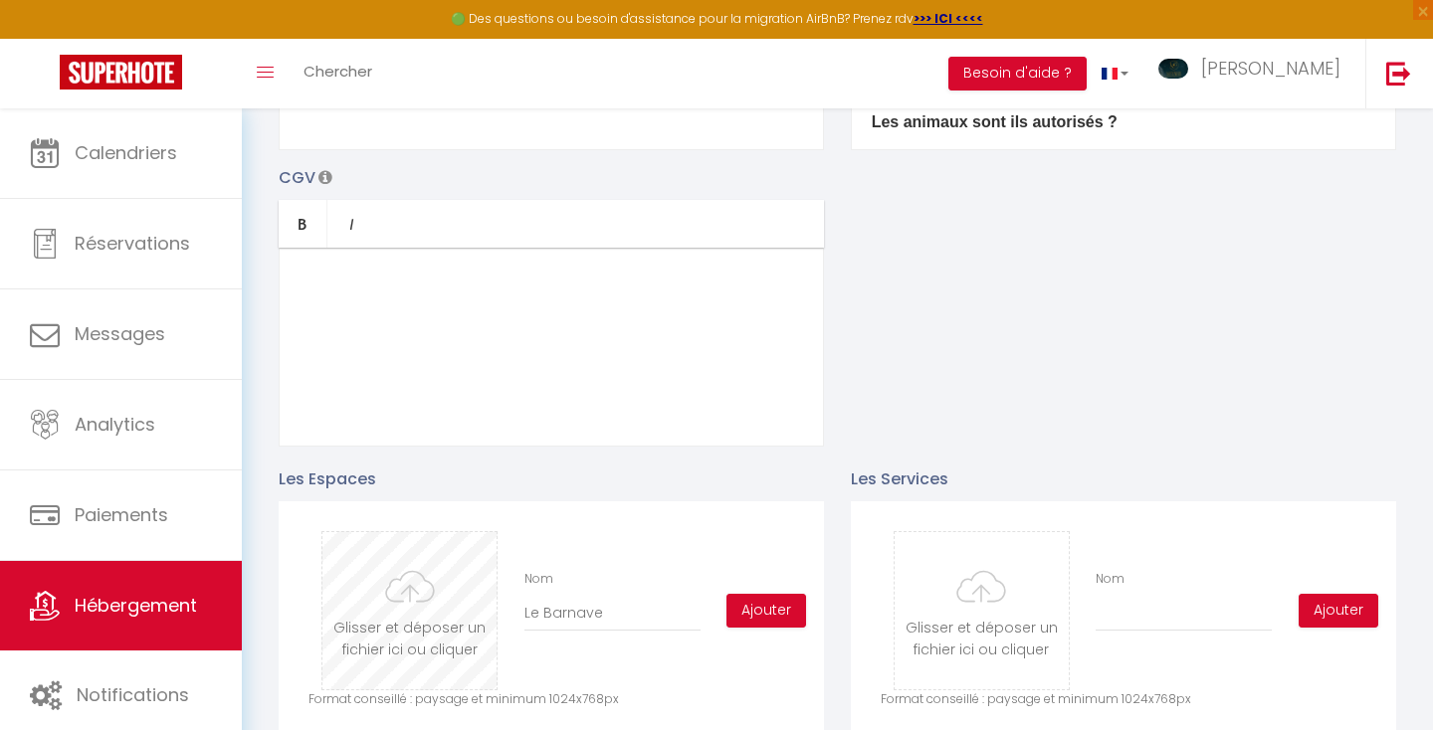
type input "C:\fakepath\CHEMINEE LIT.JPG"
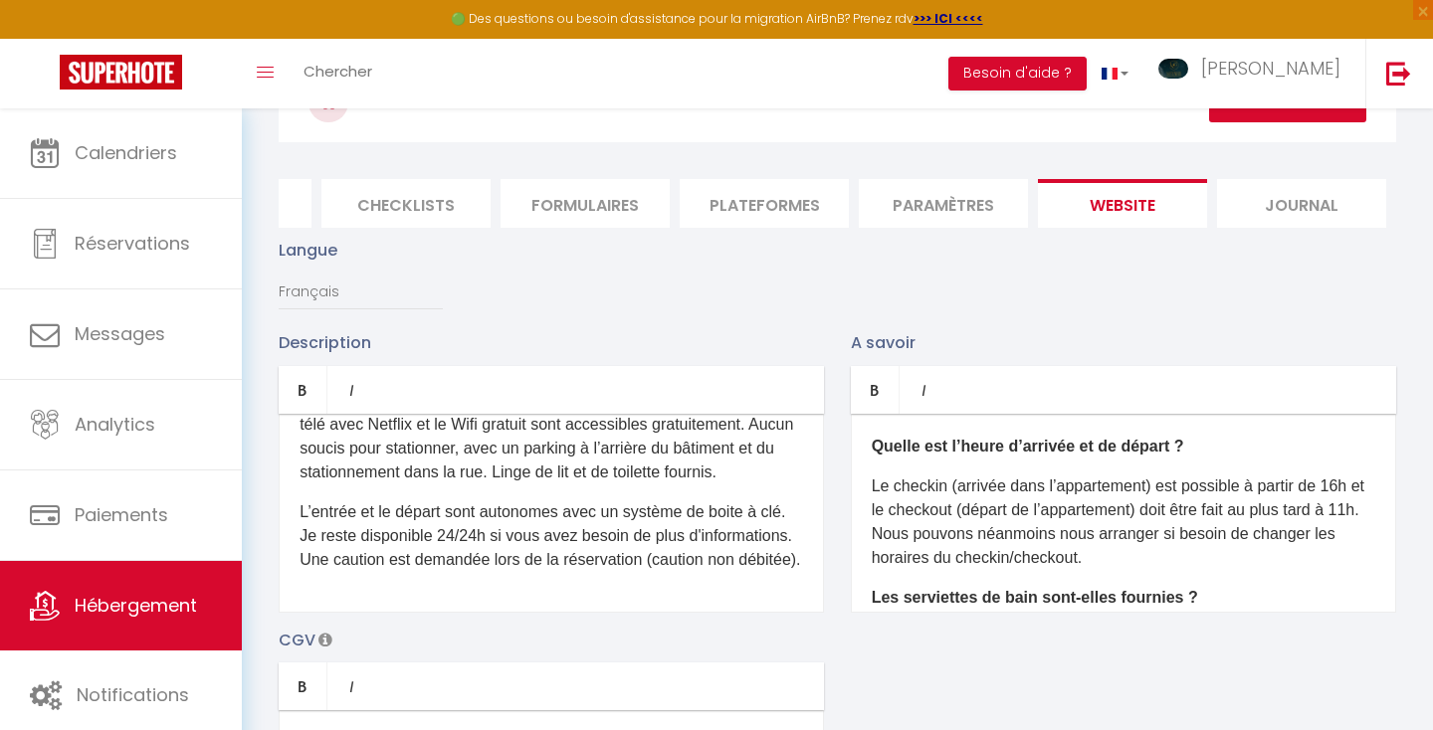
scroll to position [0, 0]
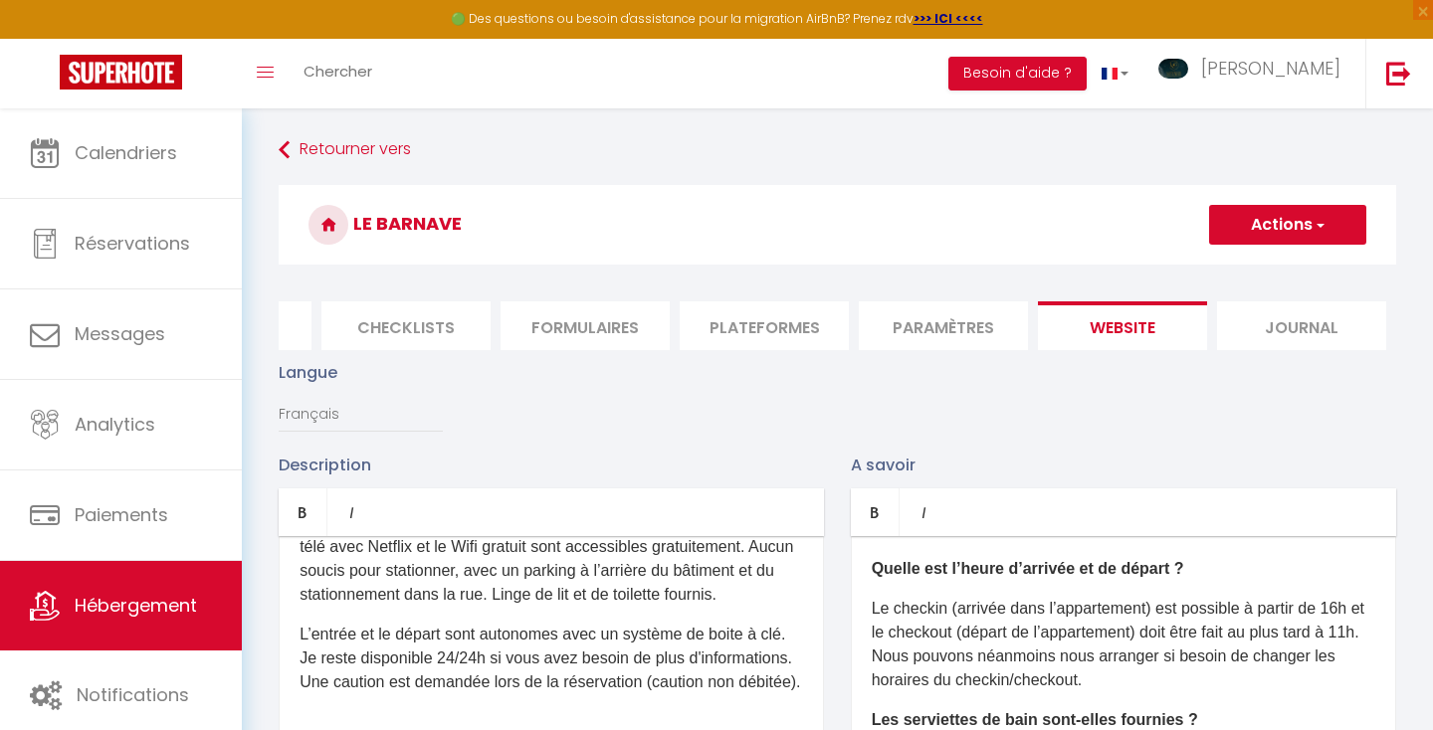
click at [1285, 226] on button "Actions" at bounding box center [1287, 225] width 157 height 40
click at [1259, 261] on input "Enregistrer" at bounding box center [1265, 269] width 74 height 20
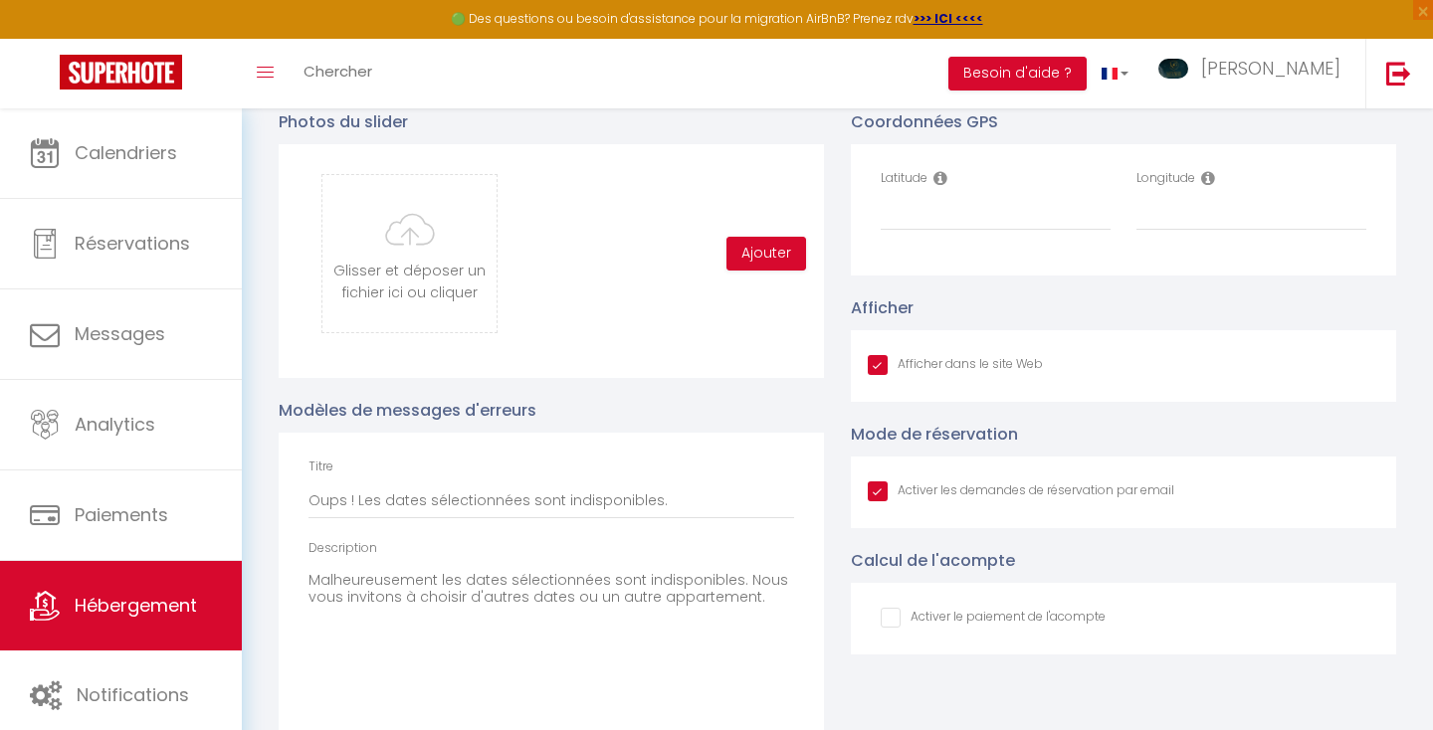
scroll to position [2032, 0]
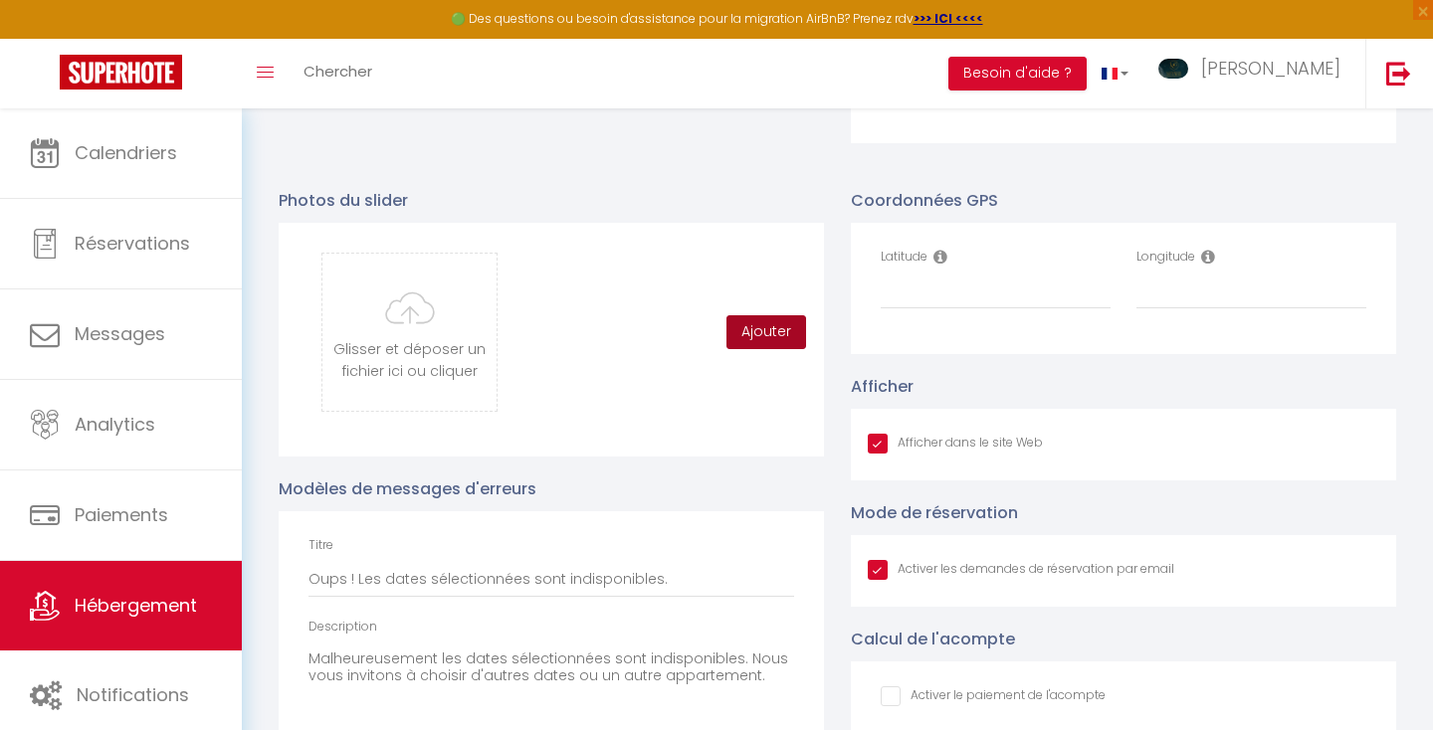
click at [744, 330] on button "Ajouter" at bounding box center [766, 332] width 80 height 34
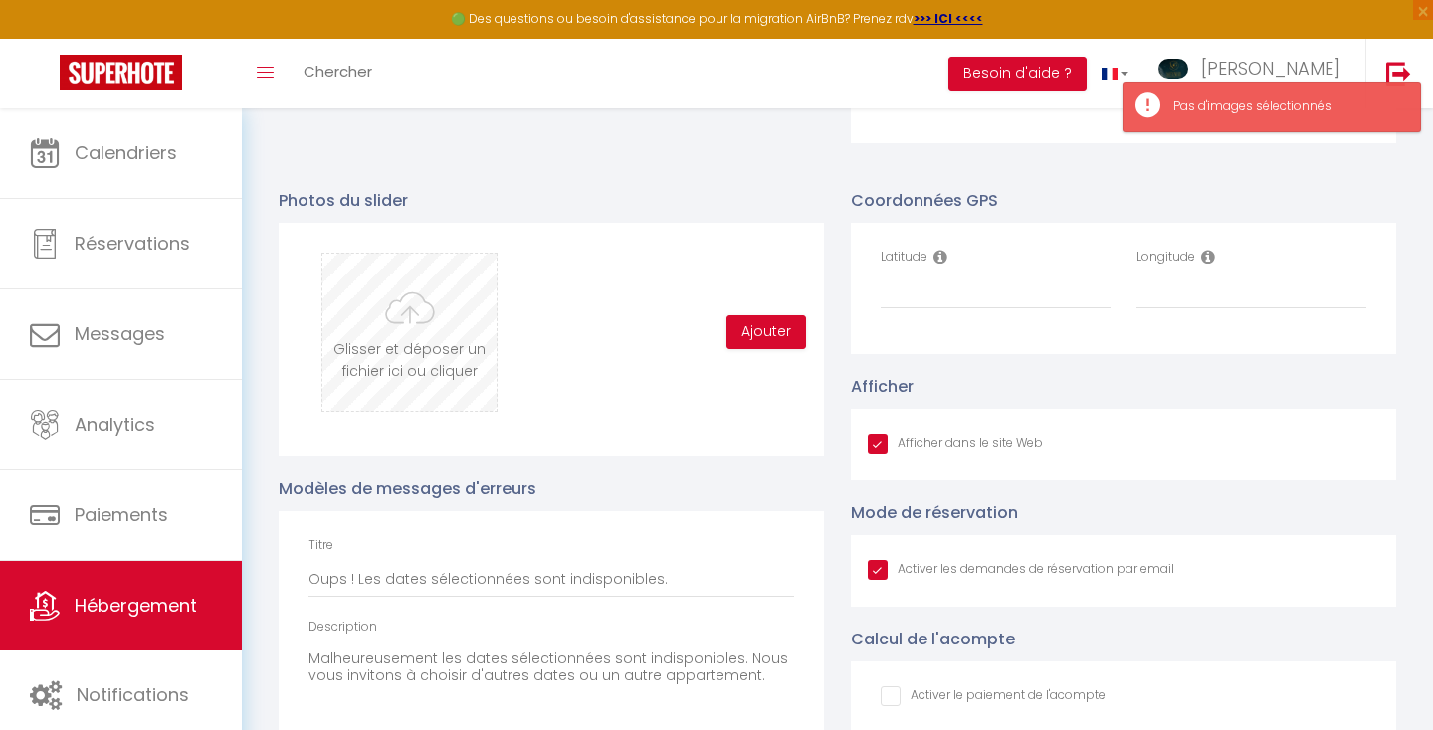
click at [412, 322] on input "file" at bounding box center [409, 332] width 174 height 157
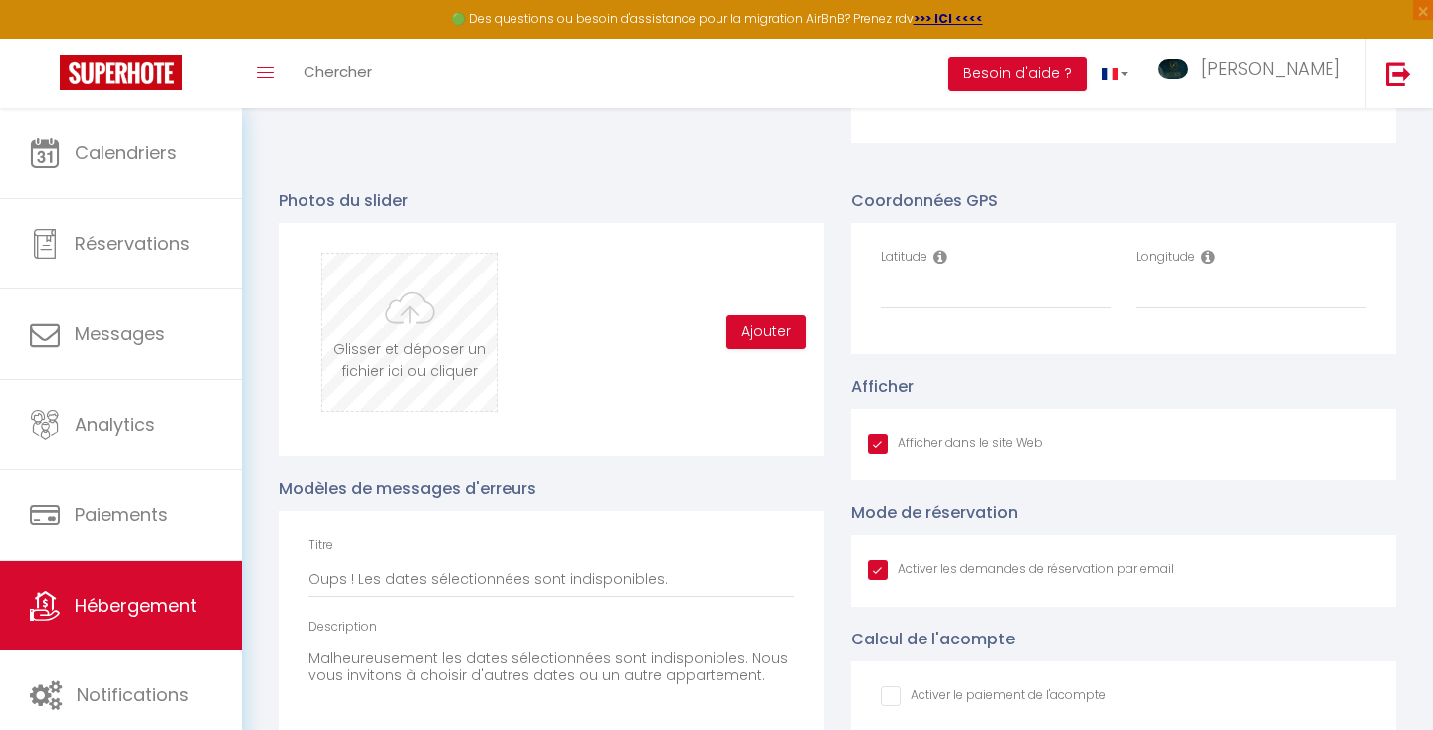
type input "C:\fakepath\CUISINE0.JPG"
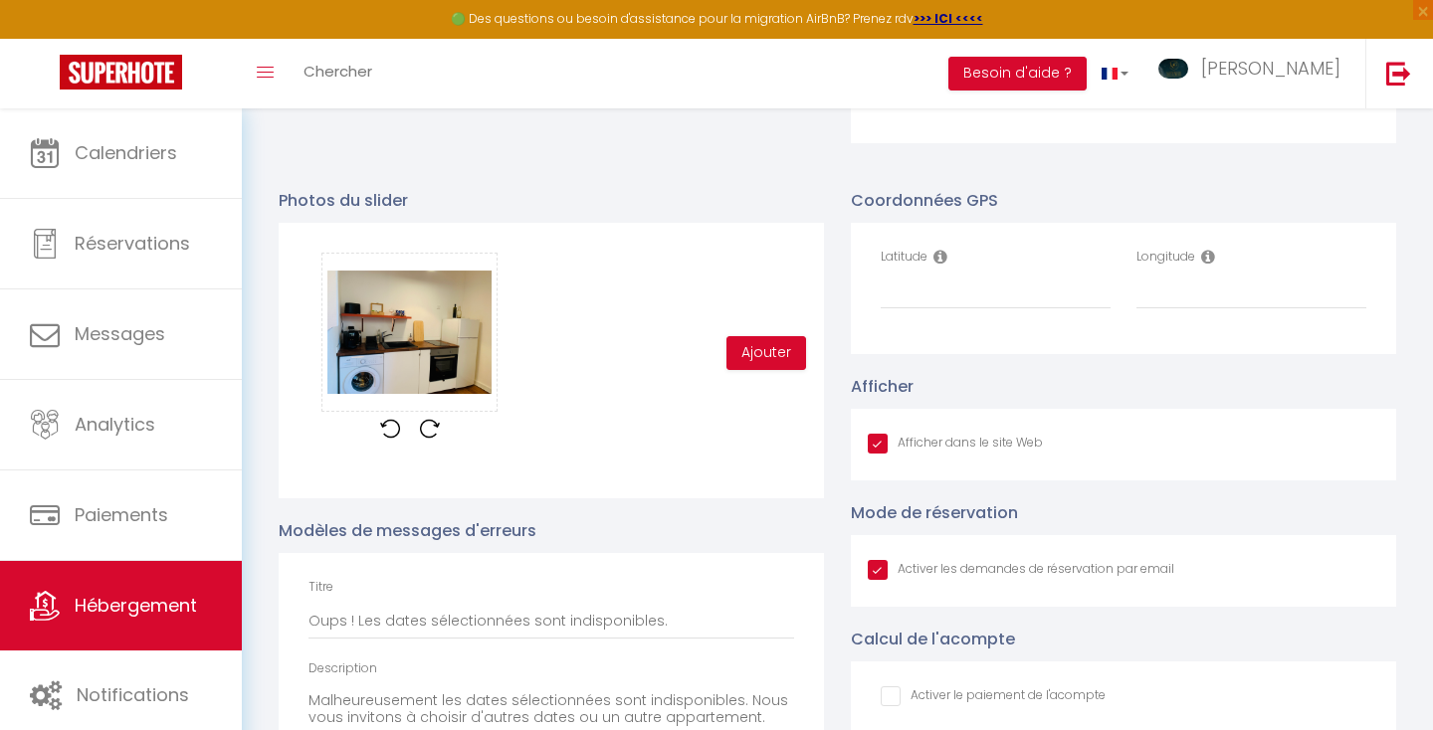
scroll to position [300, 0]
click at [755, 352] on button "Ajouter" at bounding box center [766, 353] width 80 height 34
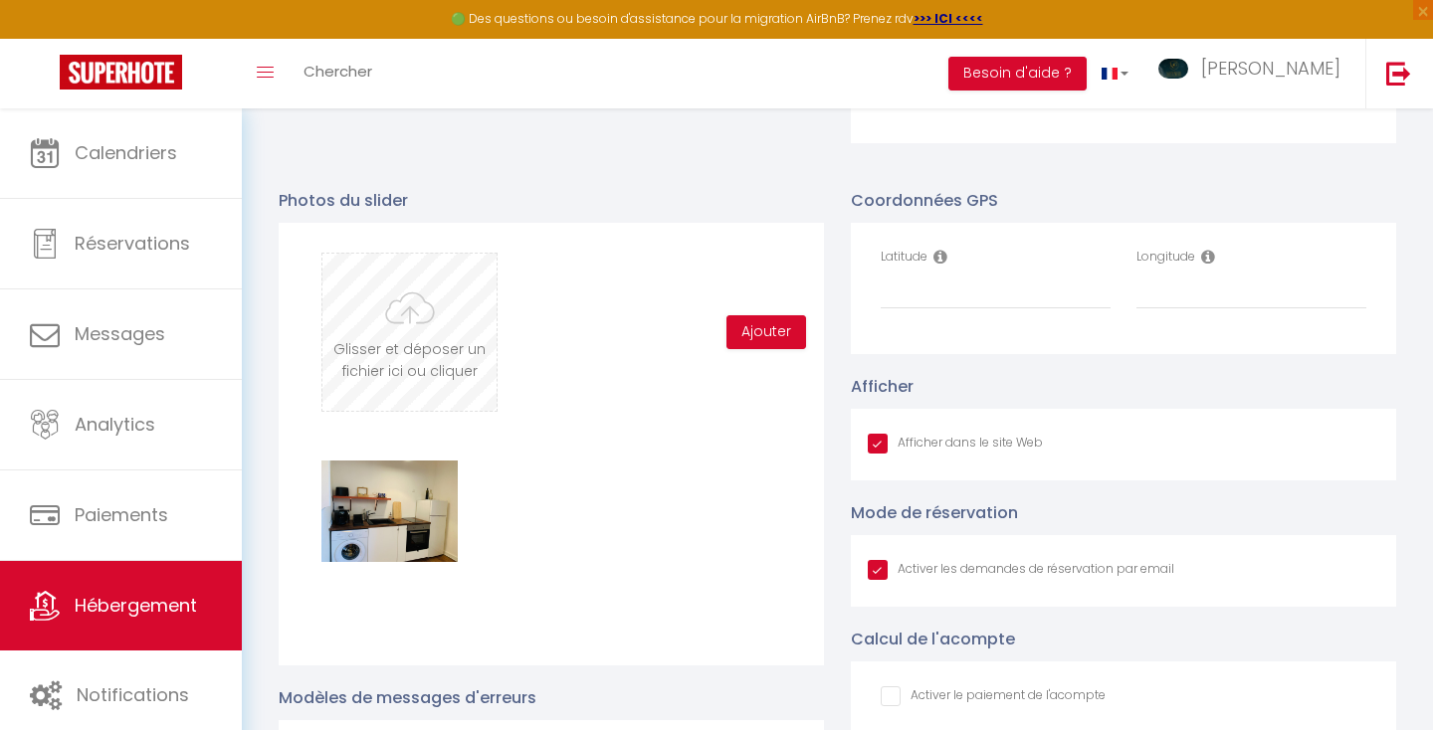
click at [401, 313] on input "file" at bounding box center [409, 332] width 174 height 157
type input "C:\fakepath\SDB DOUCHE.JPG"
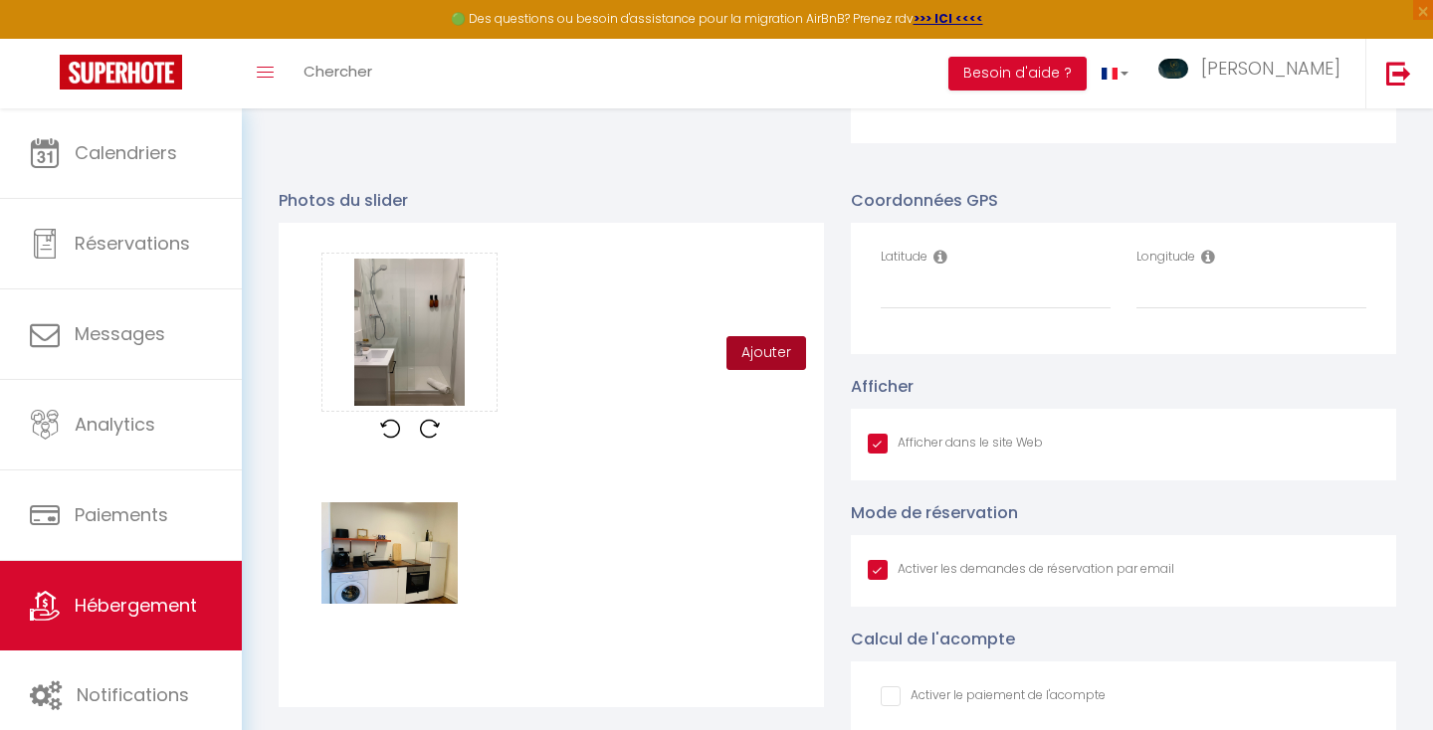
click at [781, 350] on button "Ajouter" at bounding box center [766, 353] width 80 height 34
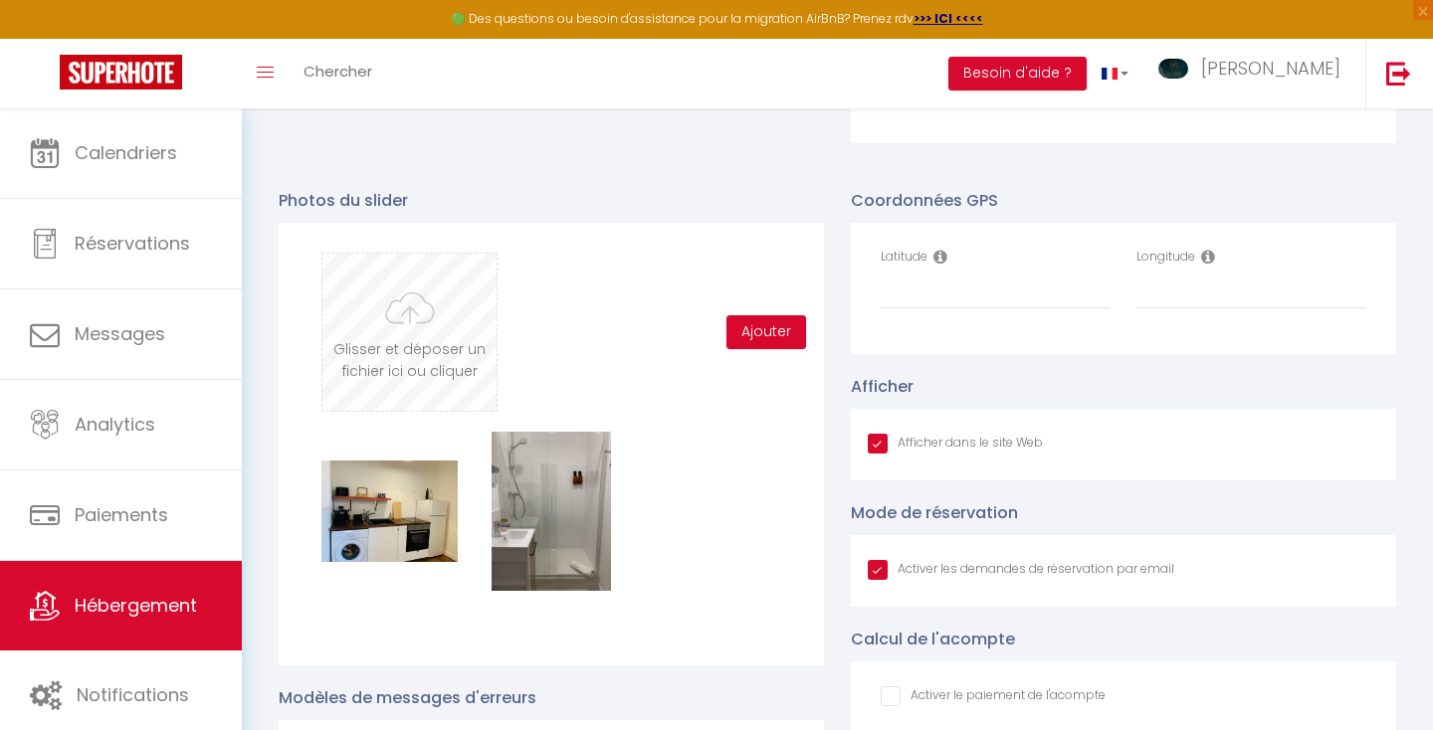
click at [426, 318] on input "file" at bounding box center [409, 332] width 174 height 157
type input "C:\fakepath\VUE ENS.JPG"
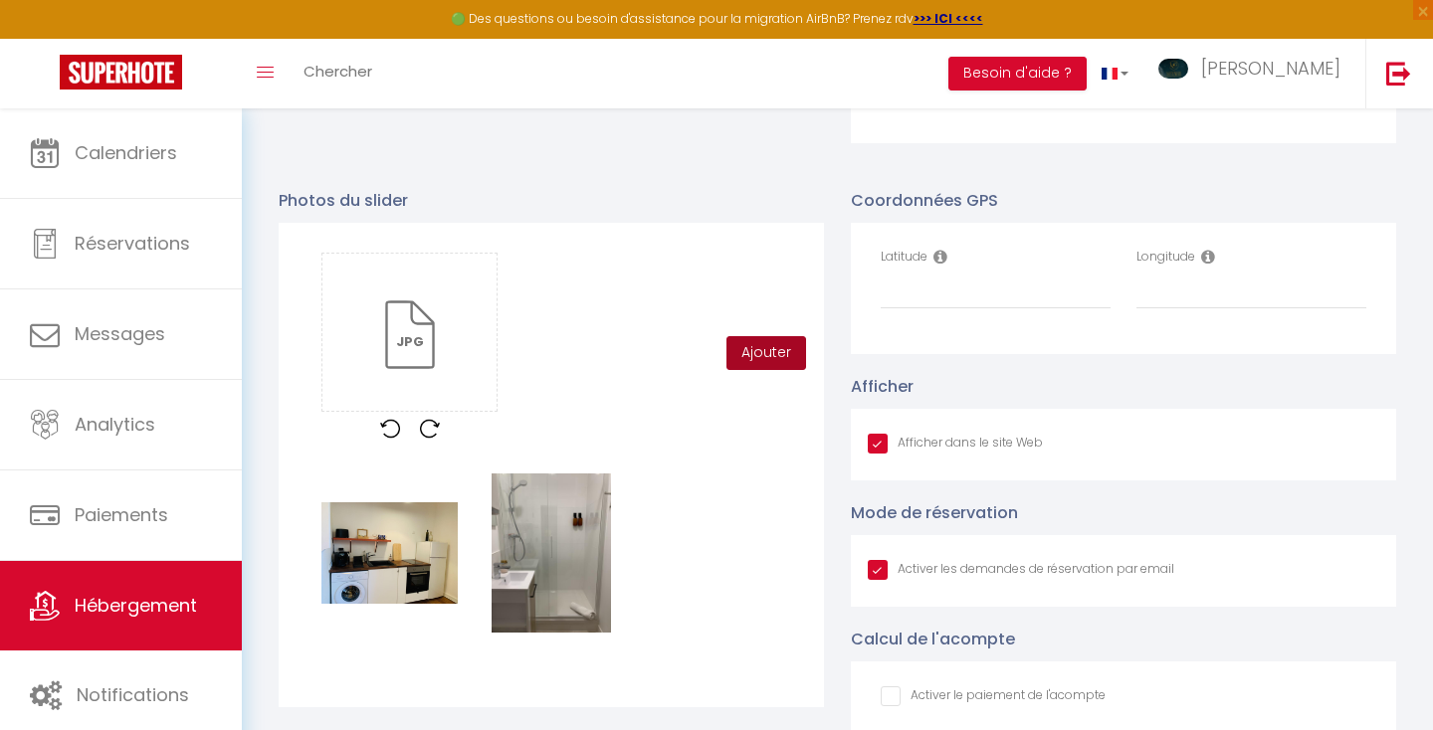
click at [757, 344] on button "Ajouter" at bounding box center [766, 353] width 80 height 34
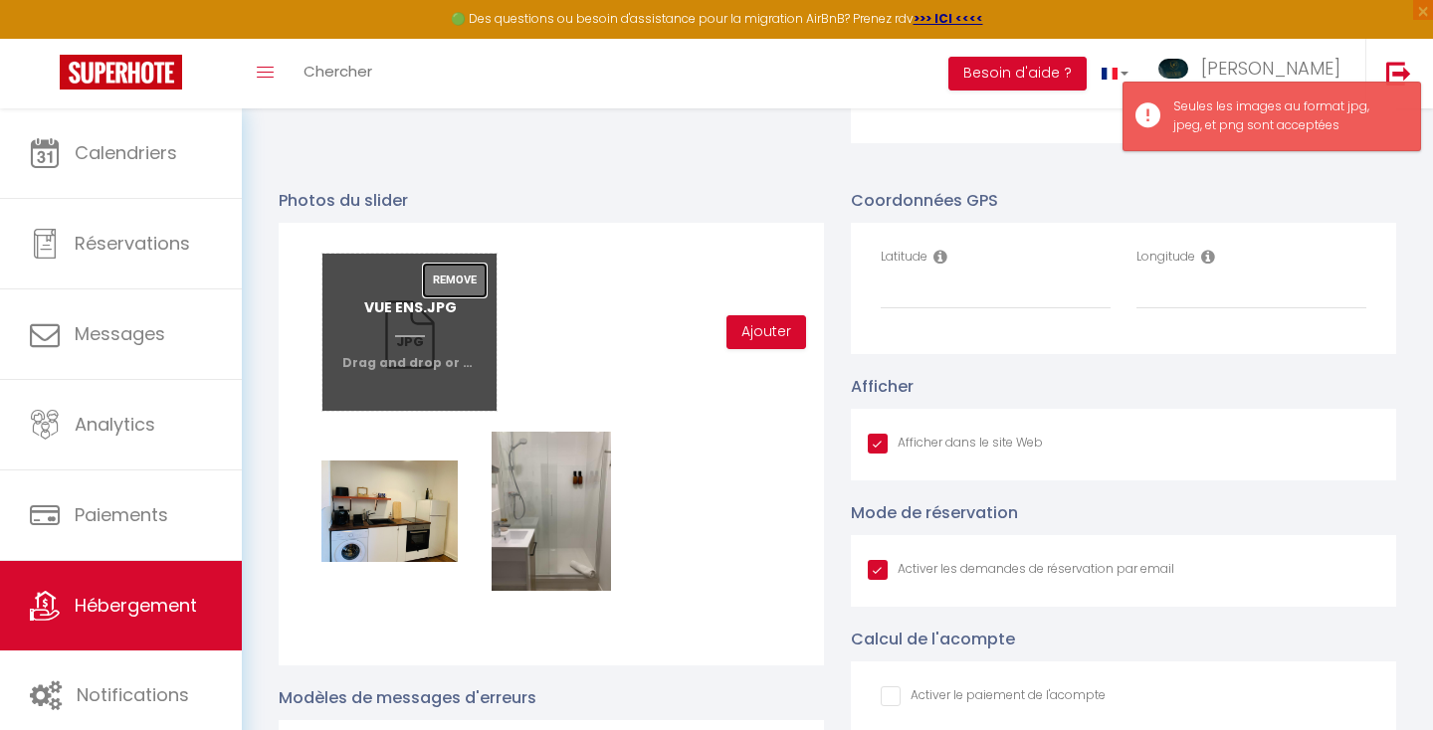
click at [447, 280] on button "Remove" at bounding box center [455, 281] width 64 height 34
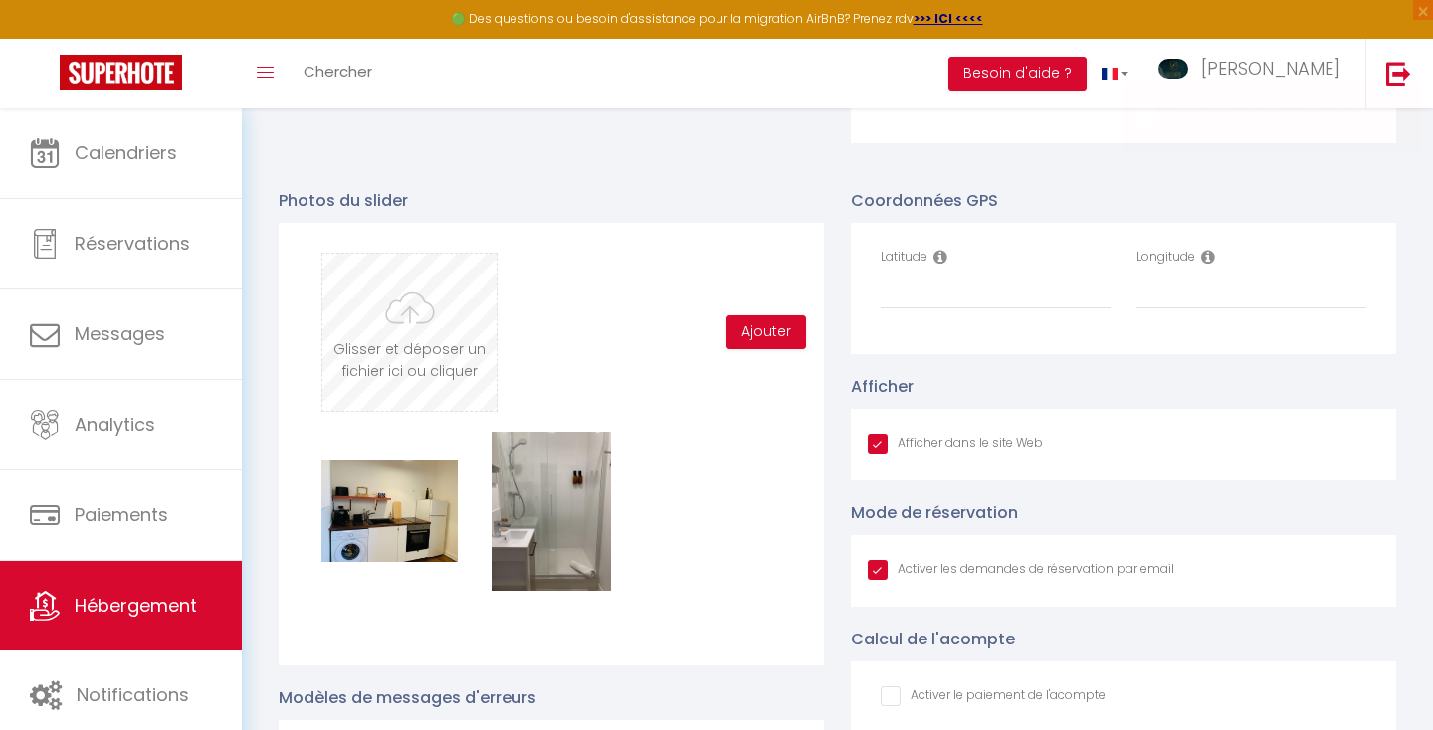
click at [403, 327] on input "file" at bounding box center [409, 332] width 174 height 157
type input "C:\fakepath\VUE NES 7.JPG"
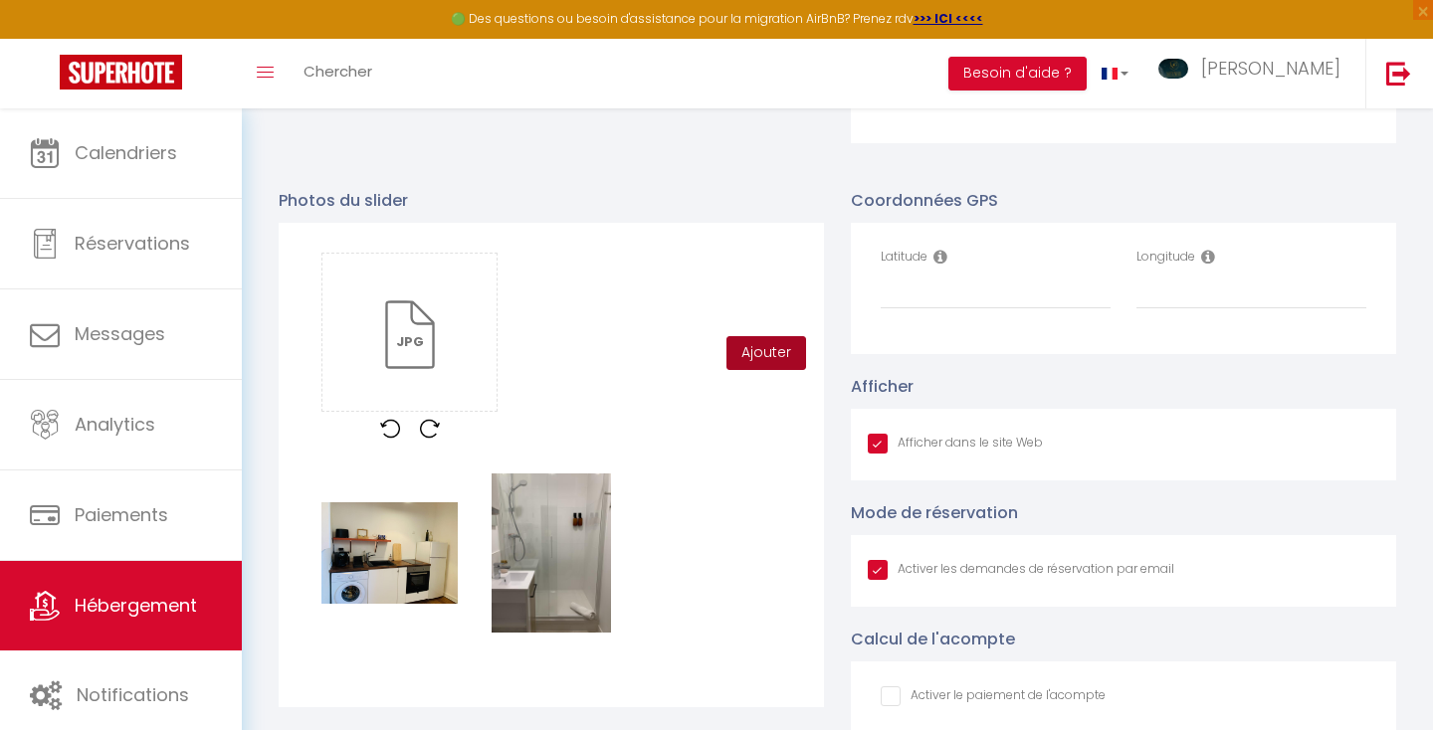
click at [737, 353] on button "Ajouter" at bounding box center [766, 353] width 80 height 34
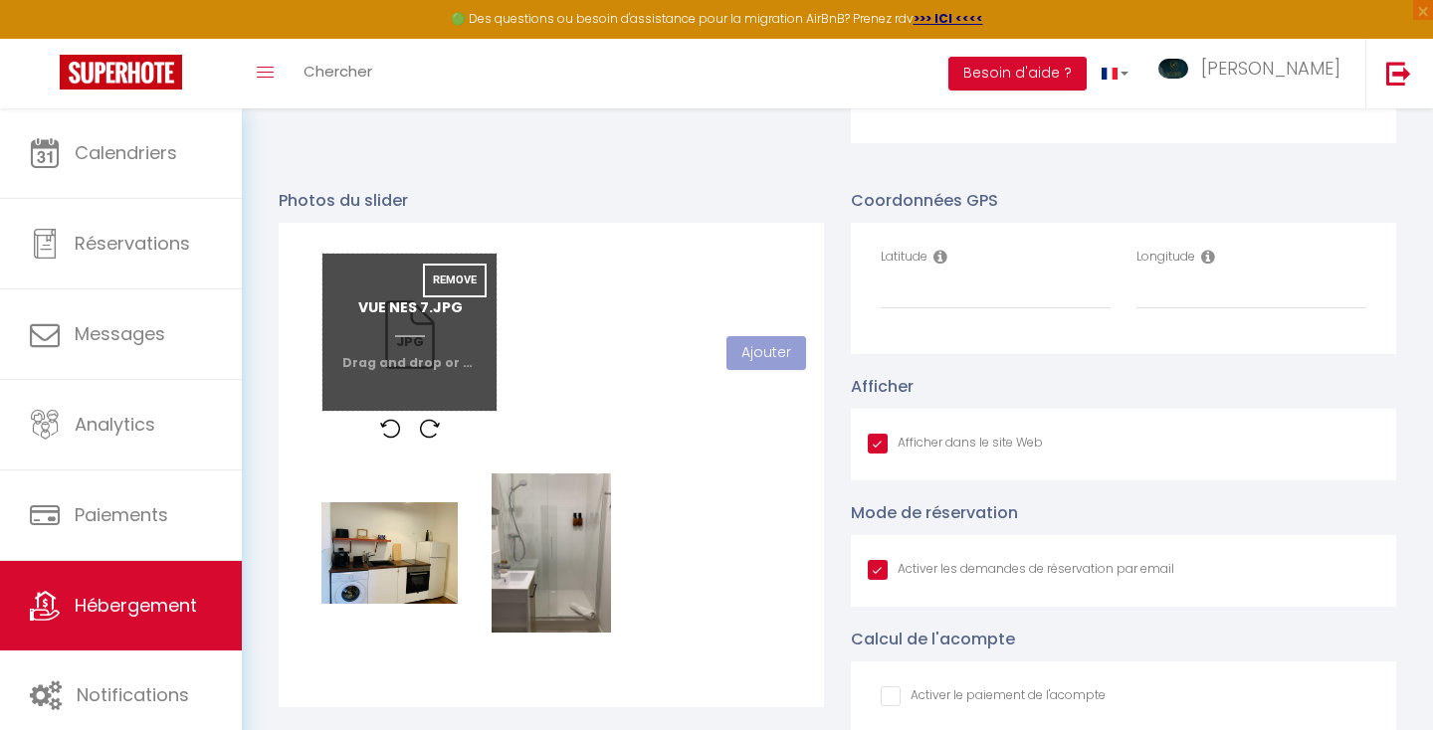
click at [405, 316] on input "file" at bounding box center [409, 332] width 174 height 157
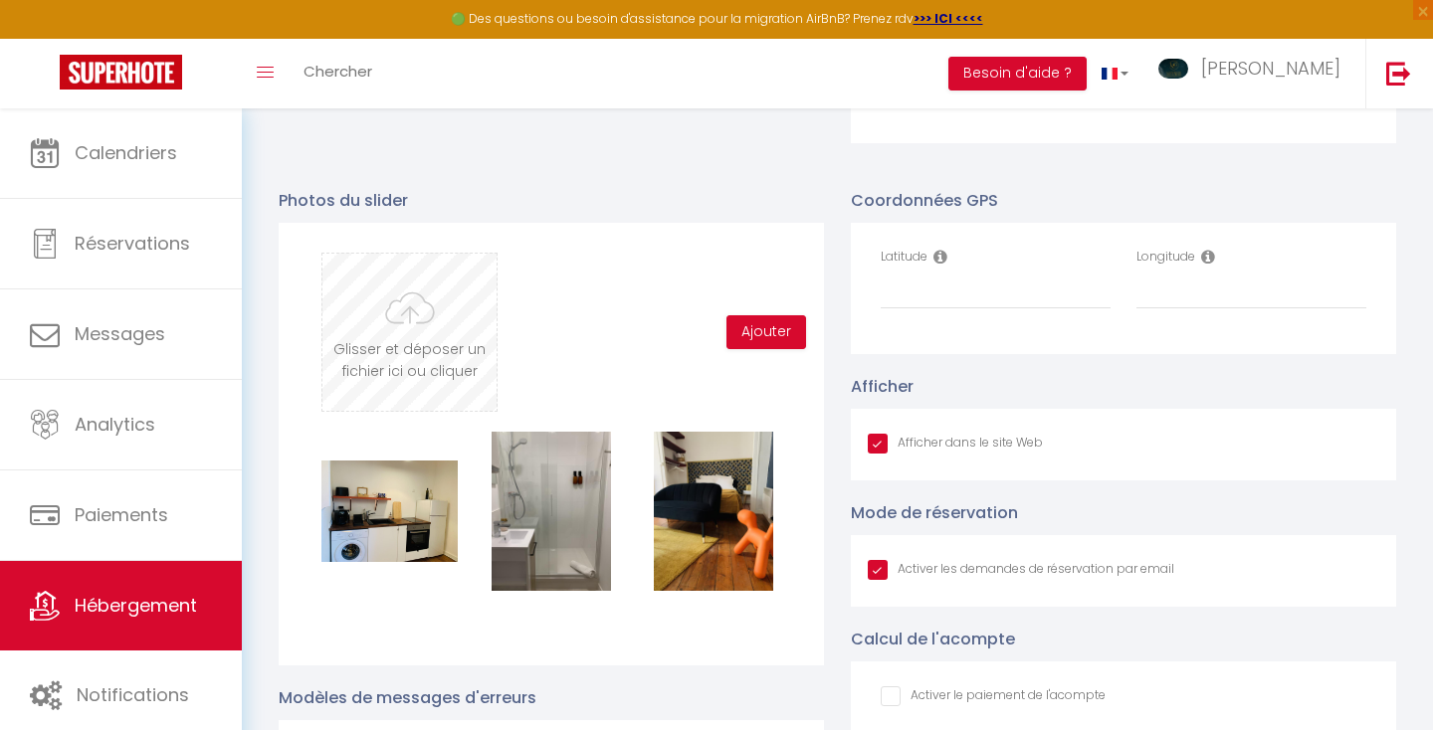
type input "C:\fakepath\CHEMINEE LIT.JPG"
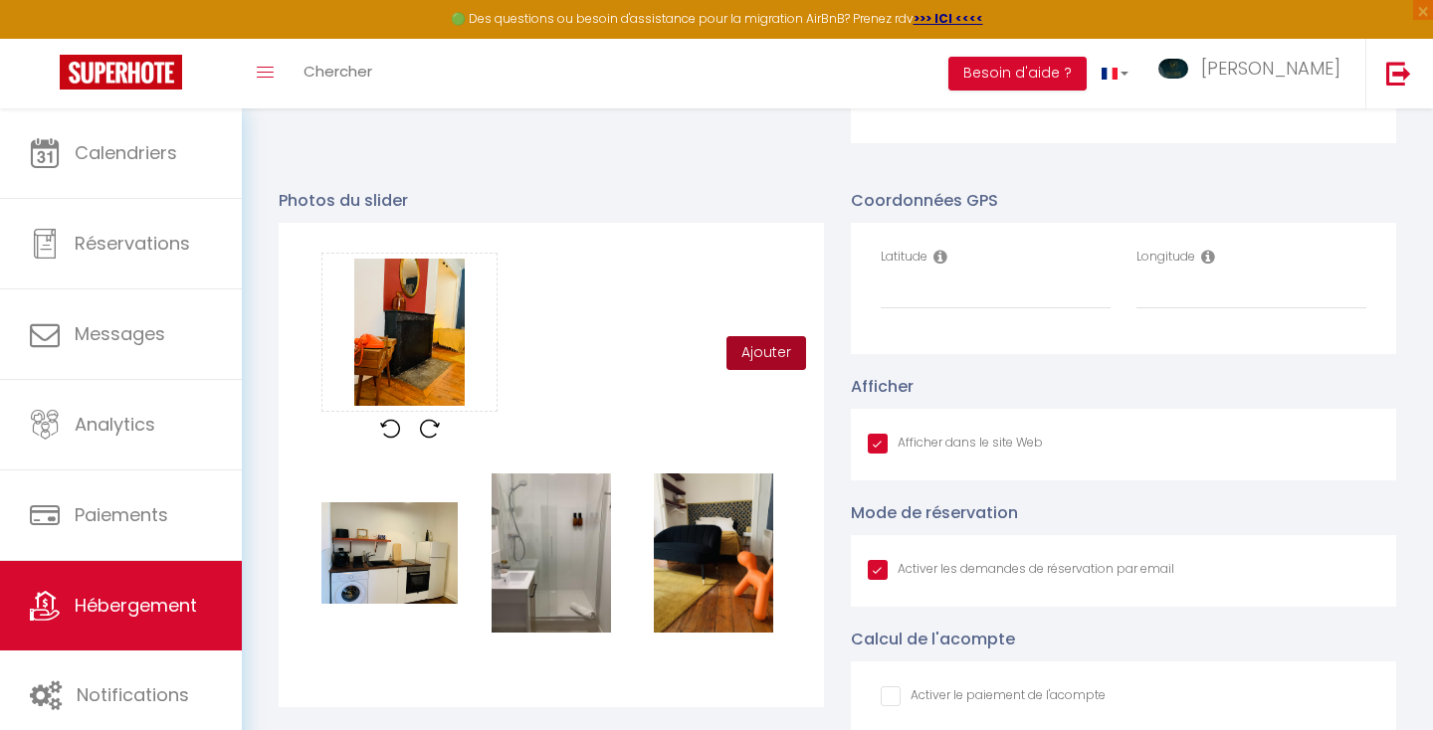
click at [768, 350] on button "Ajouter" at bounding box center [766, 353] width 80 height 34
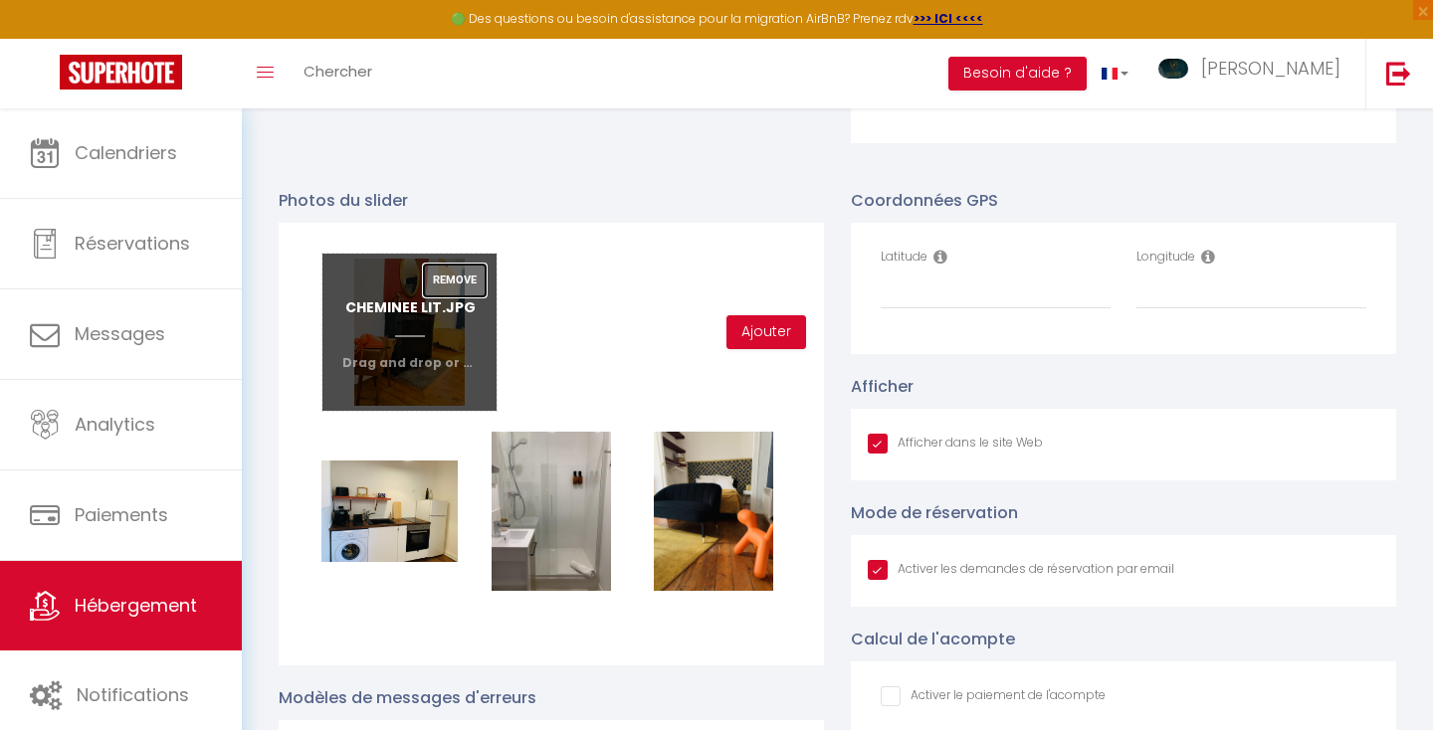
click at [446, 276] on button "Remove" at bounding box center [455, 281] width 64 height 34
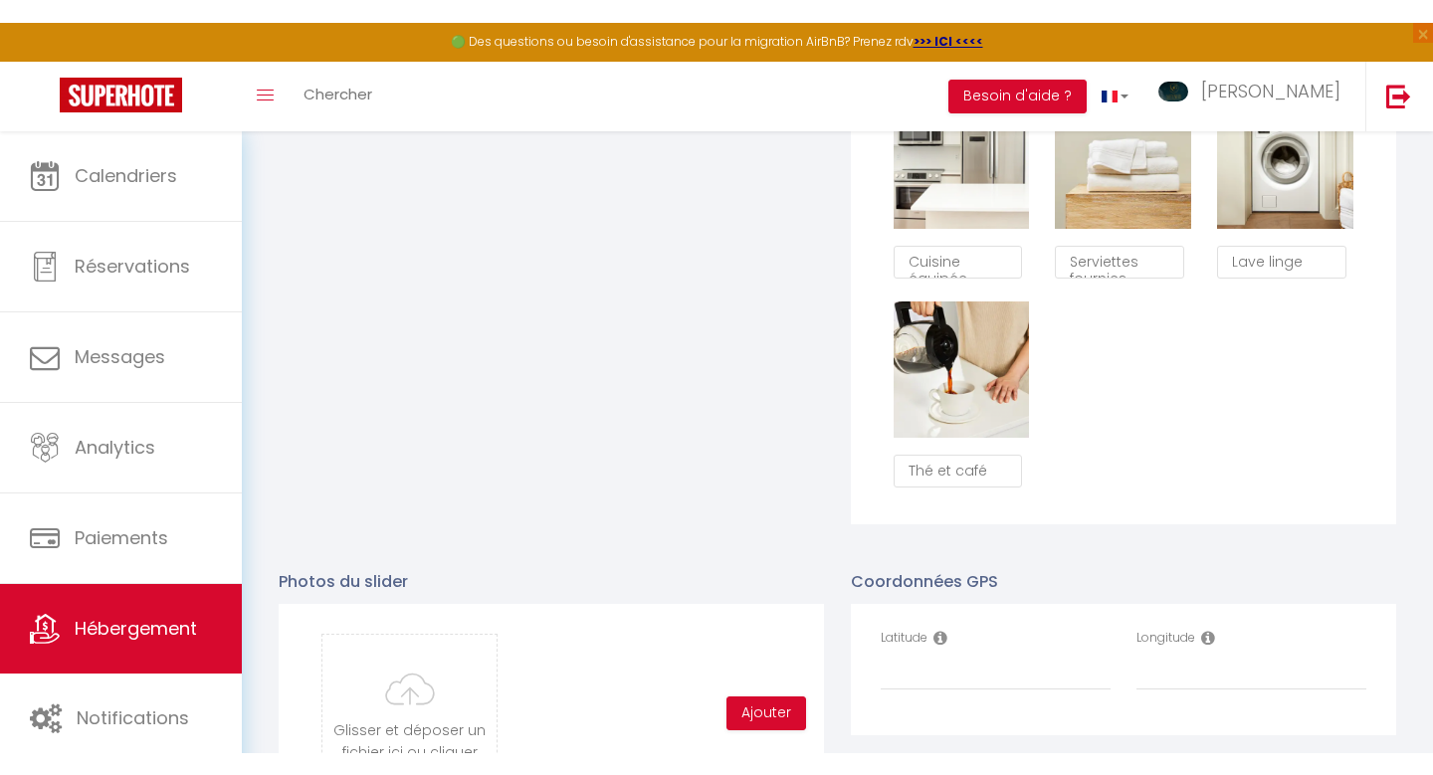
scroll to position [1671, 0]
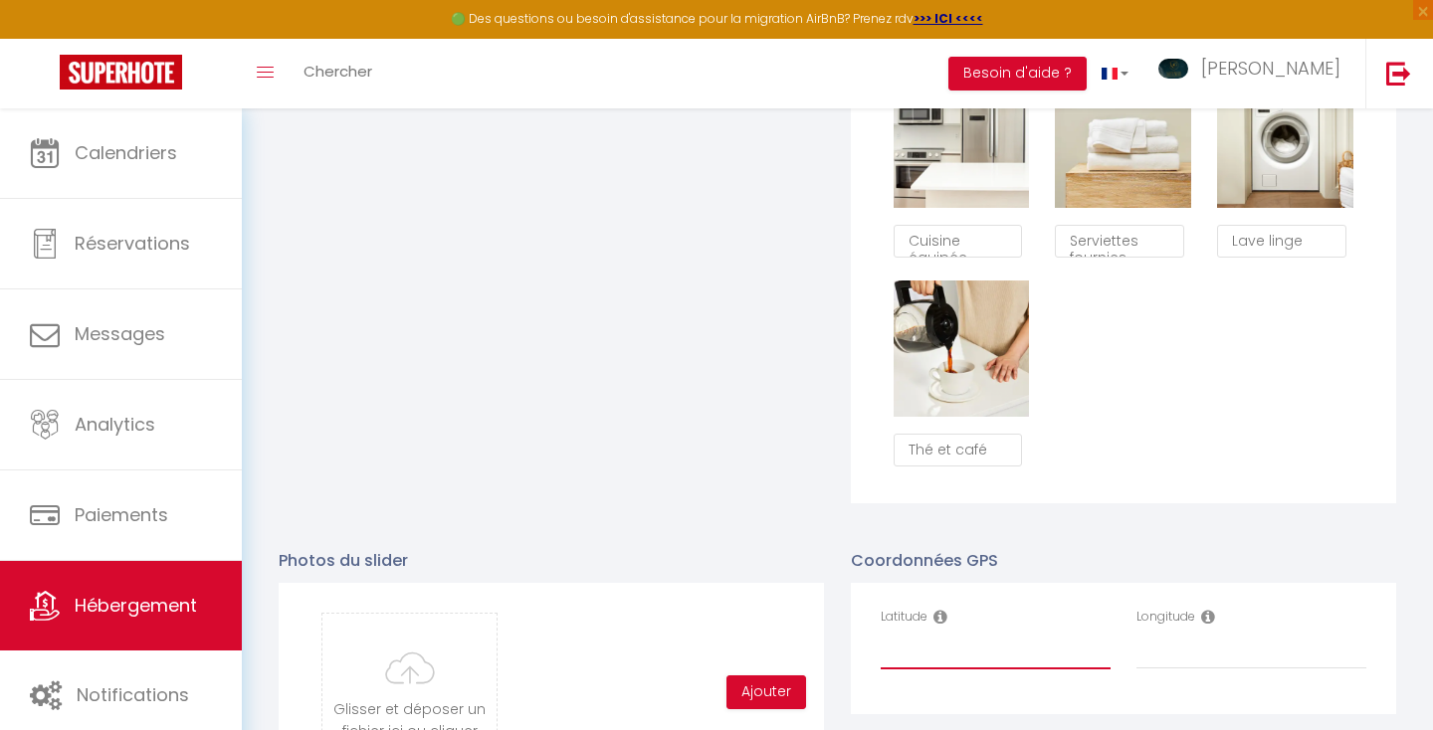
click at [915, 650] on input "Latitude" at bounding box center [995, 652] width 230 height 36
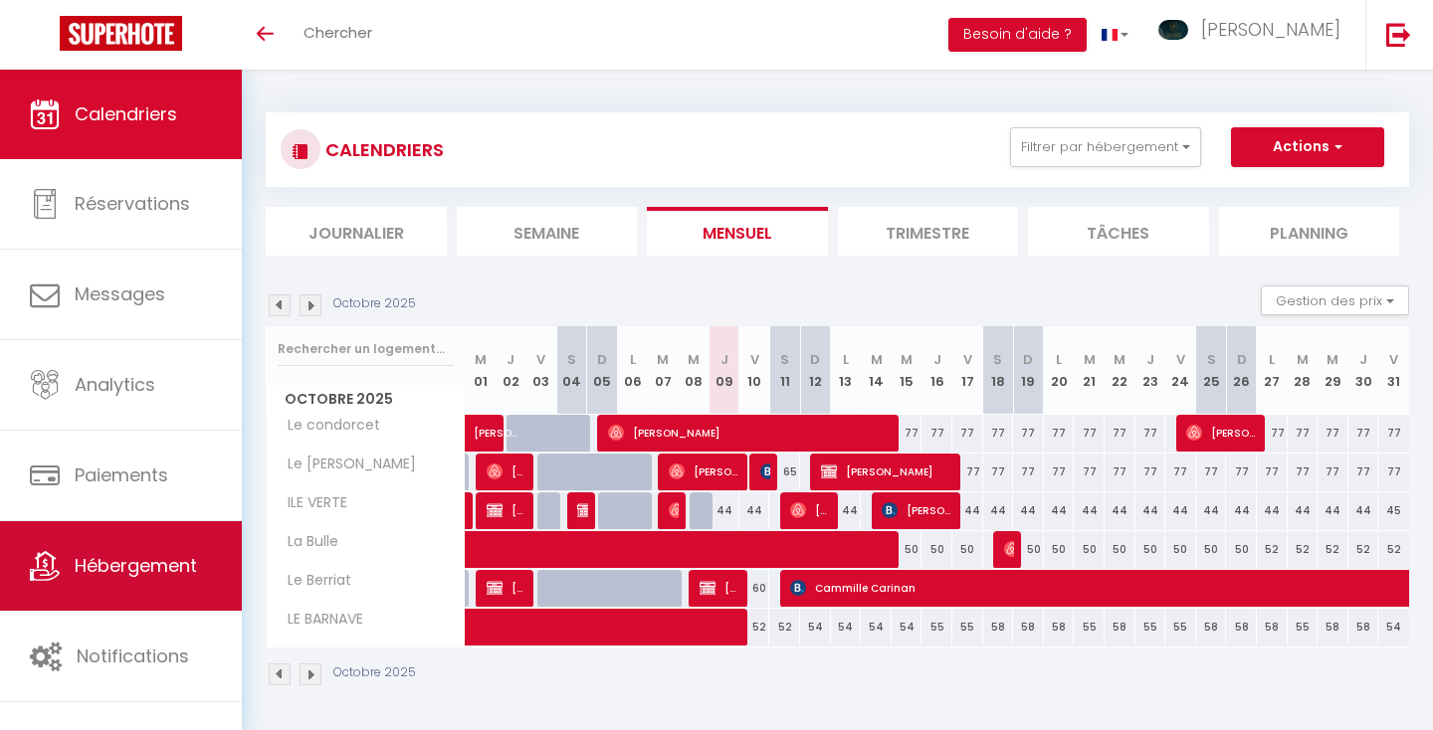
click at [163, 574] on span "Hébergement" at bounding box center [136, 565] width 122 height 25
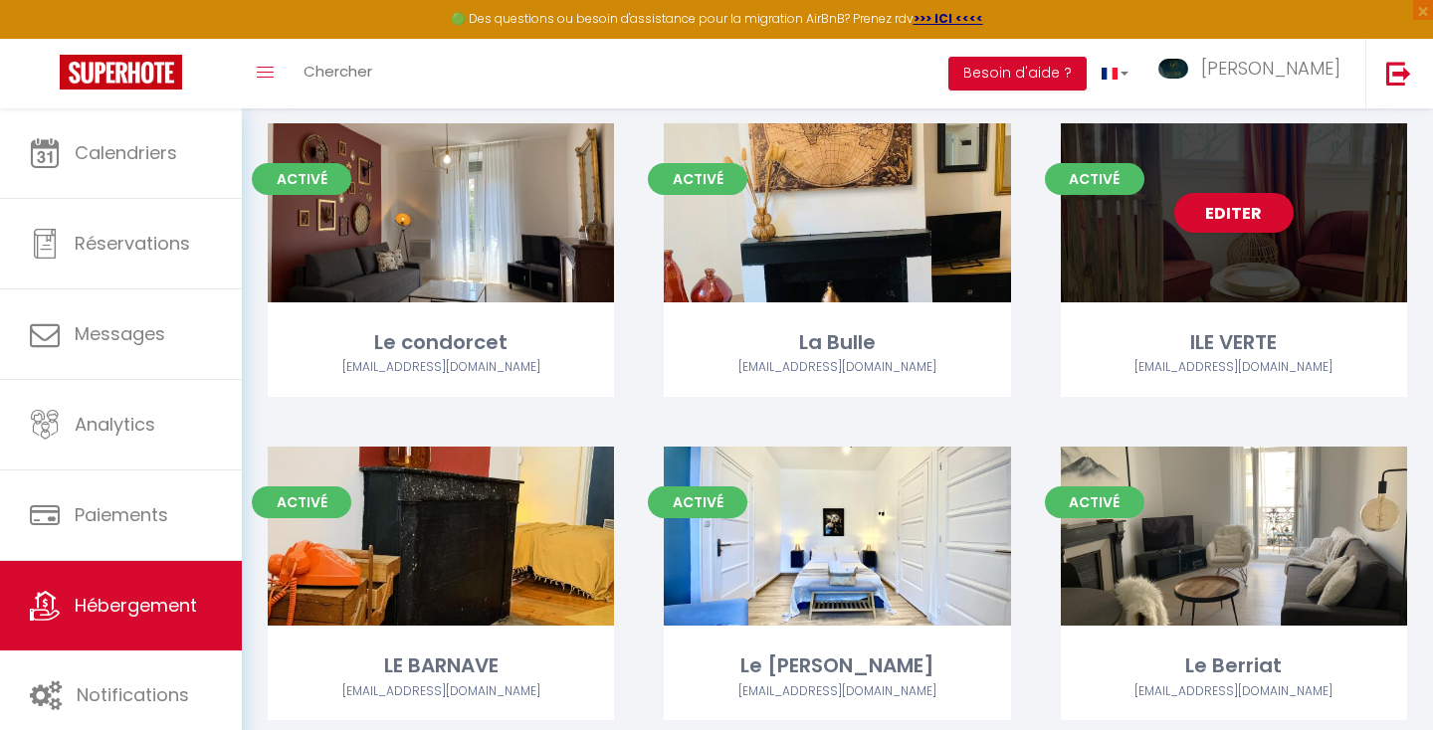
scroll to position [196, 0]
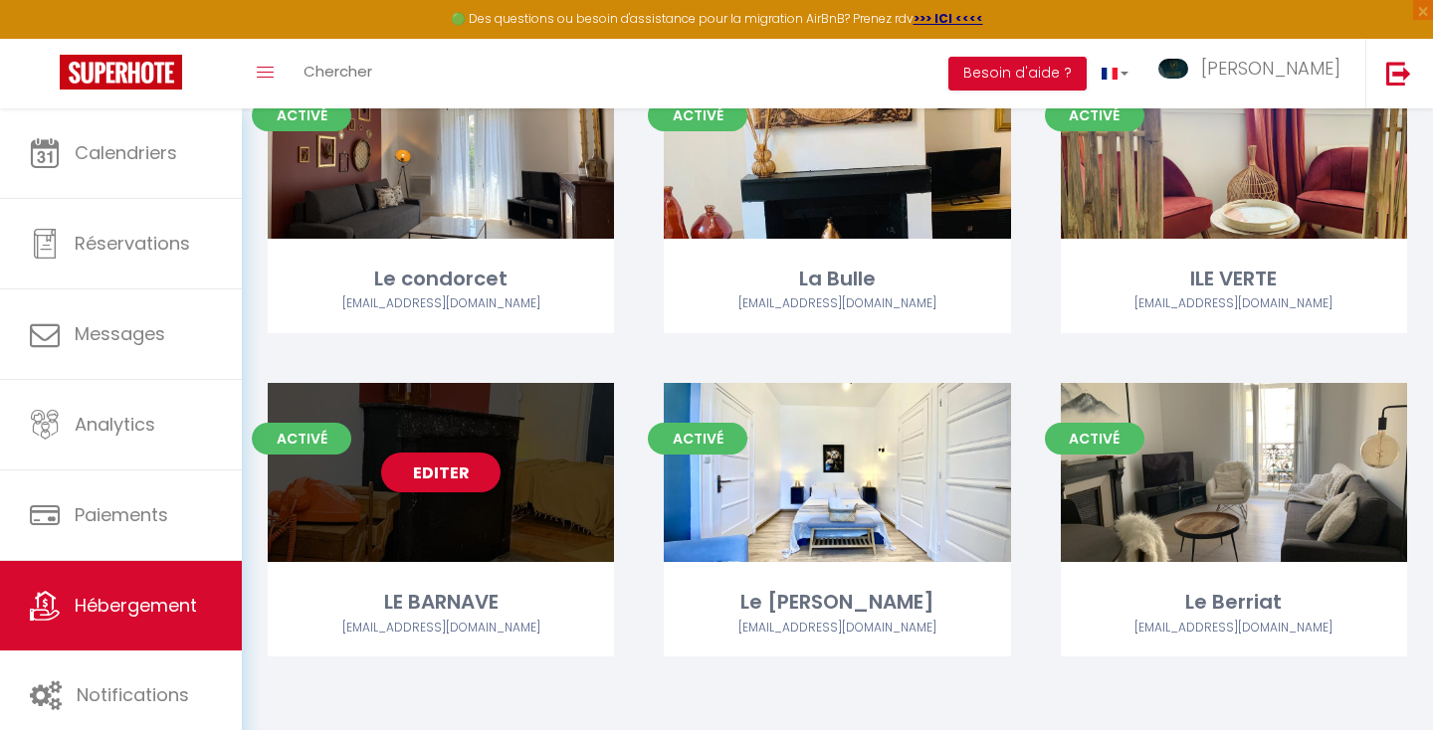
click at [533, 441] on div "Editer" at bounding box center [441, 472] width 346 height 179
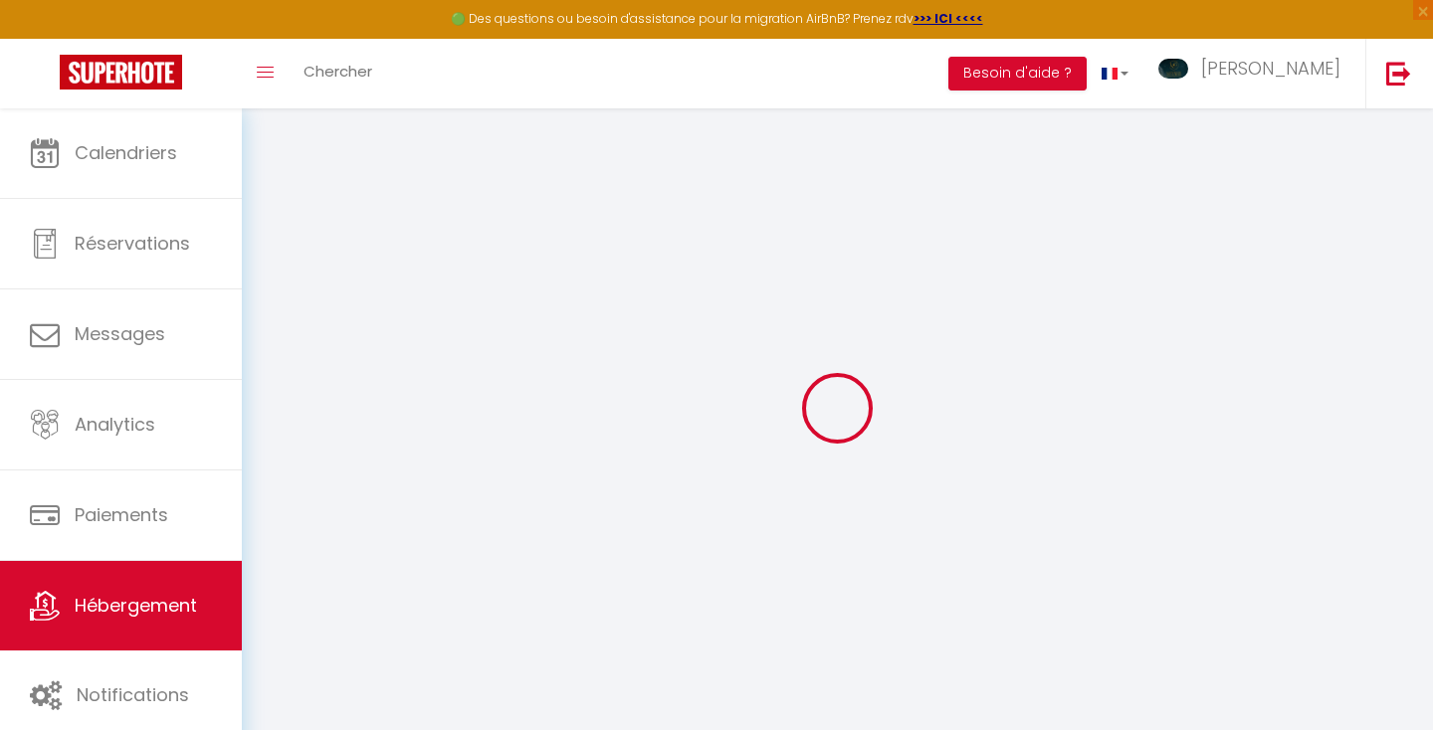
type input "Oups ! Les dates sélectionnées sont indisponibles."
type textarea "Malheureusement les dates sélectionnées sont indisponibles. Nous vous invitons …"
checkbox input "false"
checkbox input "true"
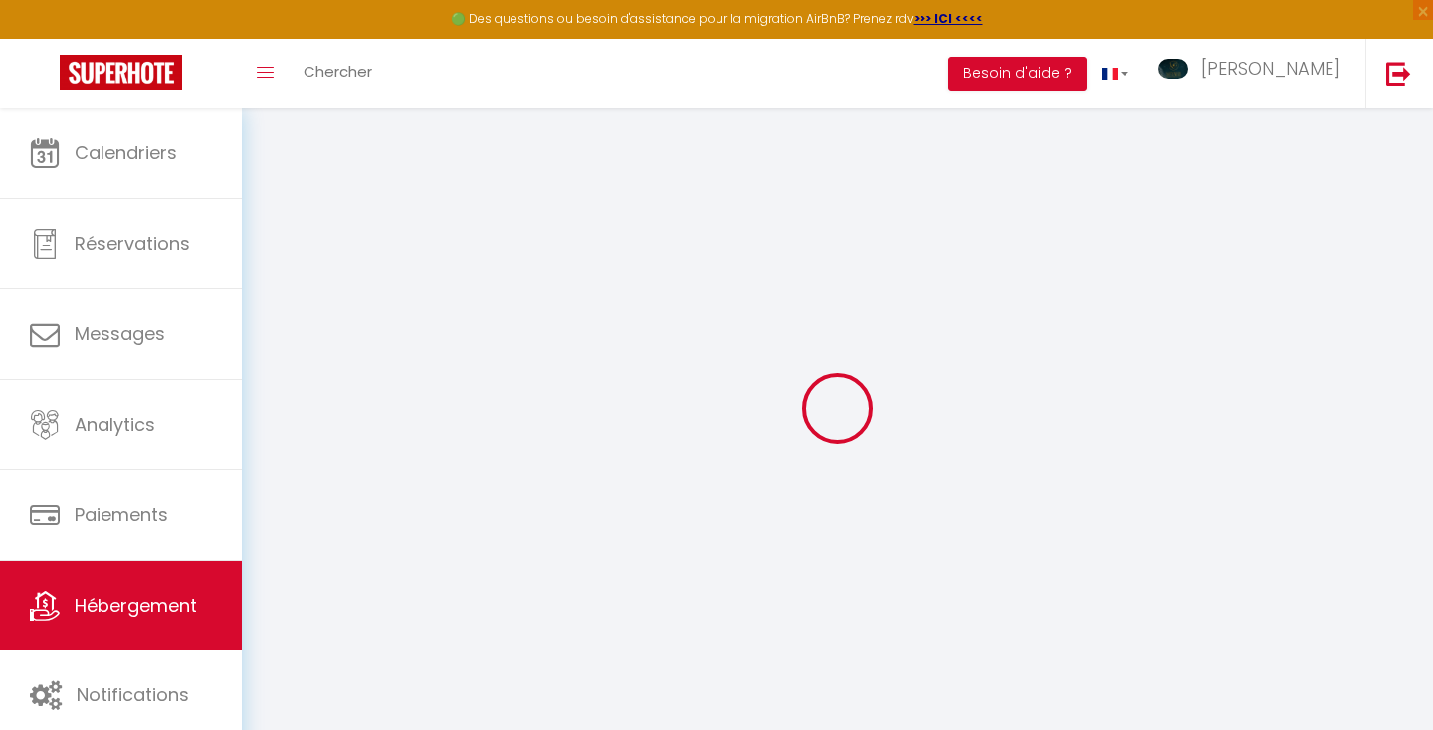
checkbox input "true"
select select "16:00"
select select "23:45"
select select "10:00"
select select "30"
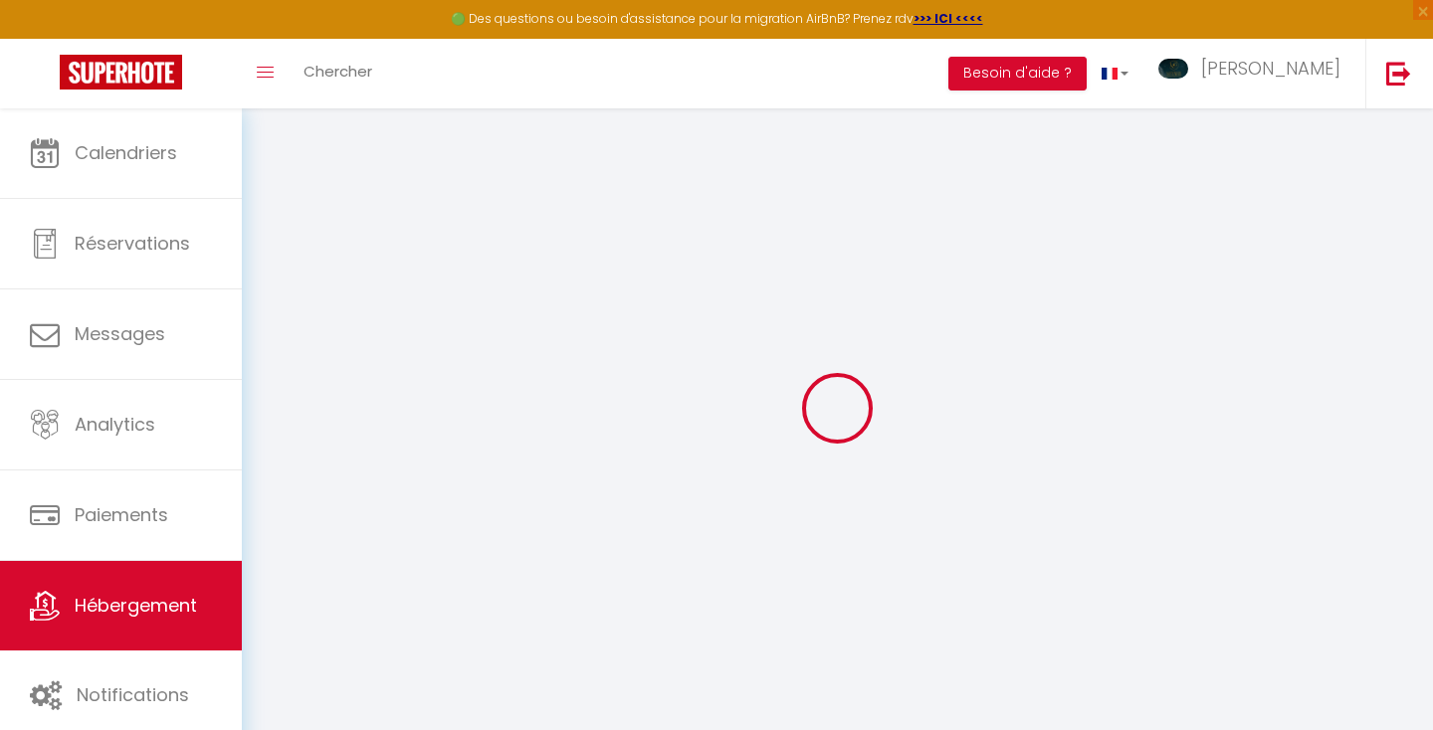
select select "120"
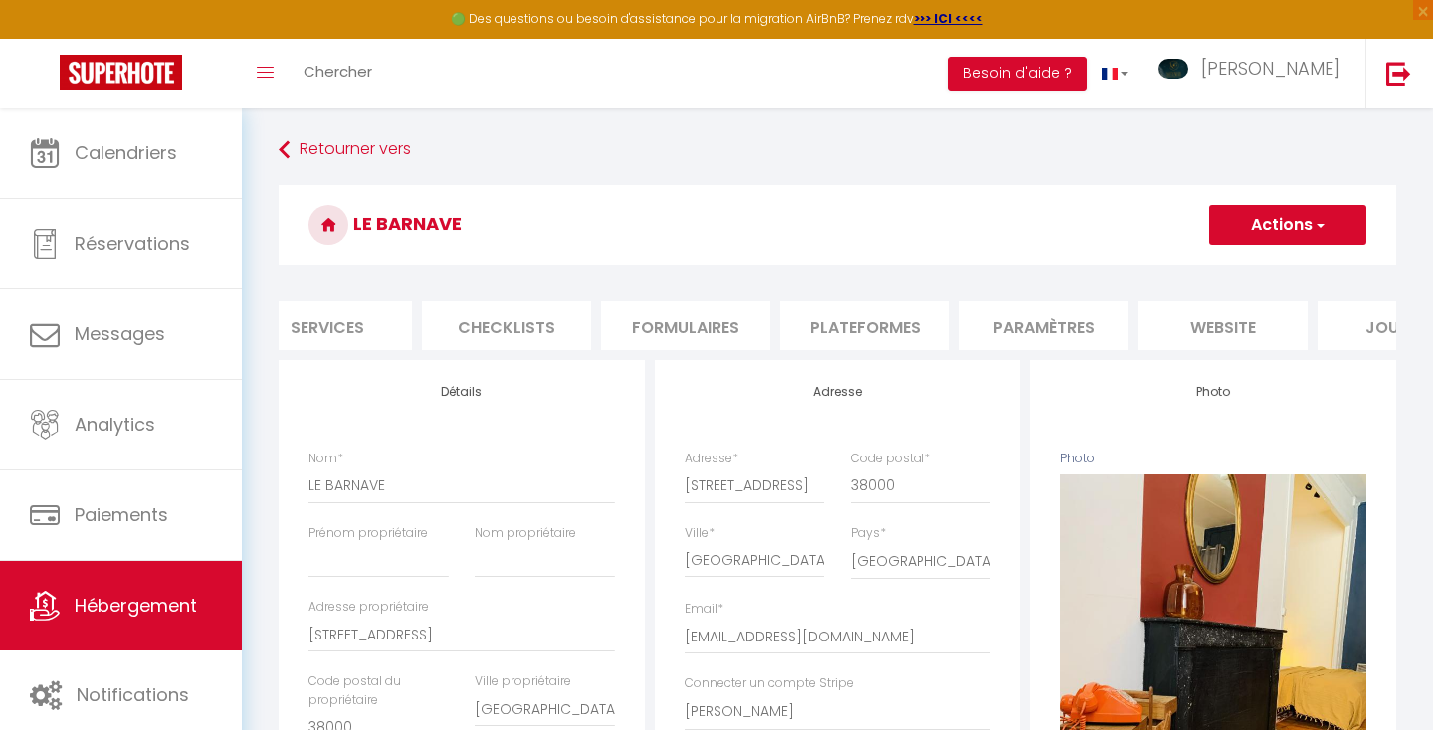
scroll to position [0, 674]
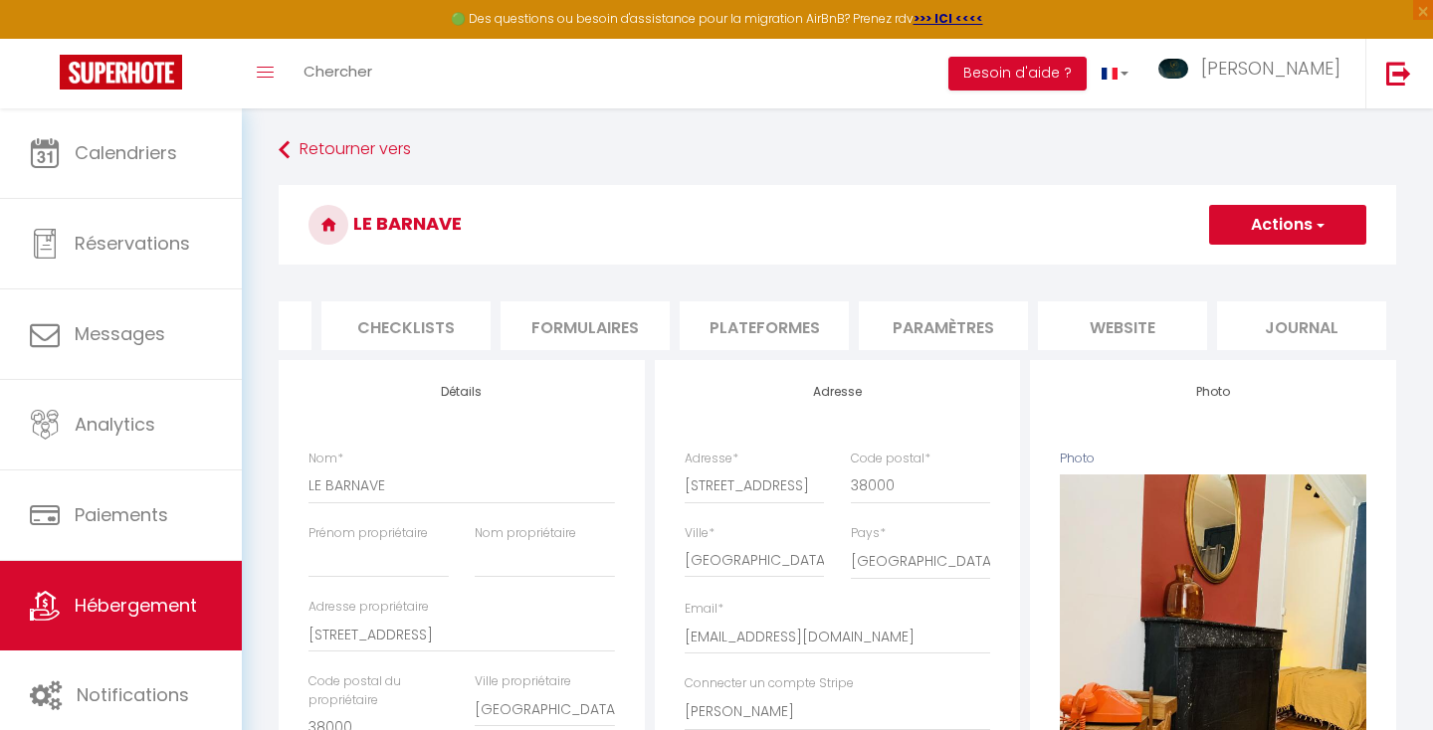
click at [1118, 320] on li "website" at bounding box center [1122, 325] width 169 height 49
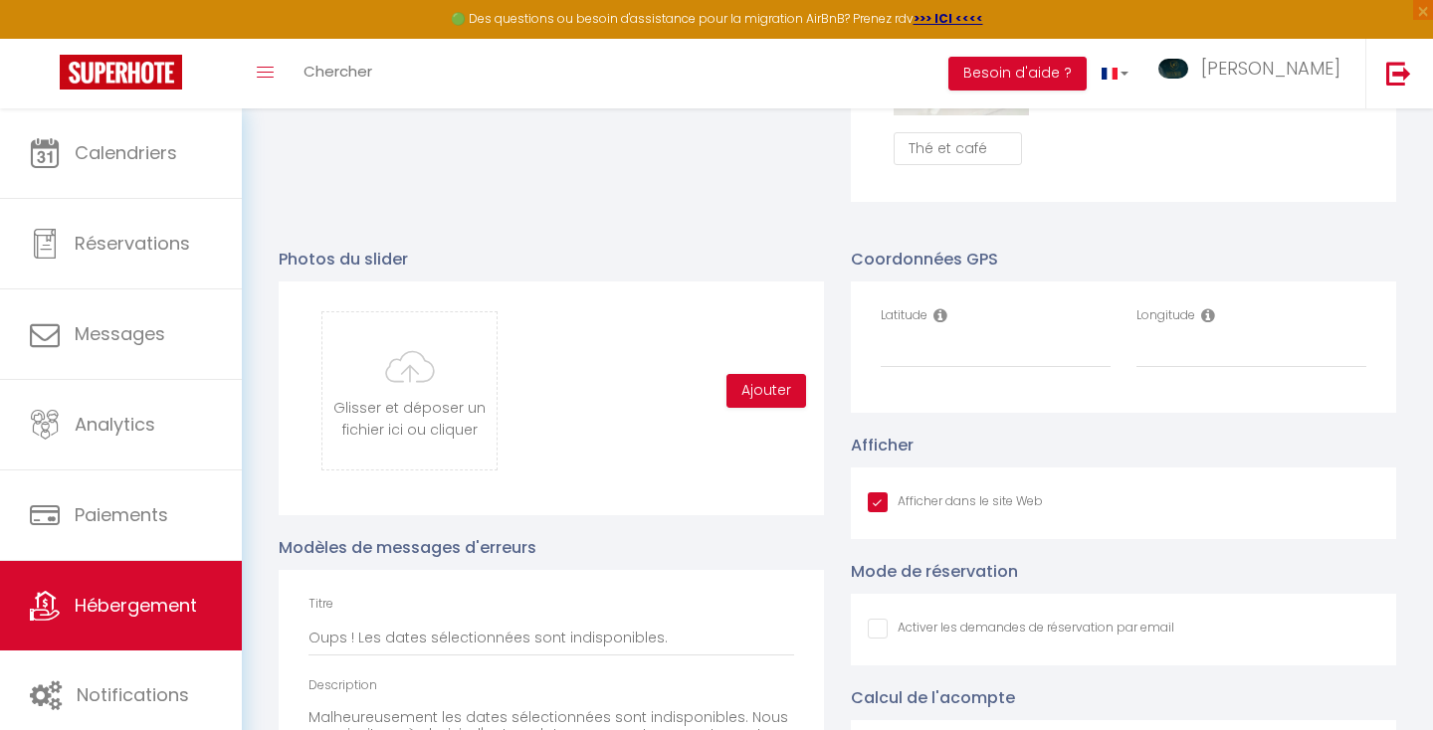
scroll to position [1972, 0]
click at [929, 336] on input "Latitude" at bounding box center [995, 351] width 230 height 36
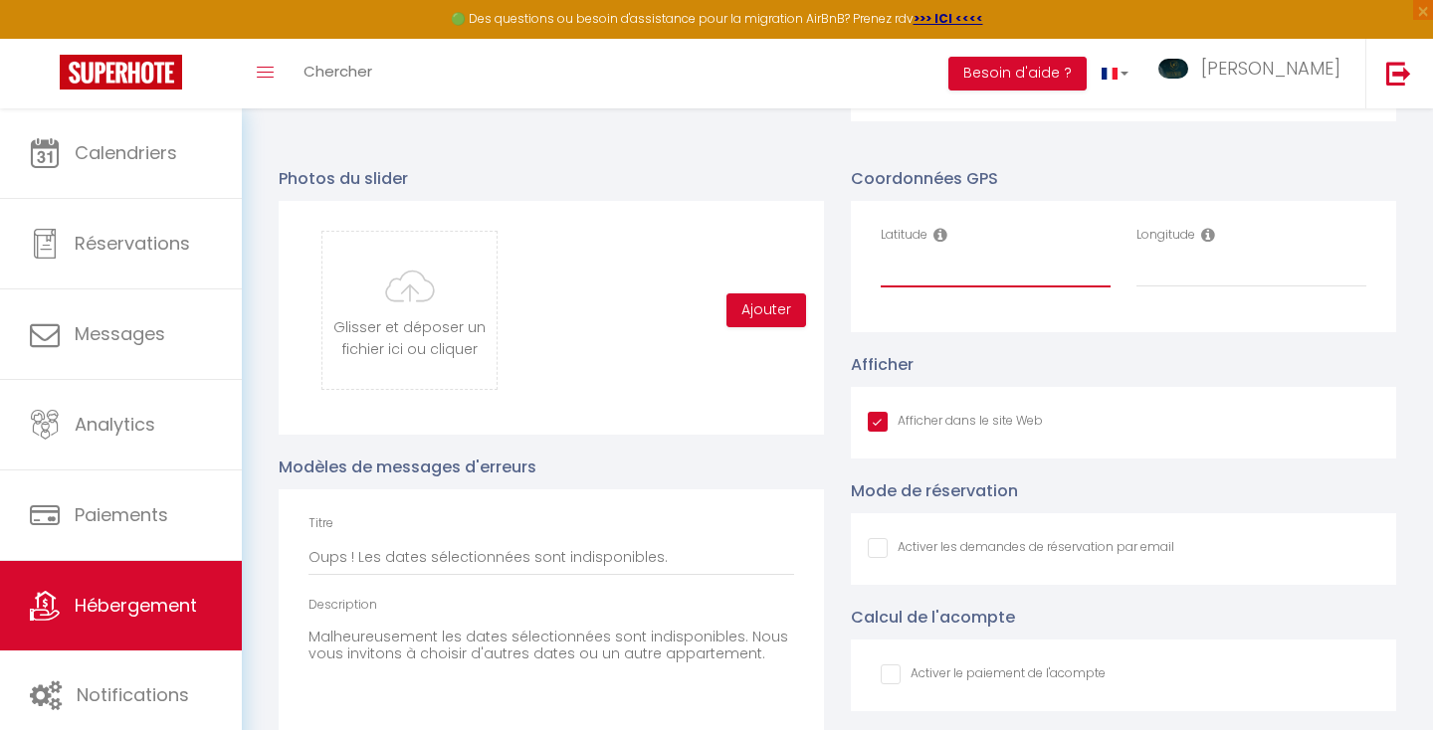
scroll to position [2048, 0]
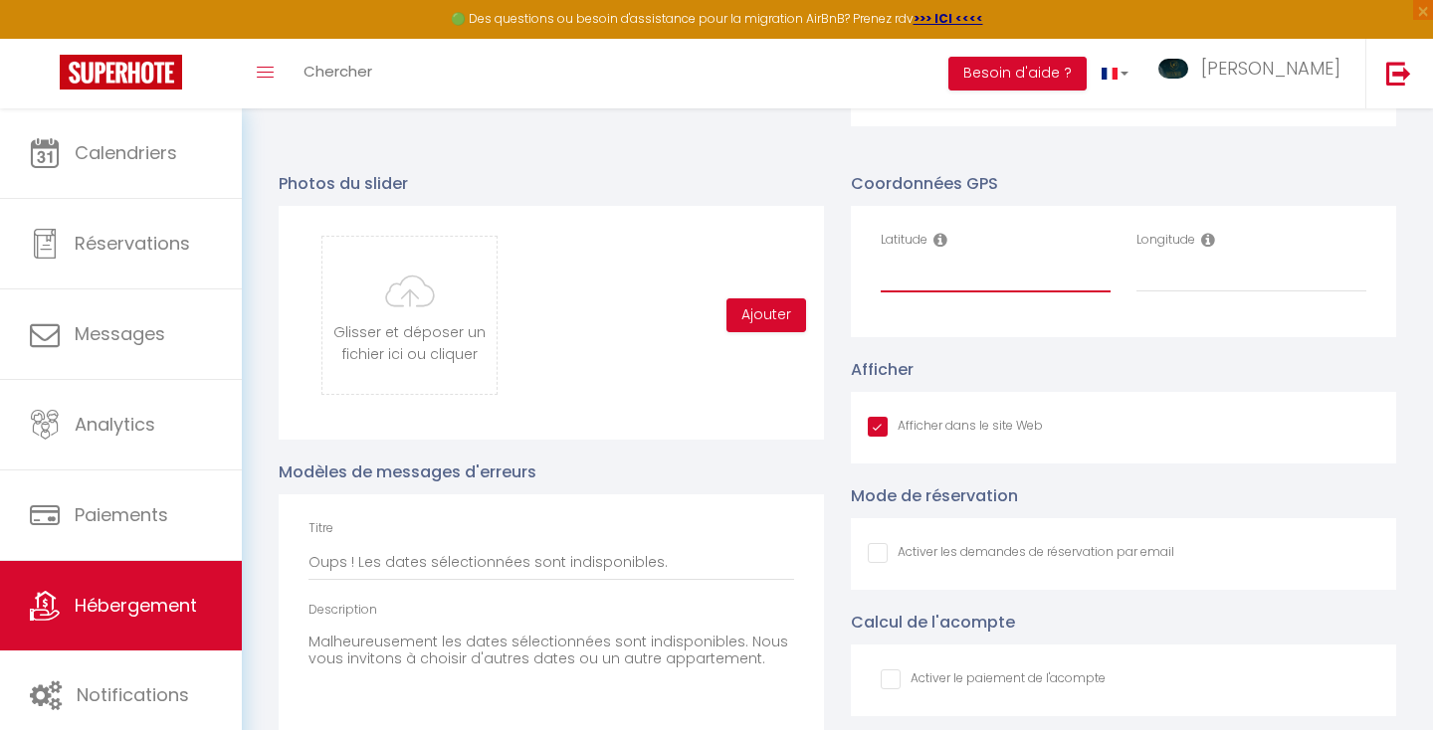
paste input "45.19242858886719"
type input "45.19242858886719"
click at [1162, 270] on input "Longitude" at bounding box center [1251, 275] width 230 height 36
paste input "5.730258941650391"
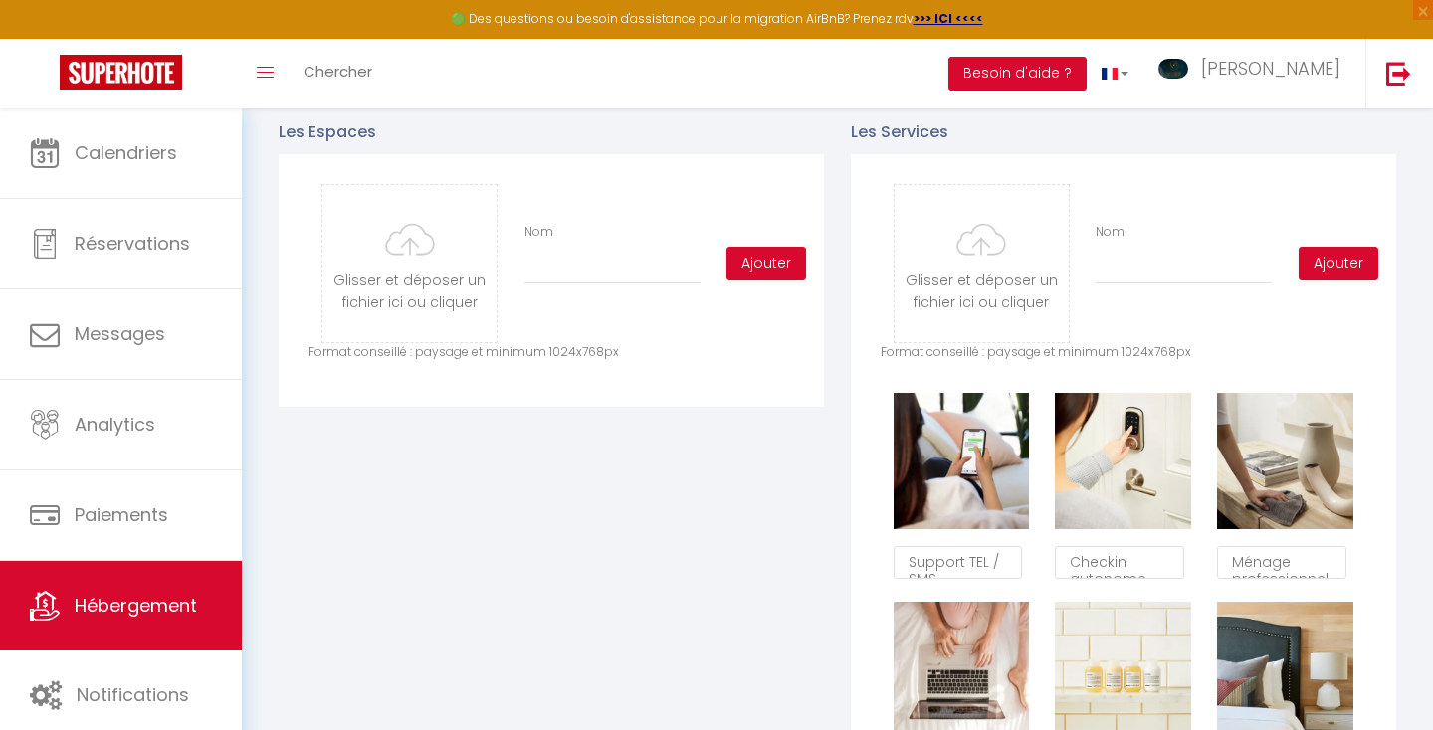
scroll to position [916, 0]
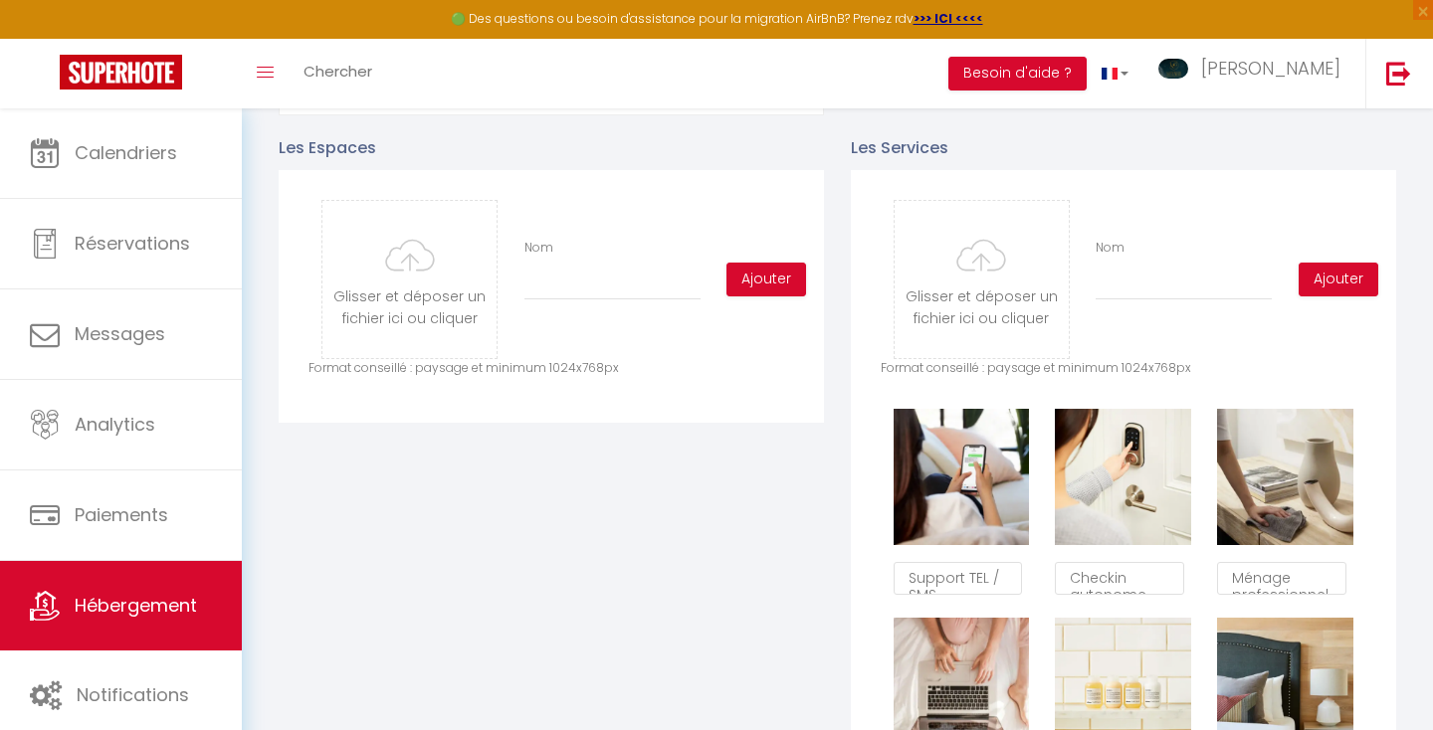
type input "5.730258941650391"
click at [547, 272] on input "Nom" at bounding box center [612, 283] width 176 height 36
type input "Le Barnave"
click at [763, 280] on button "Ajouter" at bounding box center [766, 280] width 80 height 34
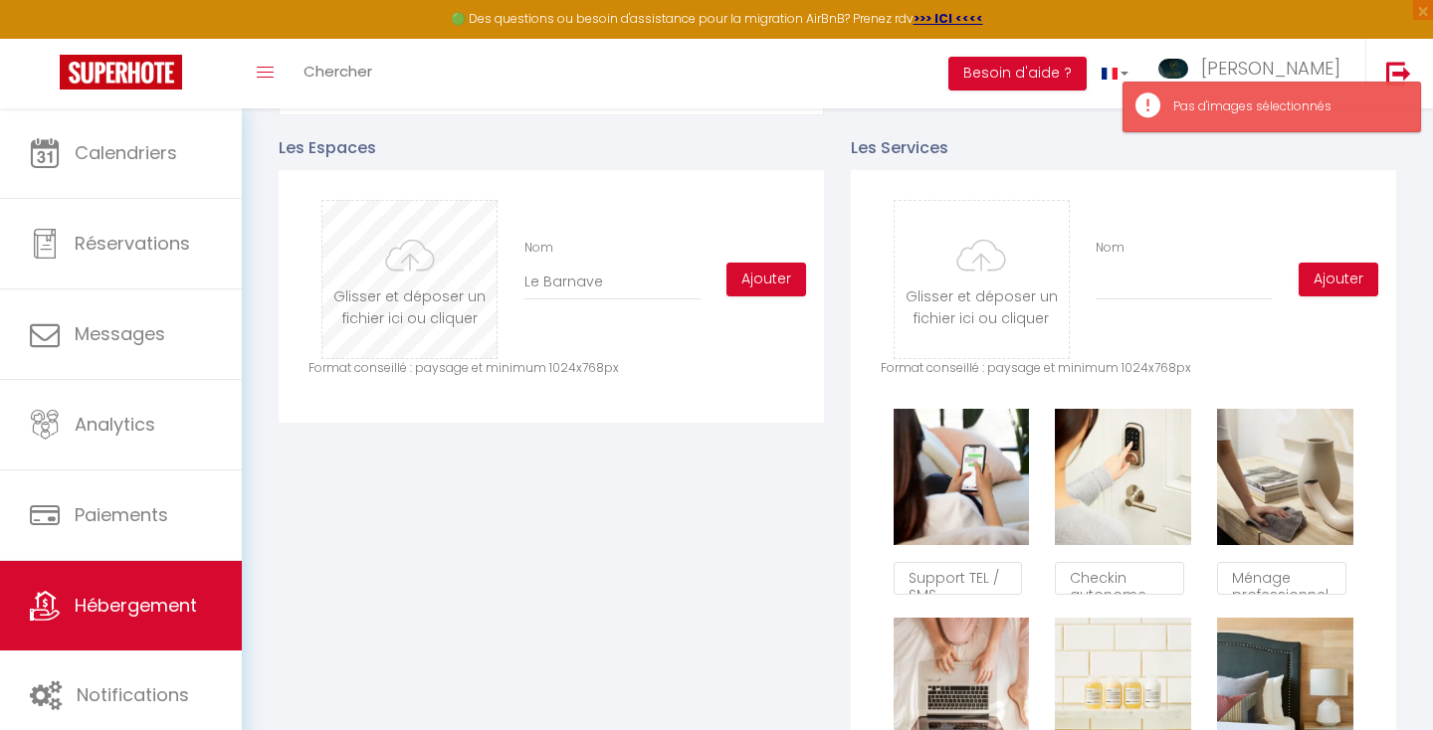
click at [409, 270] on input "file" at bounding box center [409, 279] width 174 height 157
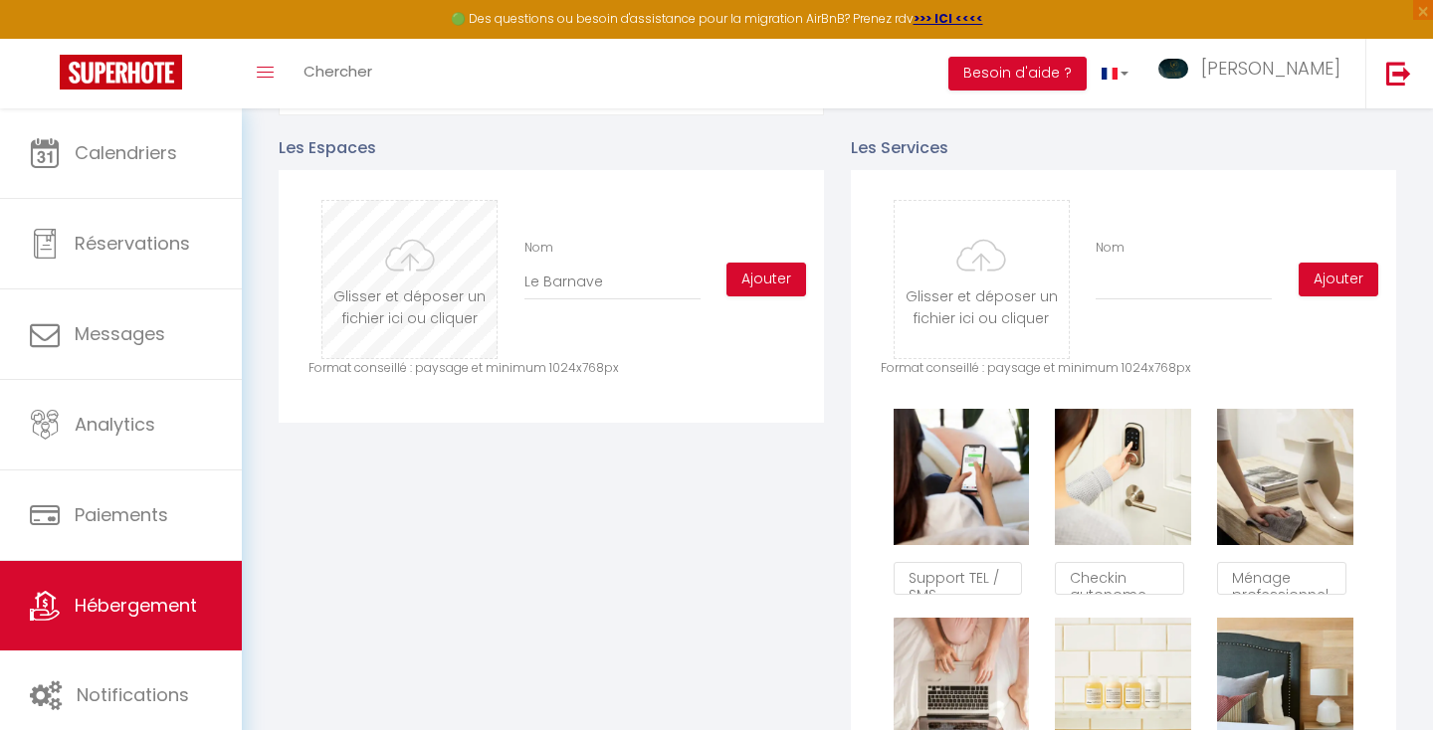
type input "C:\fakepath\CHEMINEE LIT.JPG"
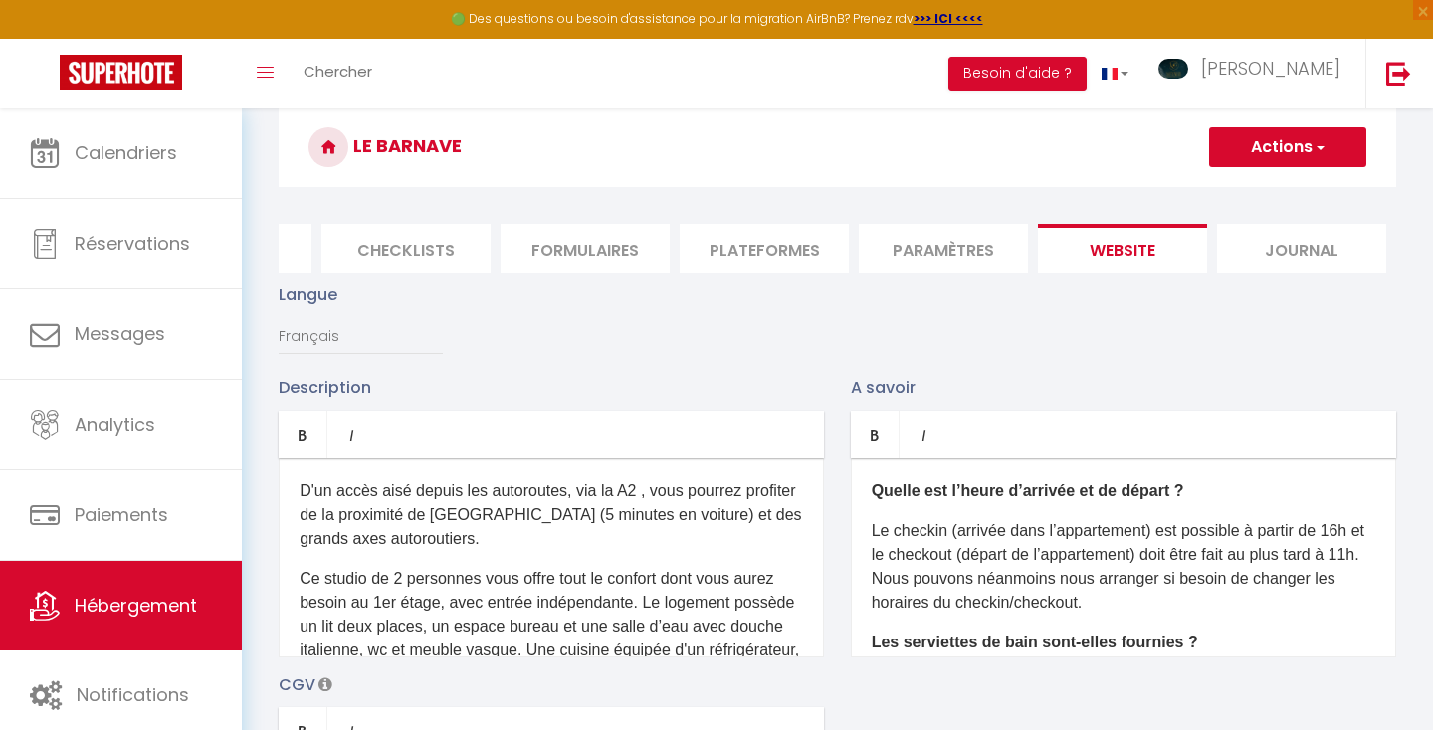
scroll to position [0, 0]
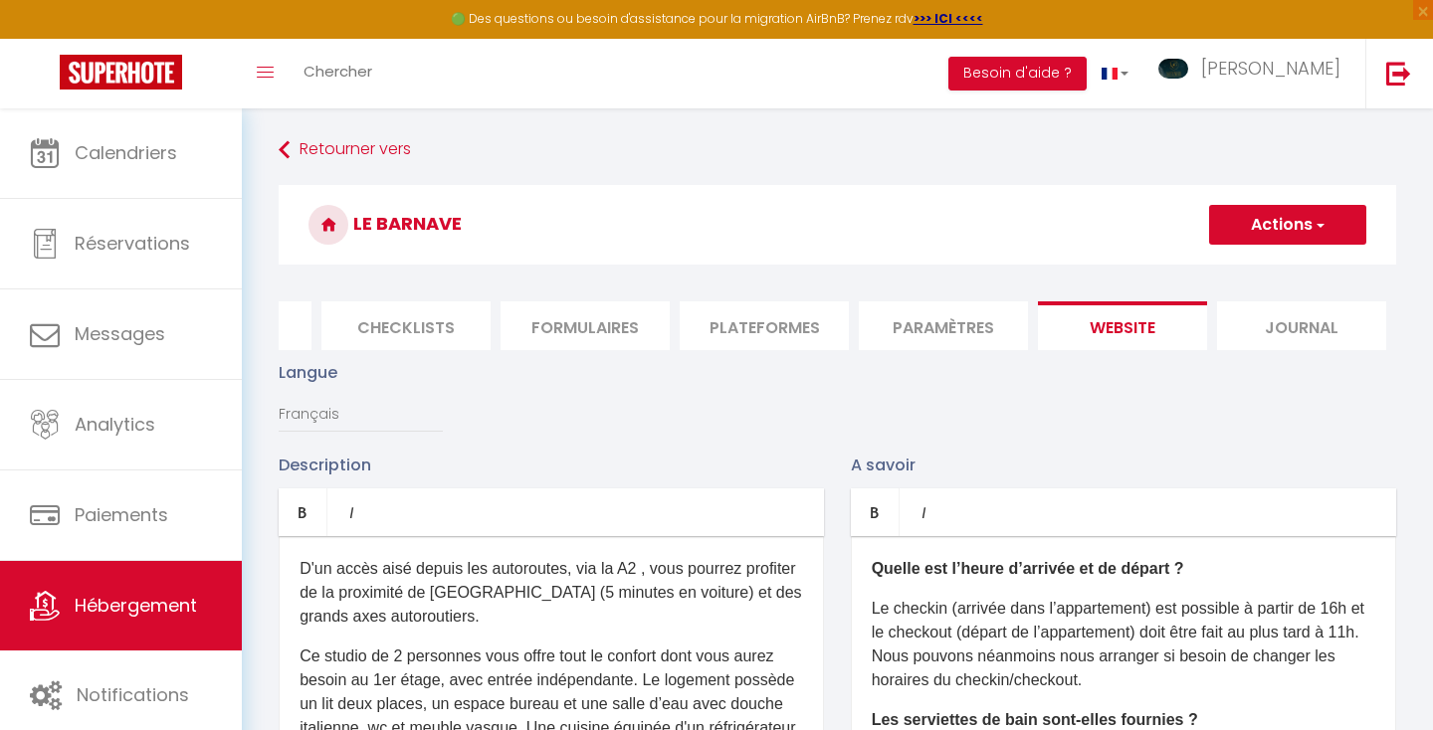
click at [1298, 219] on button "Actions" at bounding box center [1287, 225] width 157 height 40
click at [1277, 261] on input "Enregistrer" at bounding box center [1265, 269] width 74 height 20
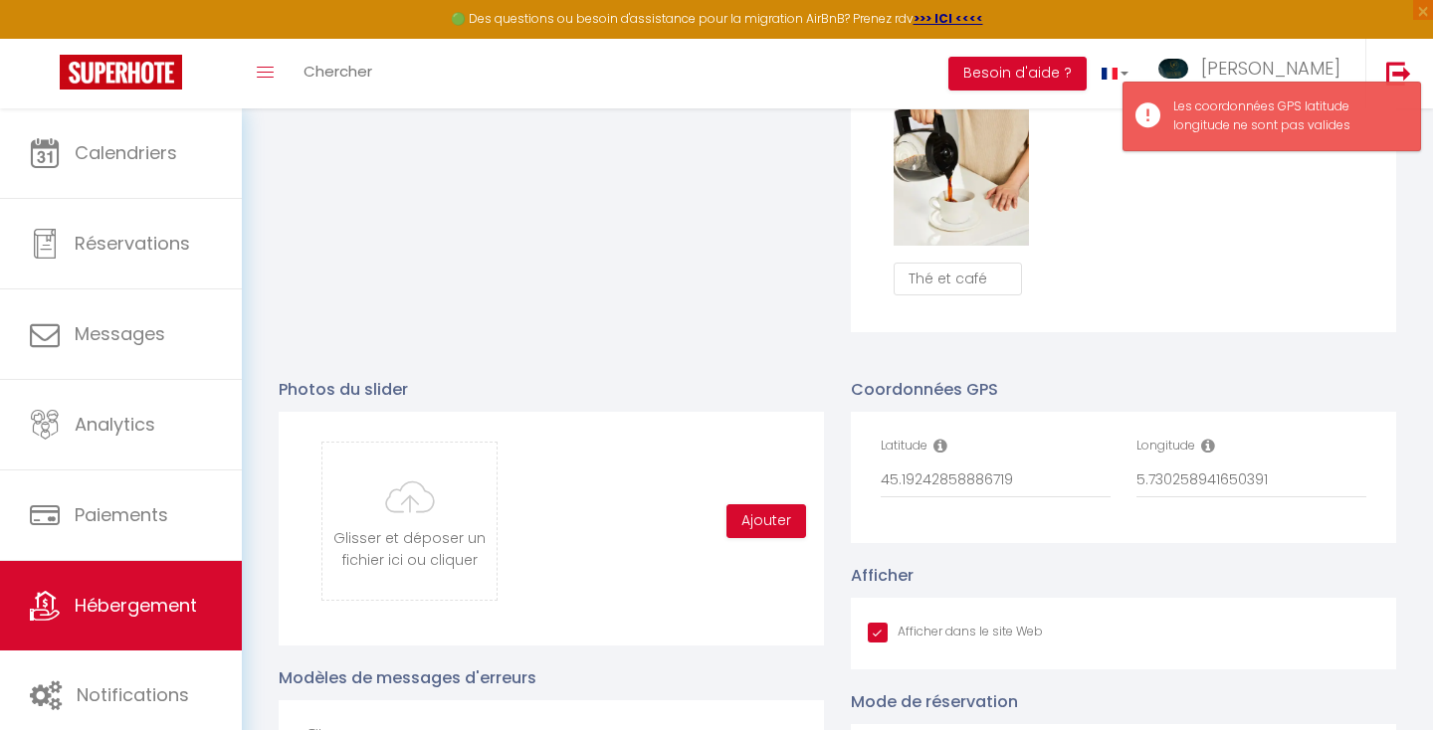
scroll to position [1846, 0]
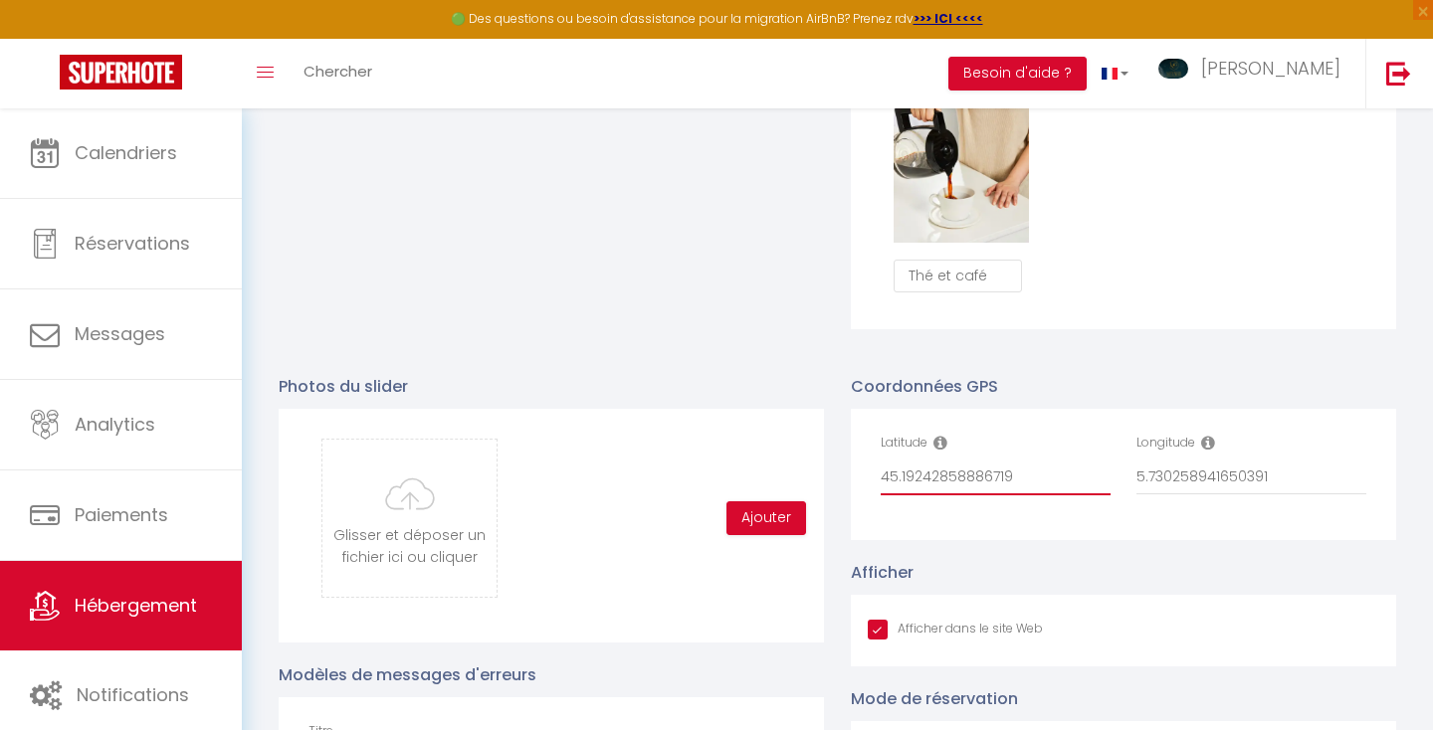
click at [900, 479] on input "45.19242858886719" at bounding box center [995, 478] width 230 height 36
type input "4519242858886719"
click at [1148, 478] on input "5.730258941650391" at bounding box center [1251, 478] width 230 height 36
type input "5730258941650391"
click at [1139, 601] on div "Afficher dans le site Web" at bounding box center [1123, 631] width 545 height 72
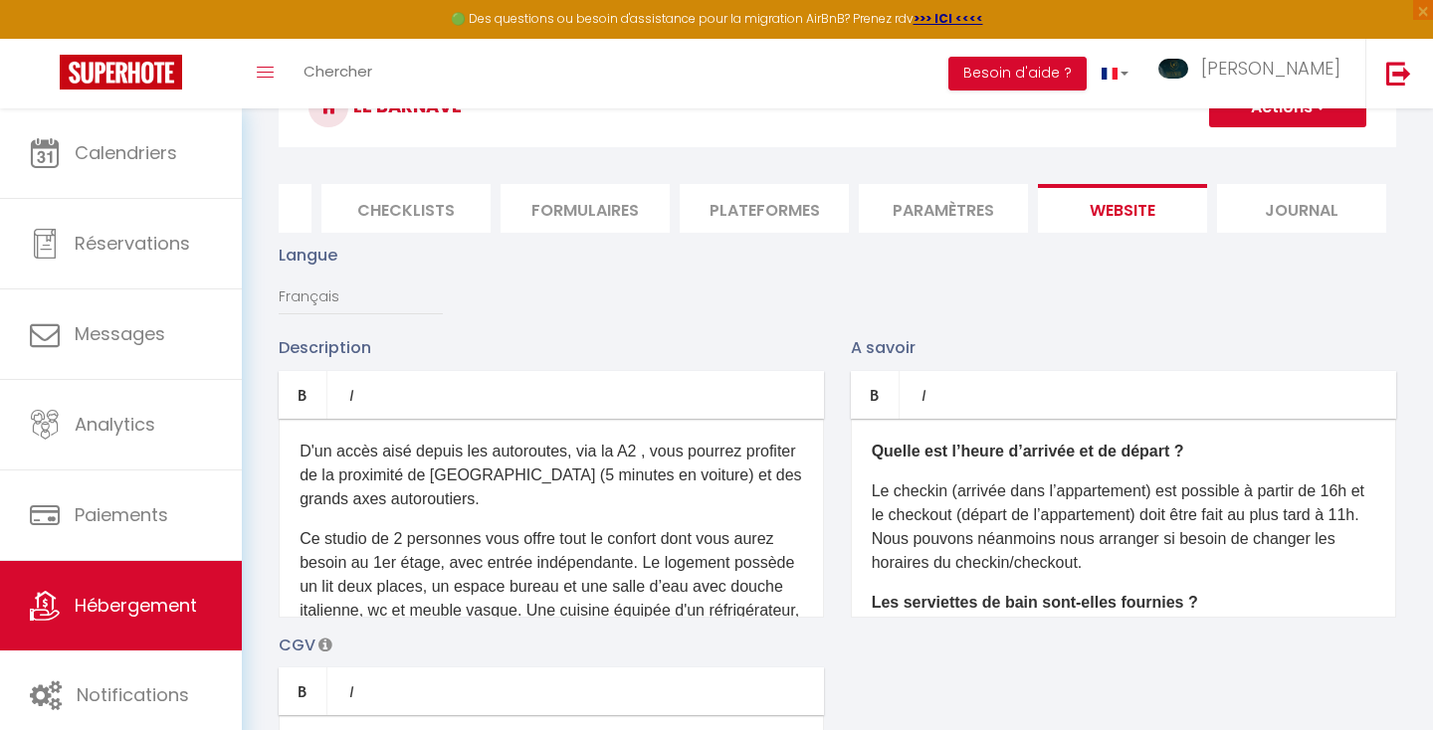
scroll to position [0, 0]
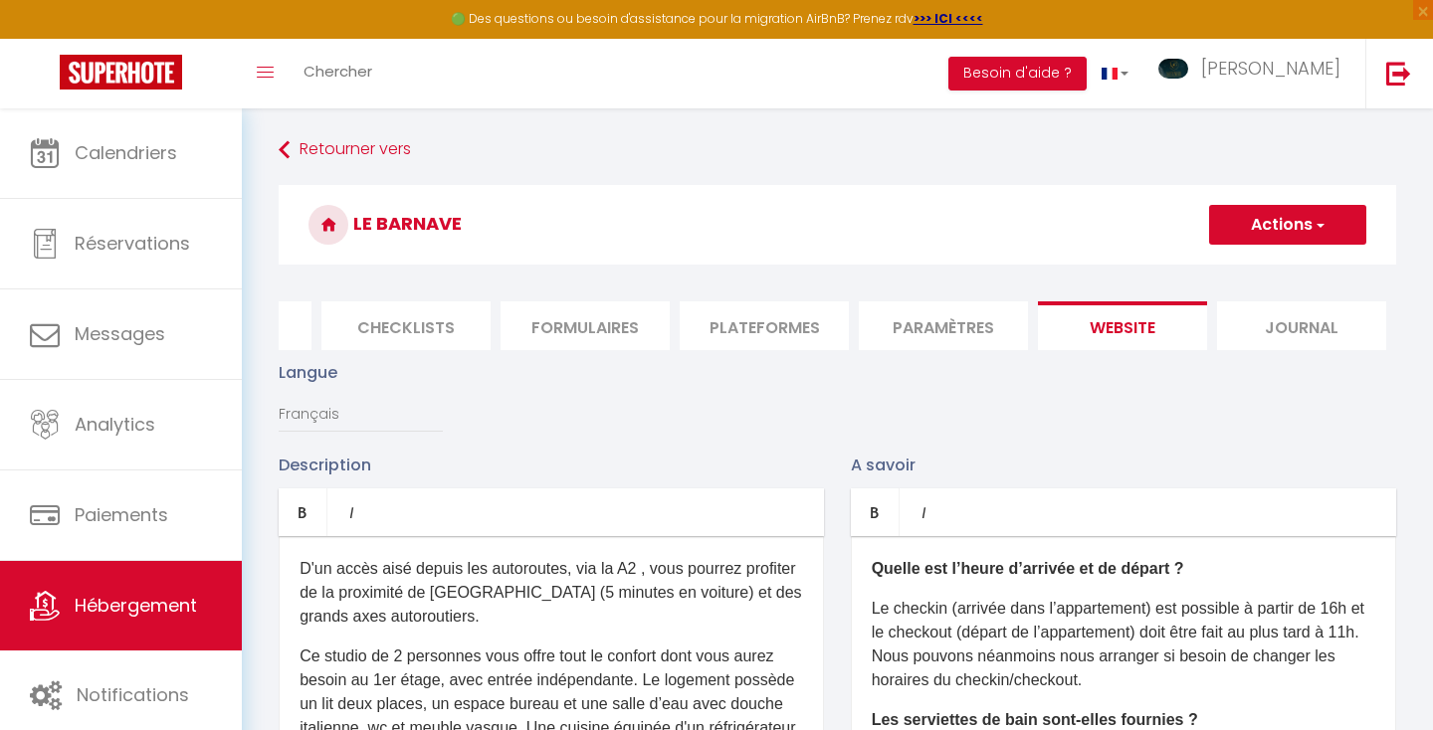
click at [1291, 230] on button "Actions" at bounding box center [1287, 225] width 157 height 40
click at [1281, 264] on input "Enregistrer" at bounding box center [1265, 269] width 74 height 20
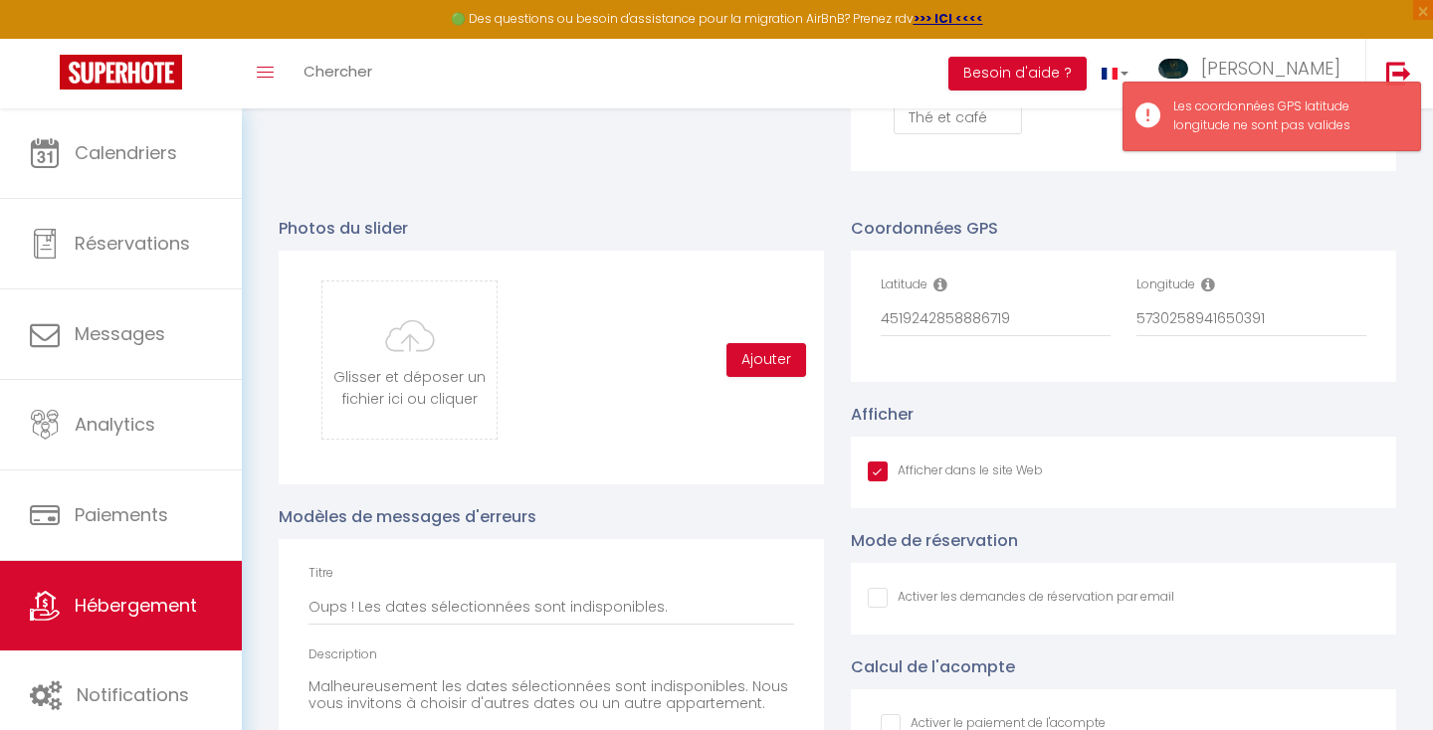
scroll to position [2200, 0]
